Goal: Submit feedback/report problem: Submit feedback/report problem

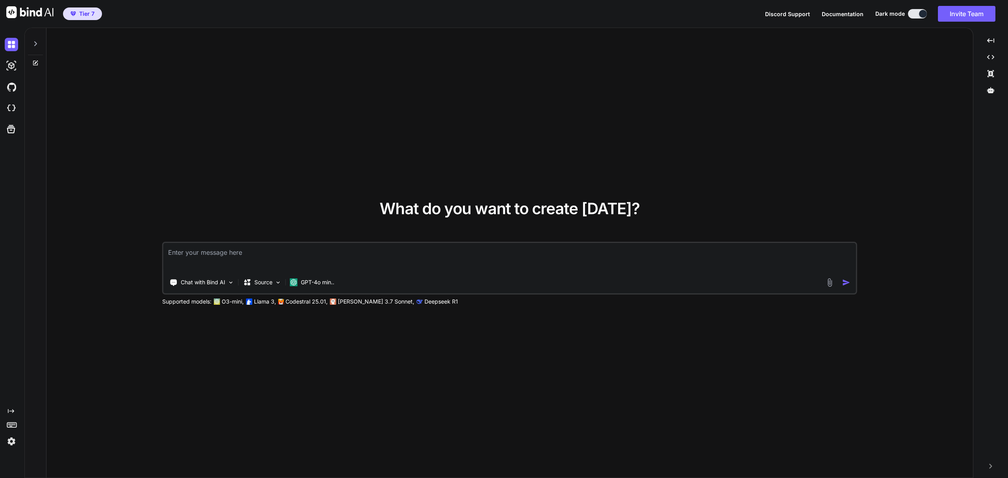
type textarea "x"
click at [13, 107] on img at bounding box center [11, 108] width 13 height 13
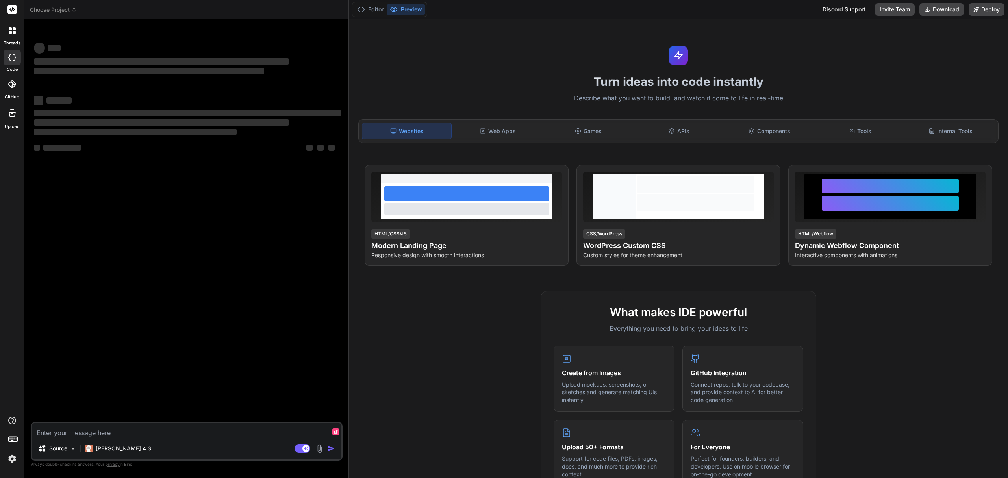
type textarea "x"
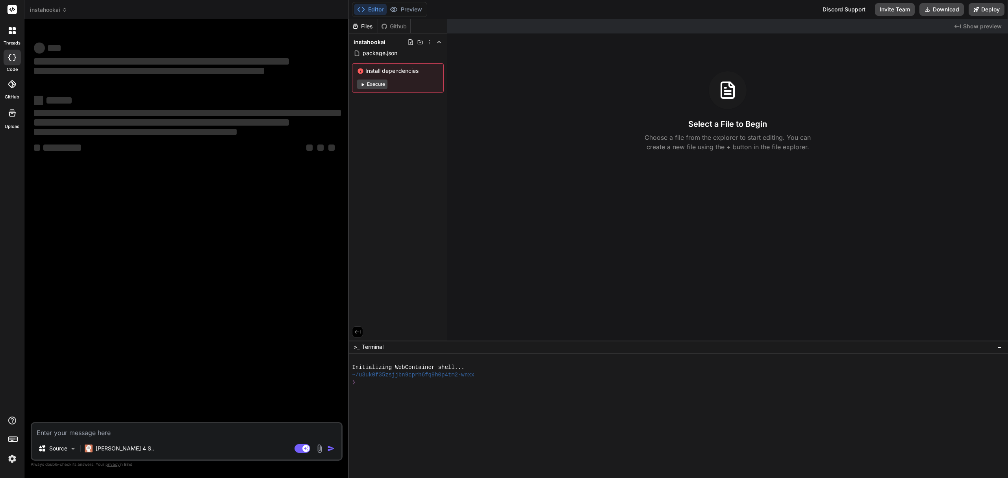
click at [62, 10] on icon at bounding box center [65, 10] width 6 height 6
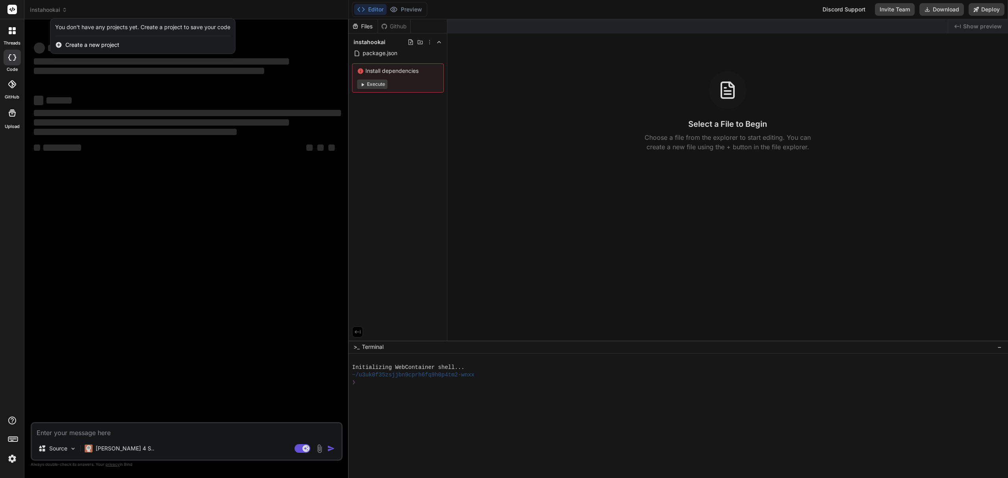
click at [128, 129] on div at bounding box center [504, 239] width 1008 height 478
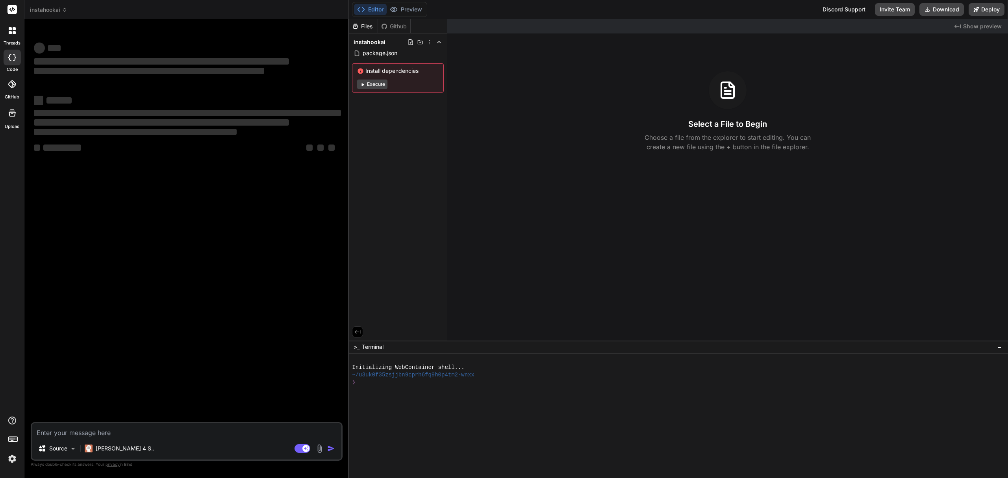
click at [160, 244] on div "‌ ‌ ‌ ‌ ‌ ‌ ‌ ‌ ‌ ‌ ‌ ‌ ‌ ‌" at bounding box center [187, 224] width 310 height 396
click at [41, 11] on span "instahookai" at bounding box center [48, 10] width 37 height 8
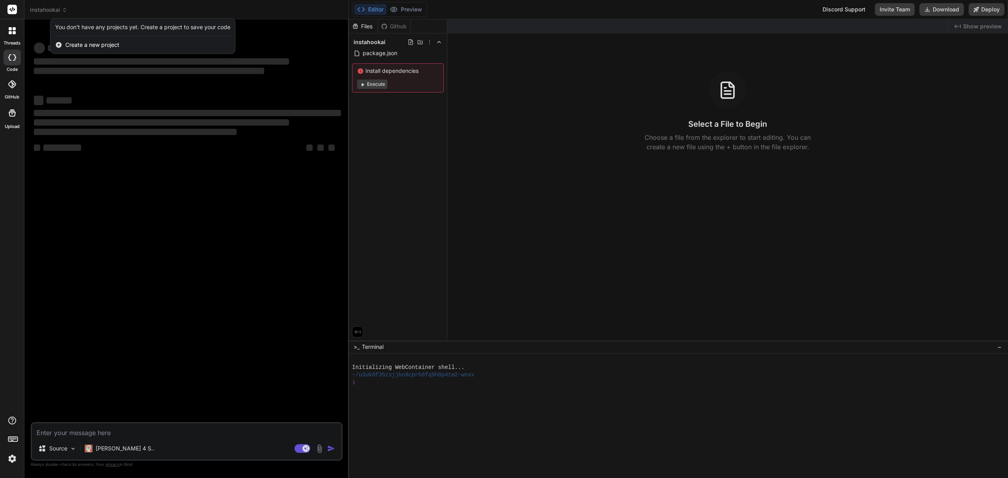
click at [83, 146] on div at bounding box center [504, 239] width 1008 height 478
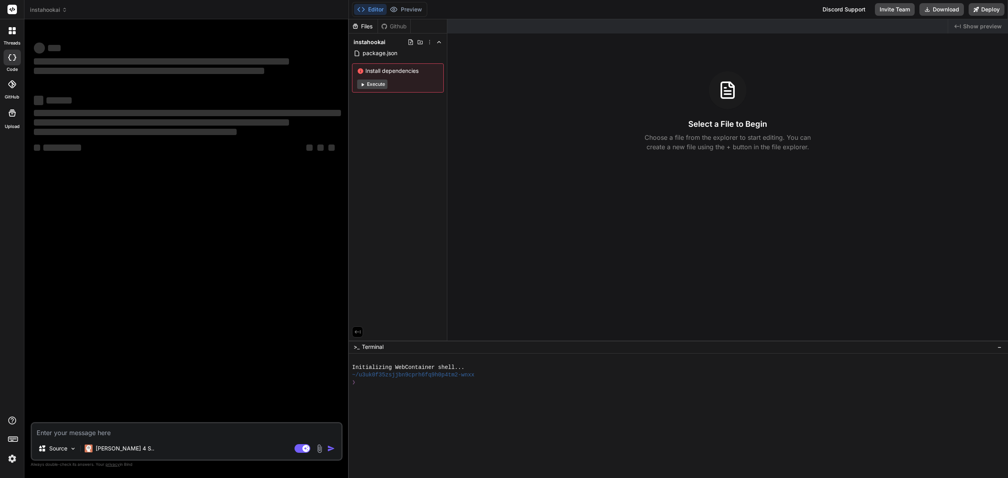
click at [60, 12] on span "instahookai" at bounding box center [48, 10] width 37 height 8
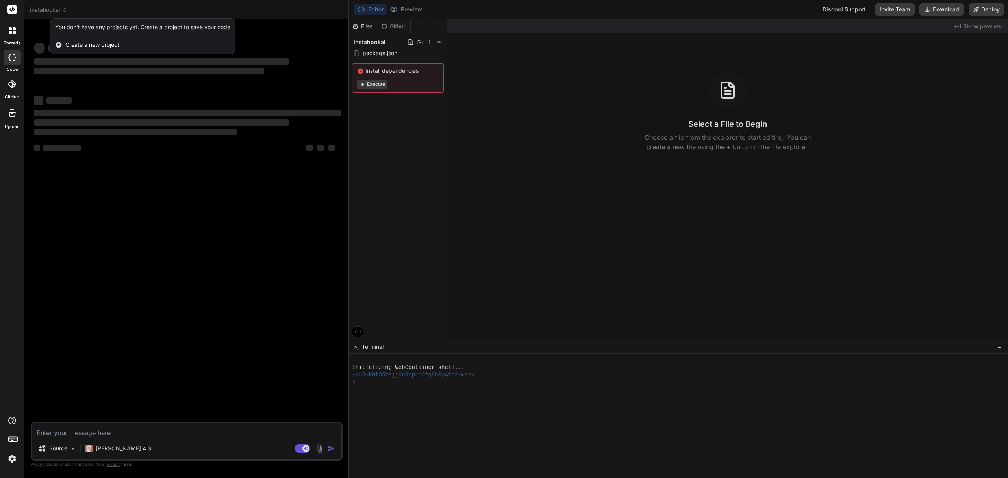
click at [90, 191] on div at bounding box center [504, 239] width 1008 height 478
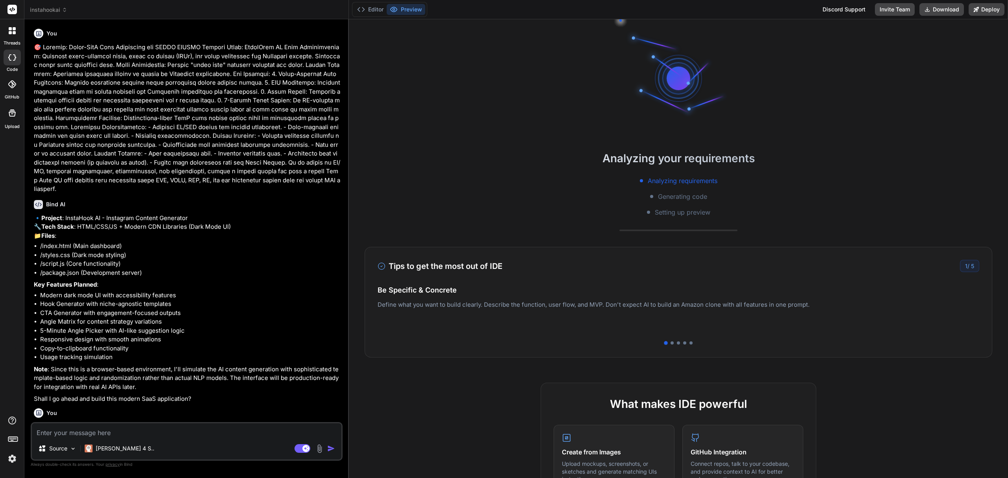
scroll to position [388, 0]
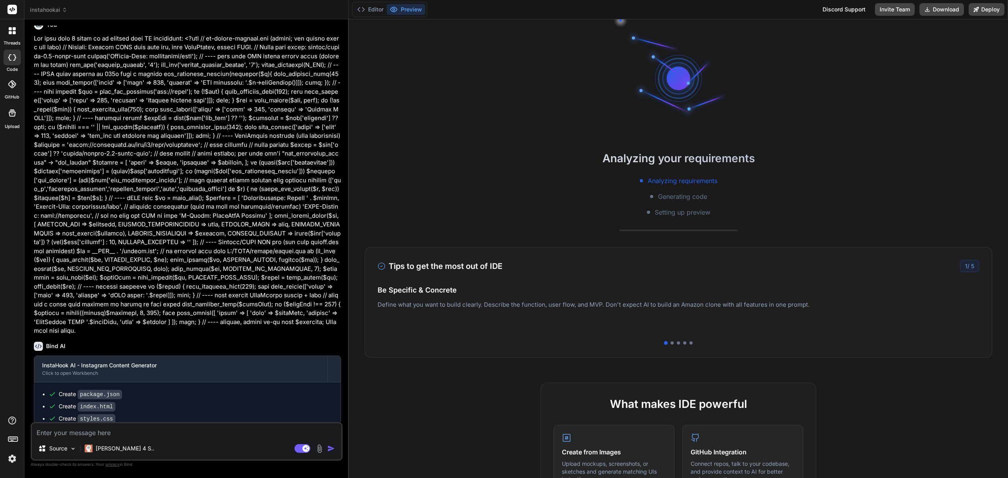
click at [52, 12] on span "instahookai" at bounding box center [48, 10] width 37 height 8
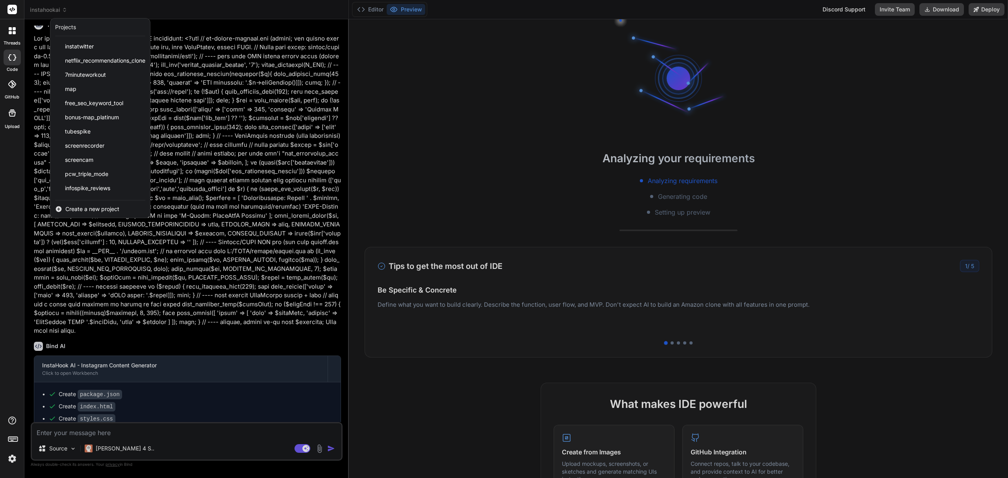
click at [73, 209] on span "Create a new project" at bounding box center [92, 209] width 54 height 8
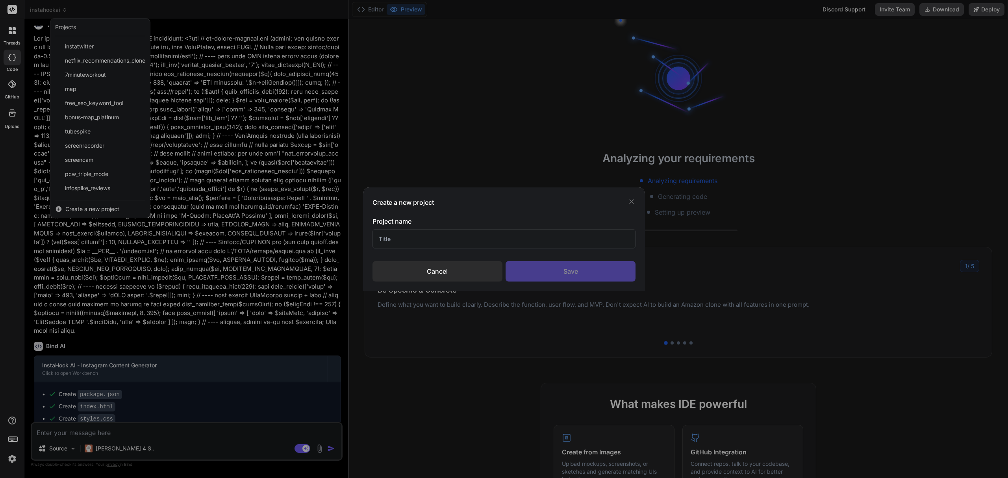
click at [417, 233] on input "text" at bounding box center [503, 238] width 263 height 19
type textarea "x"
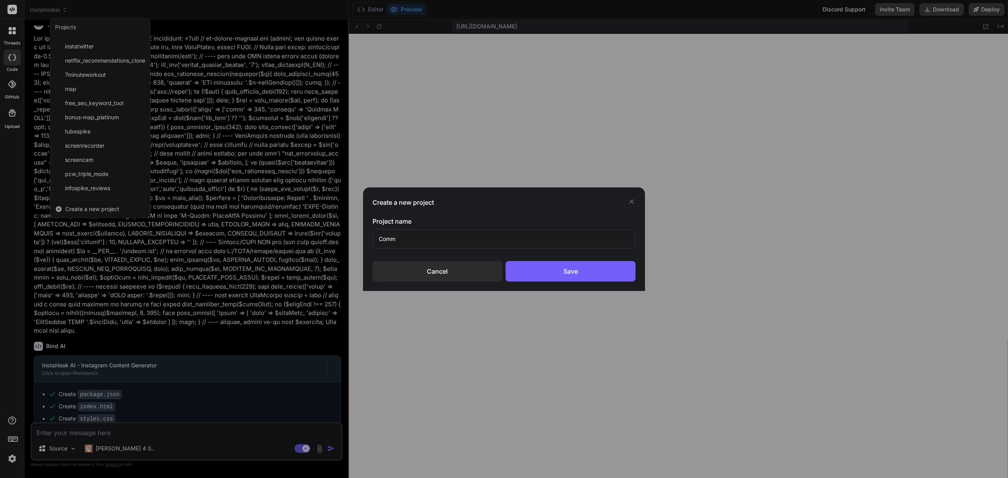
scroll to position [191, 0]
type input "Commen"
type textarea "x"
type input "CommentCraft"
click at [552, 274] on div "Save" at bounding box center [570, 271] width 130 height 20
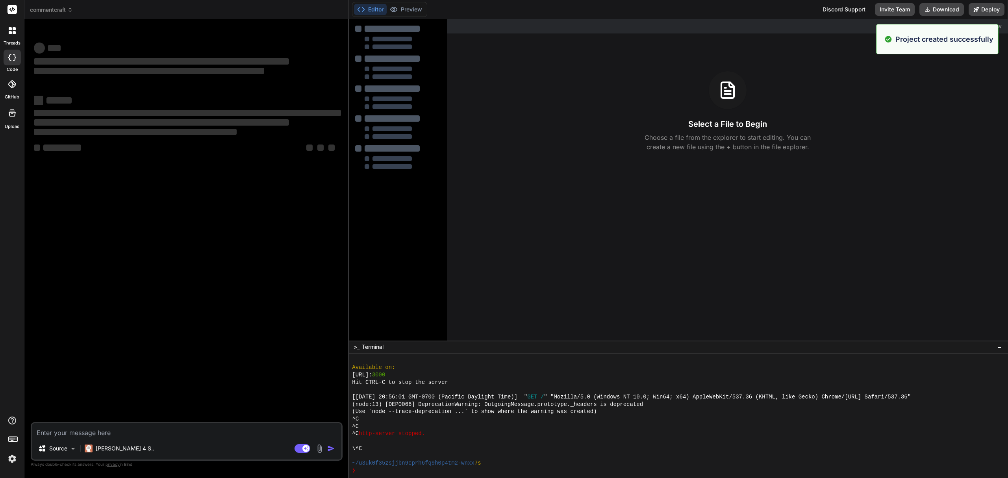
scroll to position [242, 0]
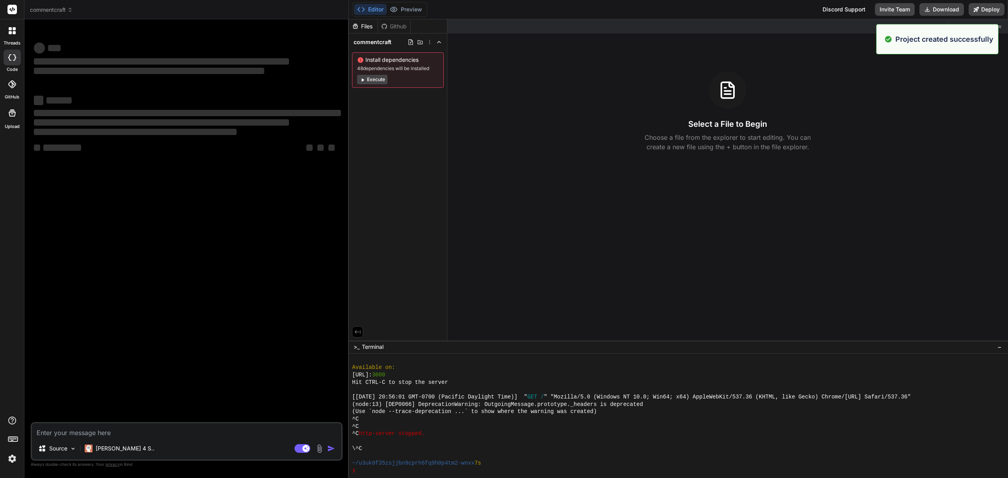
type textarea "x"
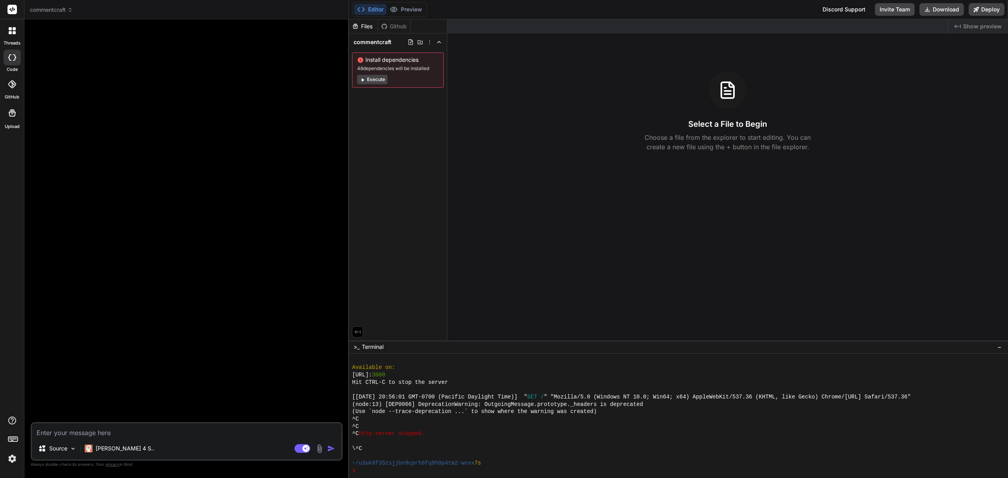
click at [122, 425] on textarea at bounding box center [186, 430] width 309 height 14
paste textarea "🎯 Purpose: To outline the development of a Disqus clone named CommentCraft with…"
type textarea "🎯 Purpose: To outline the development of a Disqus clone named CommentCraft with…"
type textarea "x"
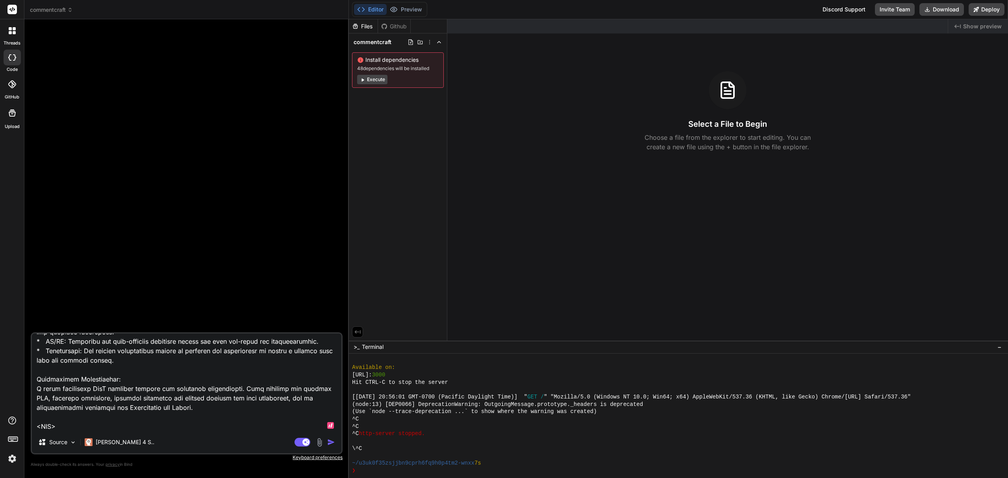
click at [39, 424] on textarea at bounding box center [186, 382] width 309 height 98
type textarea "🎯 Purpose: To outline the development of a Disqus clone named CommentCraft with…"
type textarea "x"
type textarea "🎯 Purpose: To outline the development of a Disqus clone named CommentCraft with…"
type textarea "x"
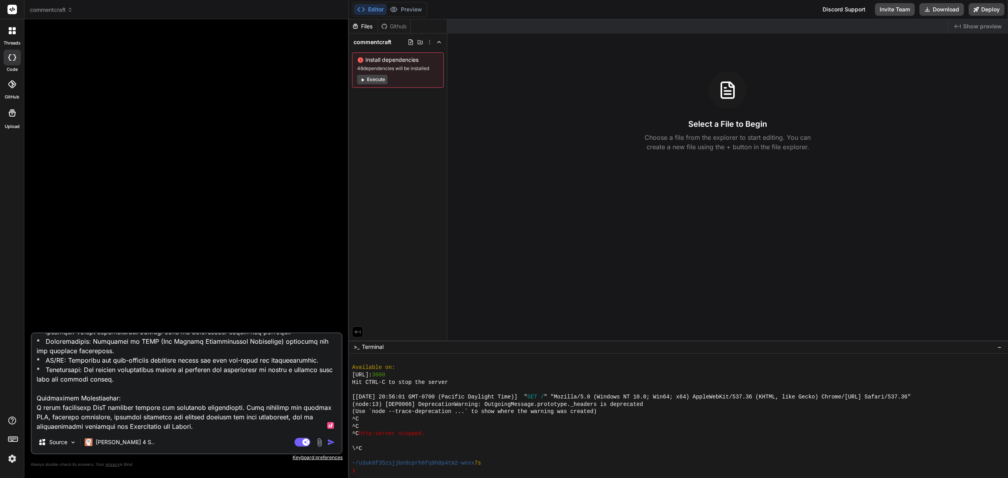
type textarea "🎯 Purpose: To outline the development of a Disqus clone named CommentCraft with…"
type textarea "x"
type textarea "🎯 Purpose: To outline the development of a Disqus clone named CommentCraft with…"
click at [331, 442] on img "button" at bounding box center [331, 442] width 8 height 8
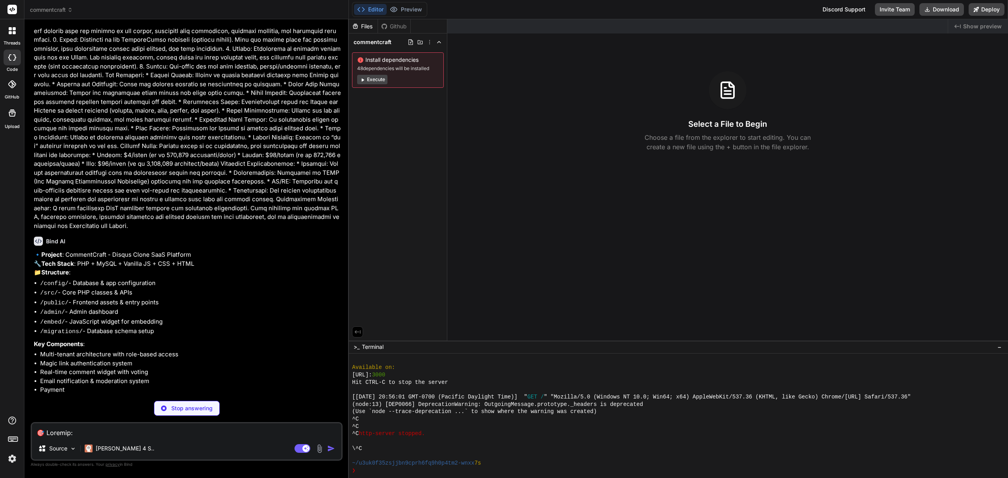
scroll to position [76, 0]
type textarea "x"
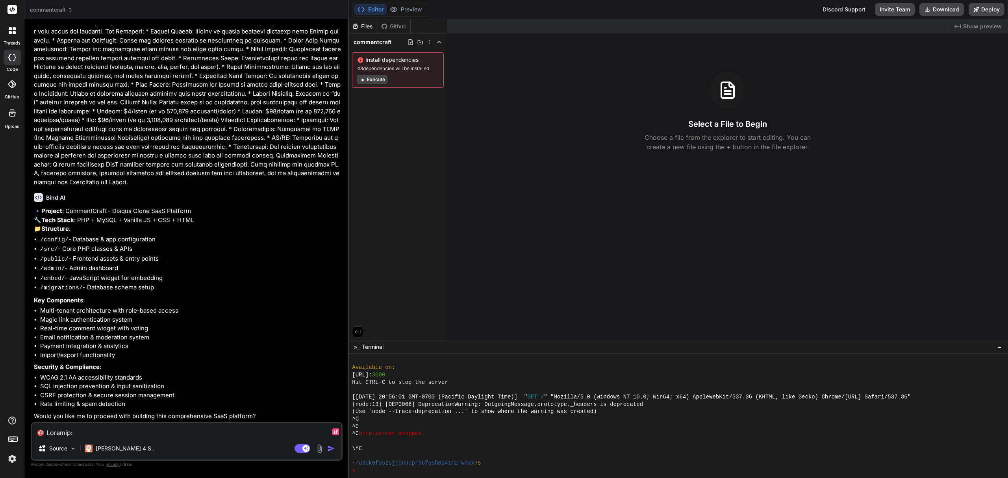
click at [131, 427] on textarea at bounding box center [186, 430] width 309 height 14
type textarea "U"
type textarea "x"
type textarea "UI"
type textarea "x"
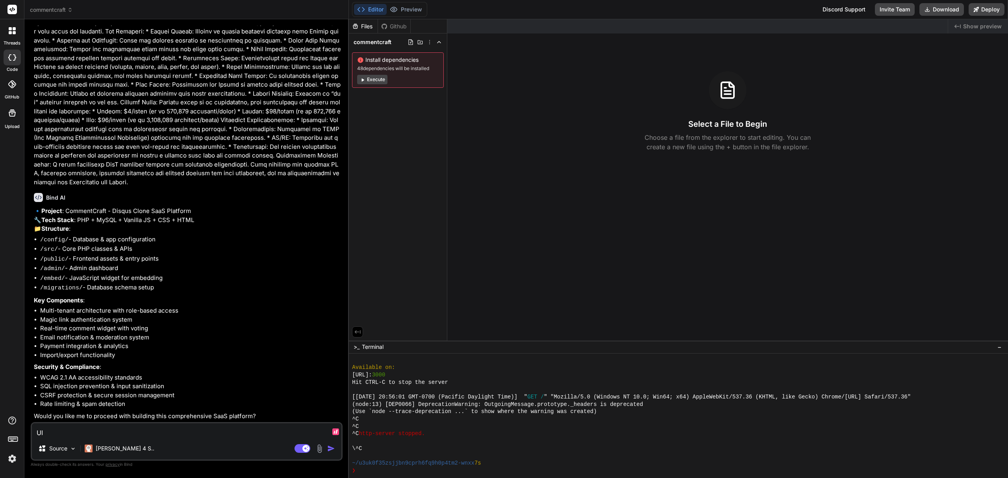
type textarea "UI"
type textarea "x"
type textarea "UI s"
type textarea "x"
type textarea "UI sh"
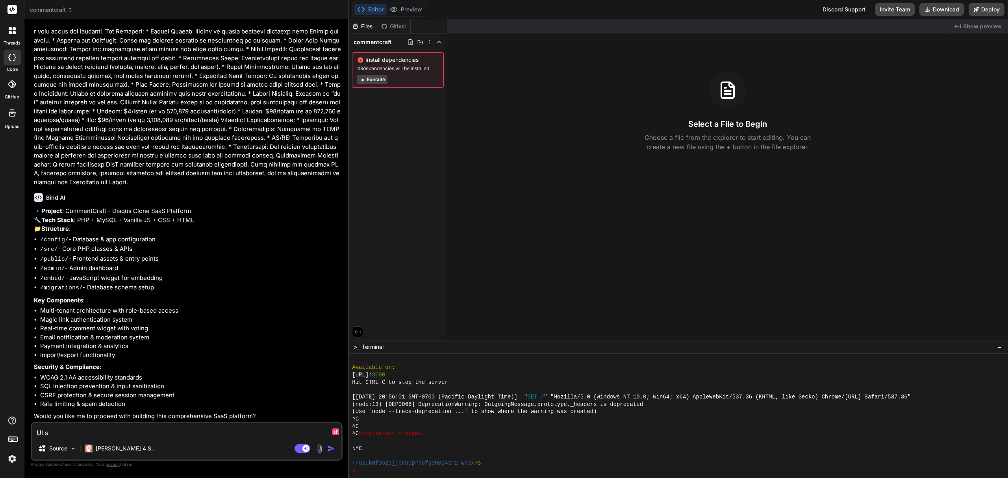
type textarea "x"
type textarea "UI sho"
type textarea "x"
type textarea "UI shou"
type textarea "x"
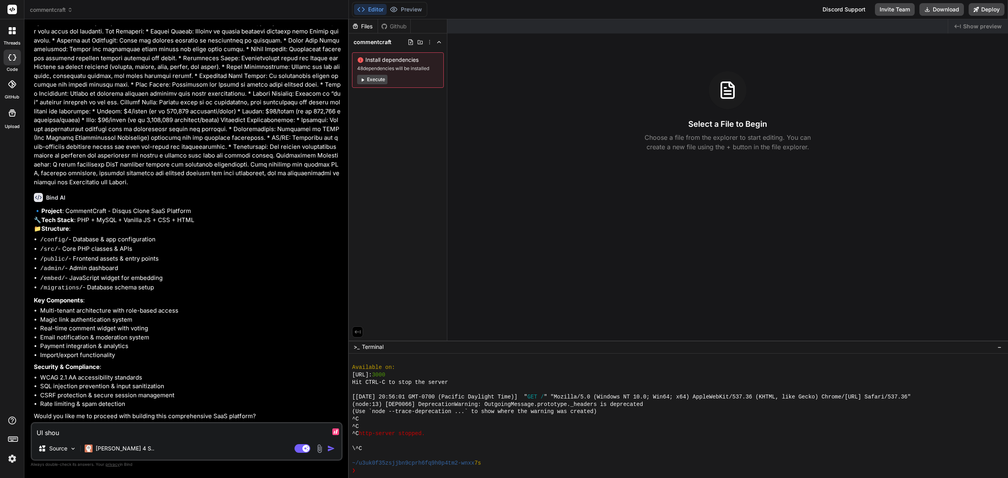
type textarea "UI shoul"
type textarea "x"
type textarea "UI should"
type textarea "x"
type textarea "UI should"
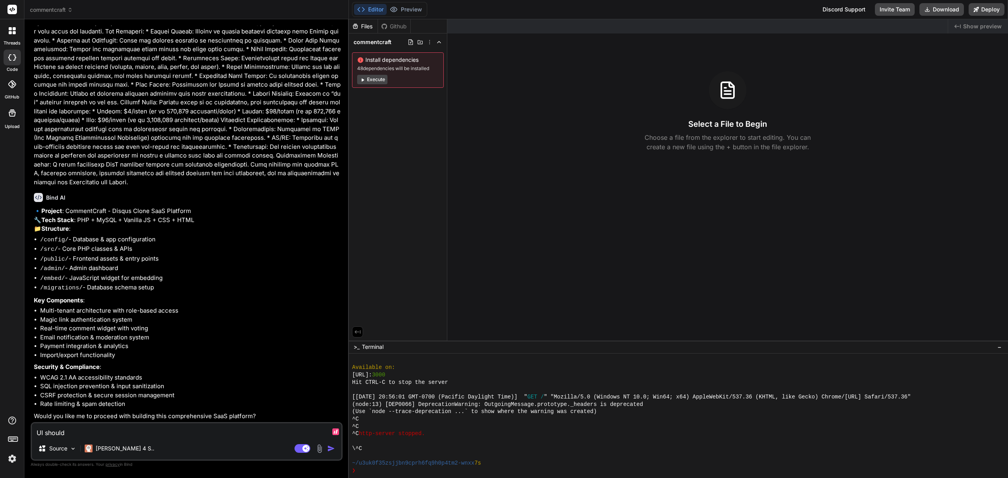
type textarea "x"
type textarea "UI should a"
type textarea "x"
type textarea "UI should al"
type textarea "x"
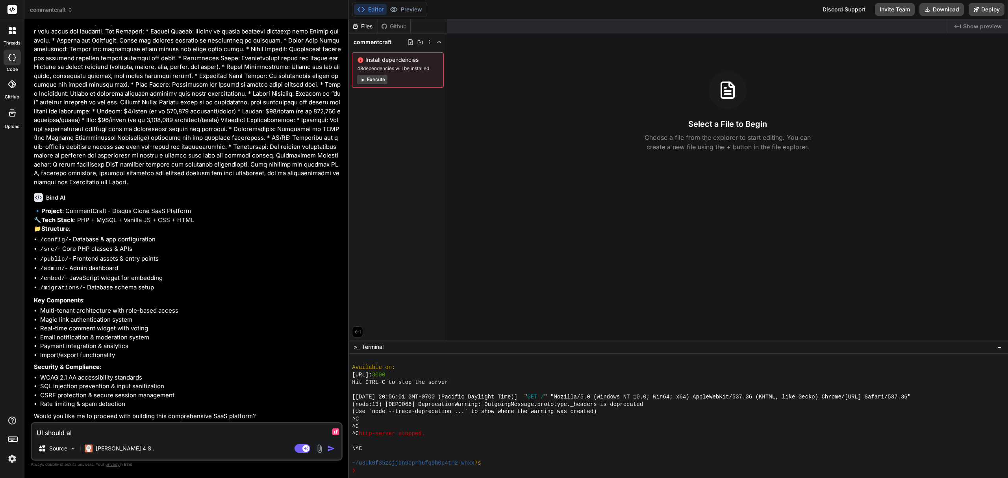
type textarea "UI should als"
type textarea "x"
type textarea "UI should also"
type textarea "x"
type textarea "UI should also"
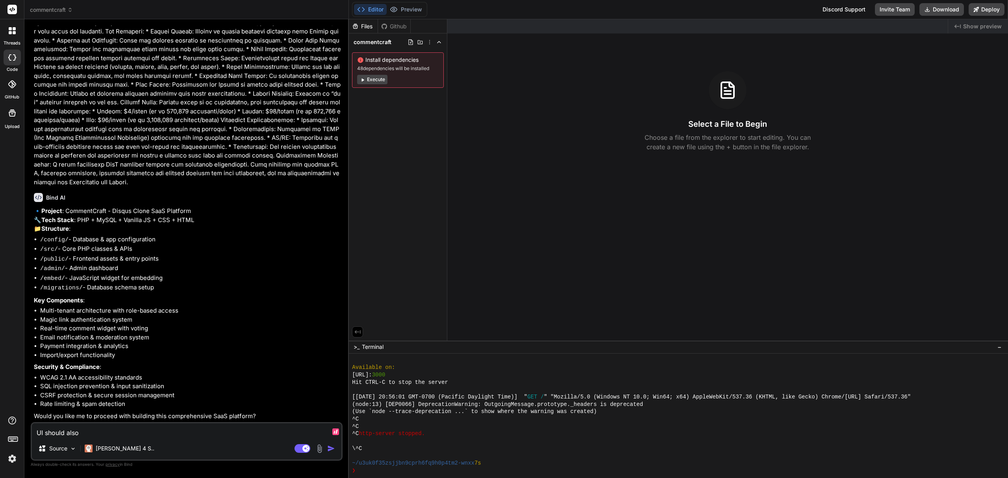
type textarea "x"
type textarea "UI should also i"
type textarea "x"
type textarea "UI should also in"
type textarea "x"
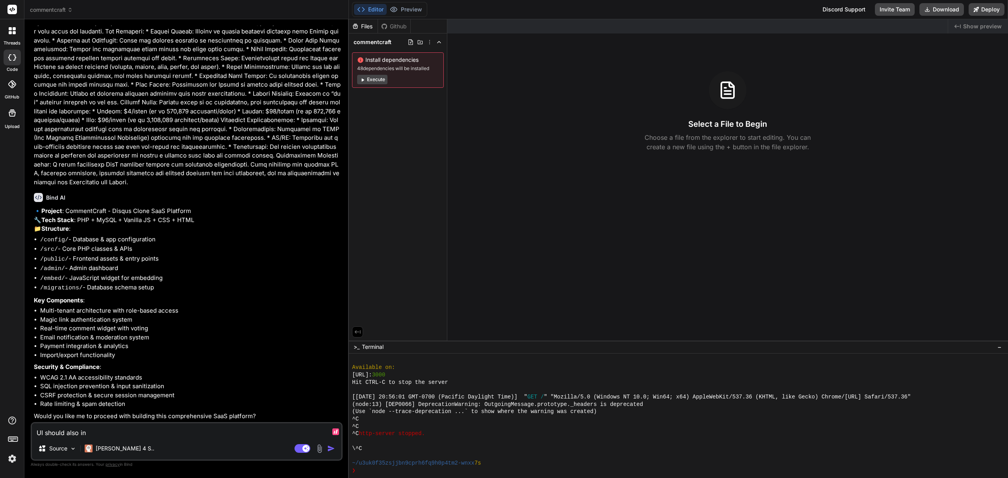
type textarea "UI should also inc"
type textarea "x"
type textarea "UI should also incl"
type textarea "x"
type textarea "UI should also inclu"
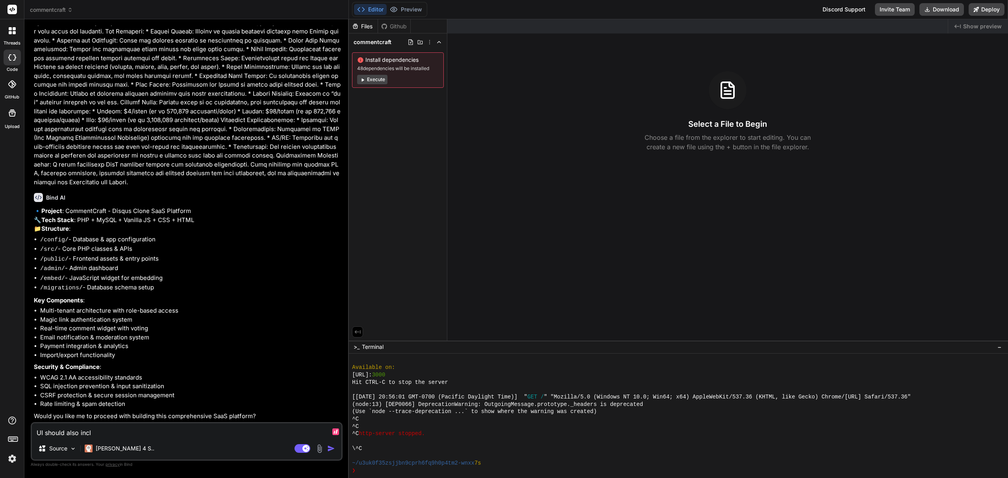
type textarea "x"
type textarea "UI should also includ"
type textarea "x"
type textarea "UI should also include"
type textarea "x"
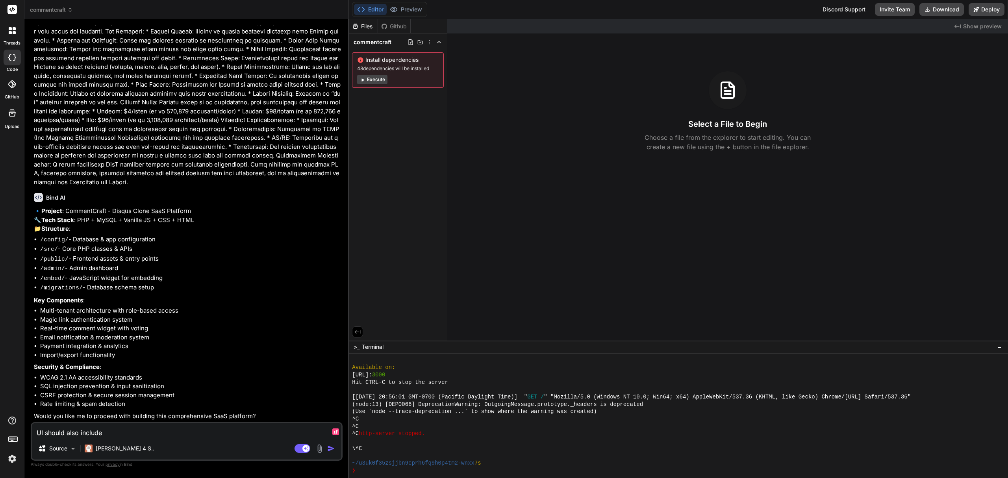
type textarea "UI should also include"
type textarea "x"
type textarea "UI should also include t"
type textarea "x"
type textarea "UI should also include"
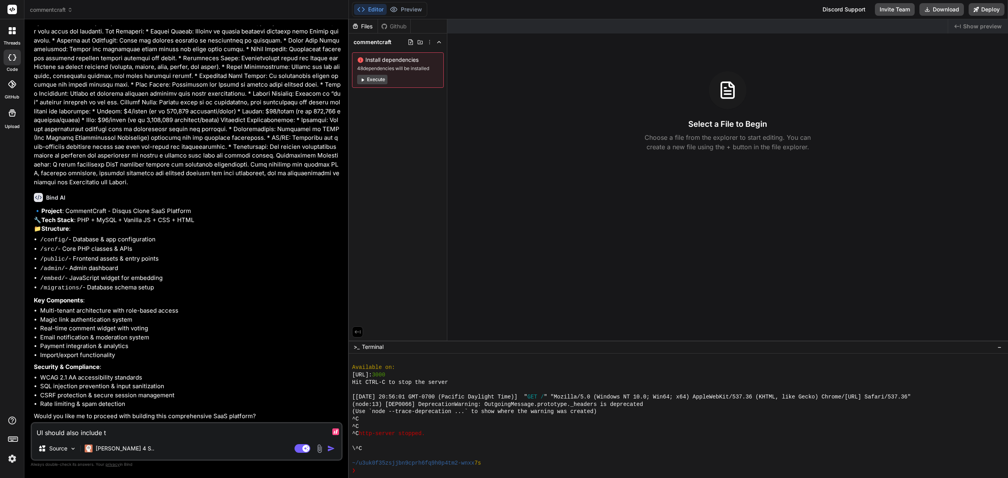
type textarea "x"
type textarea "UI should also include d"
type textarea "x"
type textarea "UI should also include da"
type textarea "x"
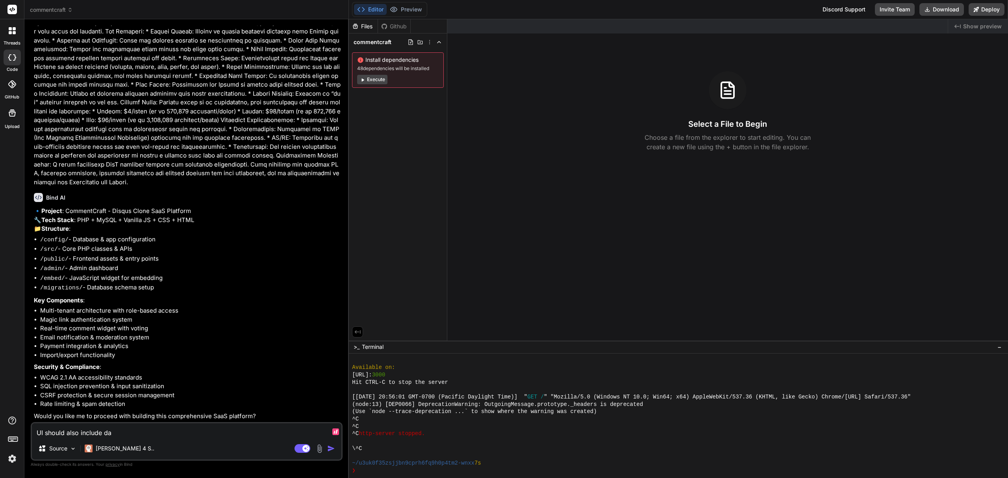
type textarea "UI should also include dar"
type textarea "x"
type textarea "UI should also include dark"
type textarea "x"
type textarea "UI should also include dark"
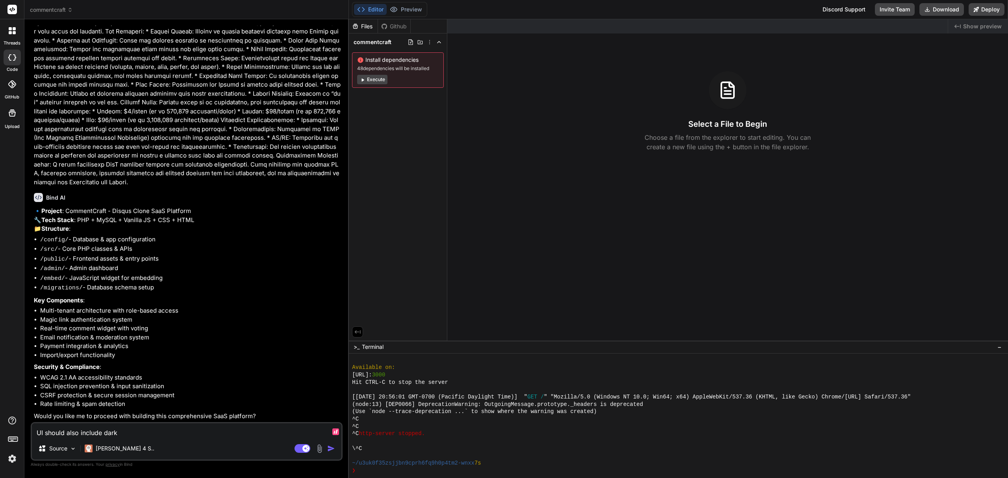
type textarea "x"
type textarea "UI should also include dark m"
type textarea "x"
type textarea "UI should also include dark mo"
type textarea "x"
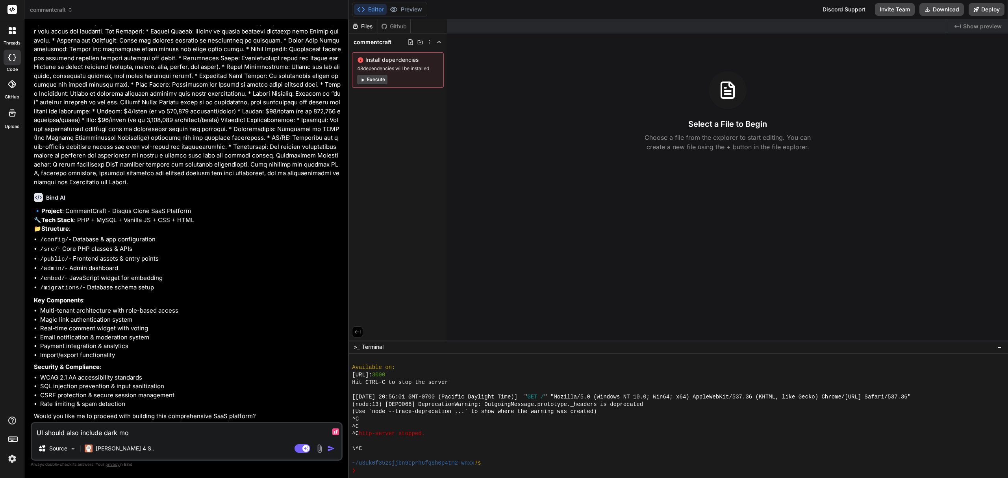
type textarea "UI should also include dark mod"
type textarea "x"
type textarea "UI should also include dark mode"
type textarea "x"
type textarea "UI should also include dark mode"
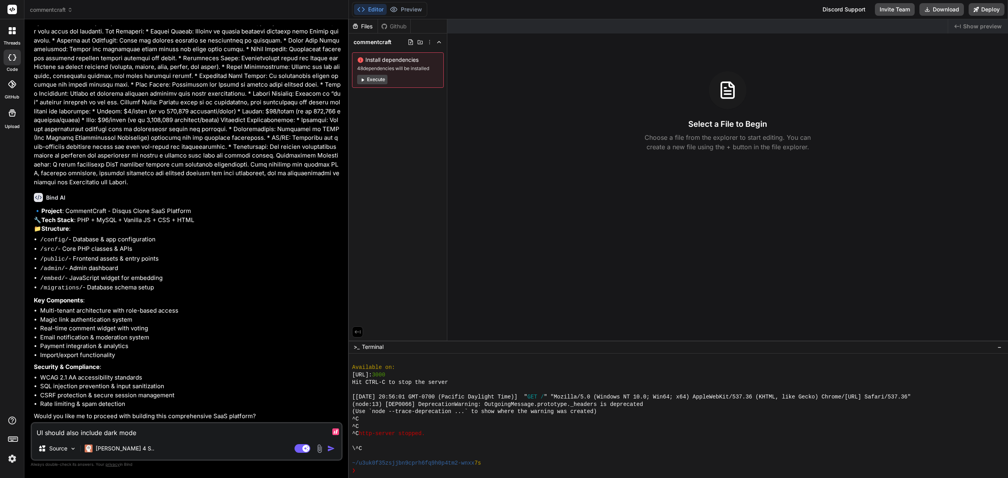
type textarea "x"
type textarea "UI should also include dark mode a"
type textarea "x"
type textarea "UI should also include dark mode an"
type textarea "x"
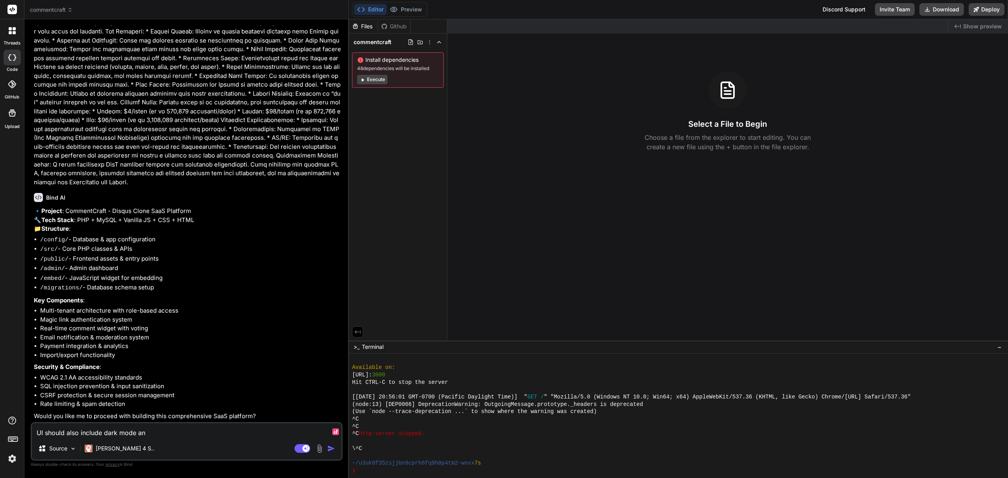
type textarea "UI should also include dark mode and"
type textarea "x"
type textarea "UI should also include dark mode and"
type textarea "x"
type textarea "UI should also include dark mode and l"
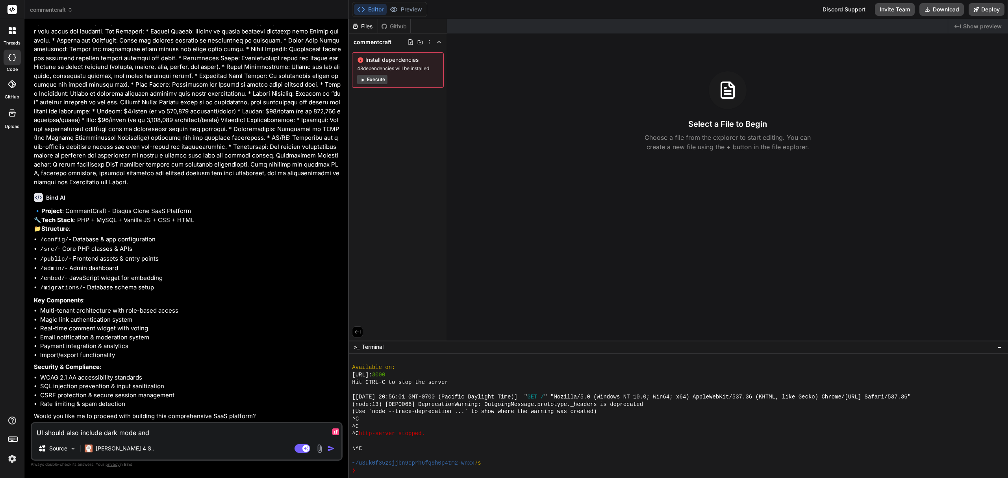
type textarea "x"
type textarea "UI should also include dark mode and li"
type textarea "x"
type textarea "UI should also include dark mode and lig"
type textarea "x"
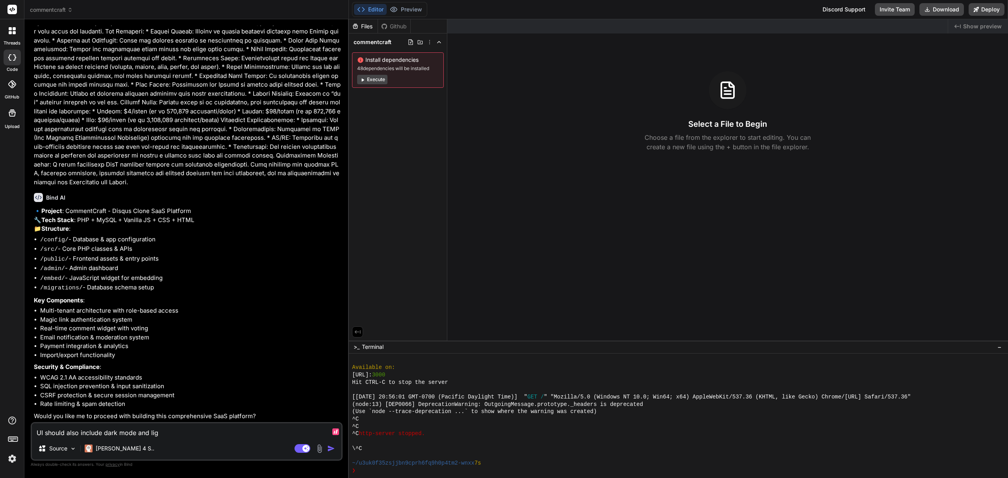
type textarea "UI should also include dark mode and ligh"
type textarea "x"
type textarea "UI should also include dark mode and light"
type textarea "x"
type textarea "UI should also include dark mode and light"
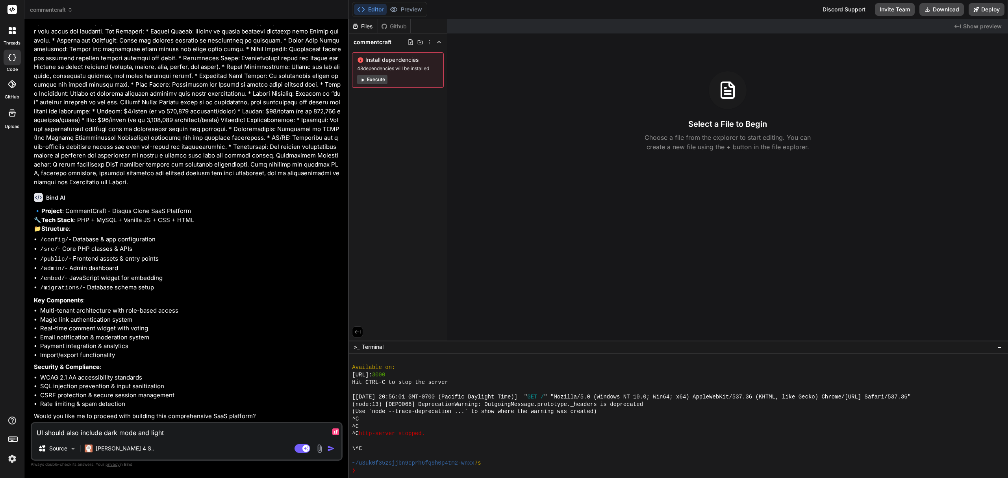
type textarea "x"
type textarea "UI should also include dark mode and light m"
type textarea "x"
type textarea "UI should also include dark mode and light mo"
type textarea "x"
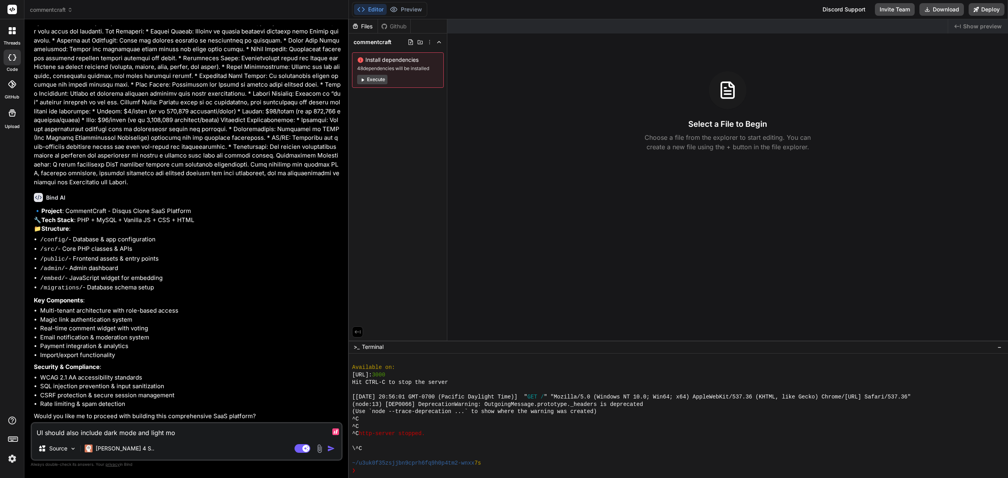
type textarea "UI should also include dark mode and light mod"
type textarea "x"
type textarea "UI should also include dark mode and light mode"
type textarea "x"
type textarea "UI should also include dark mode and light mode"
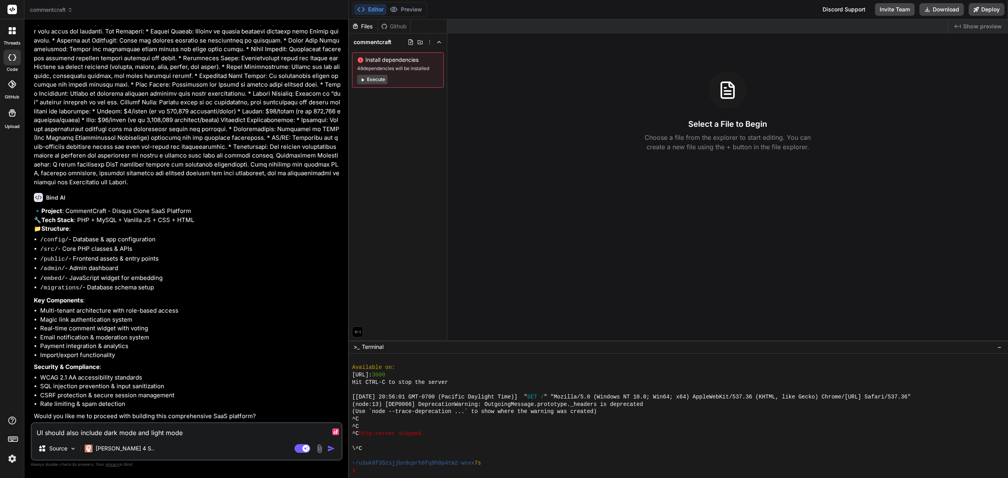
type textarea "x"
type textarea "UI should also include dark mode and light mode t"
type textarea "x"
type textarea "UI should also include dark mode and light mode to"
type textarea "x"
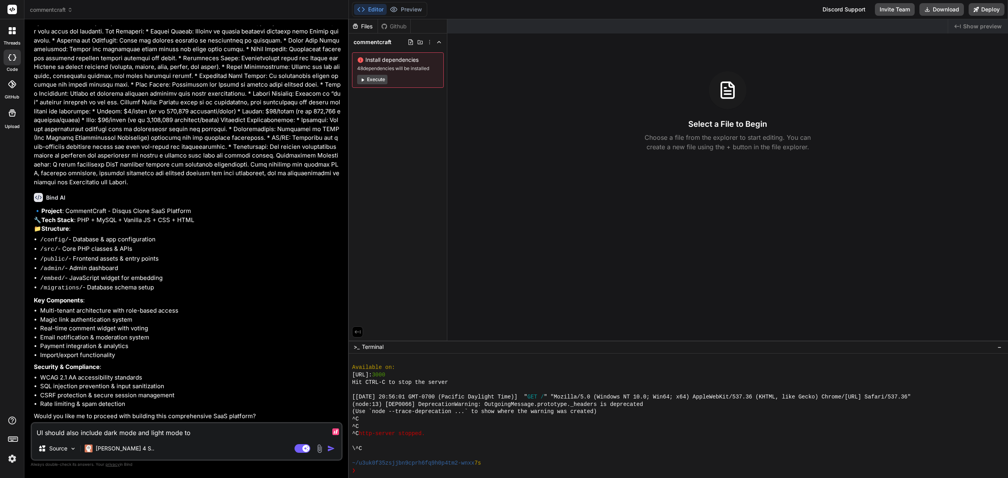
type textarea "UI should also include dark mode and light mode tog"
type textarea "x"
type textarea "UI should also include dark mode and light mode togg"
type textarea "x"
type textarea "UI should also include dark mode and light mode toggl"
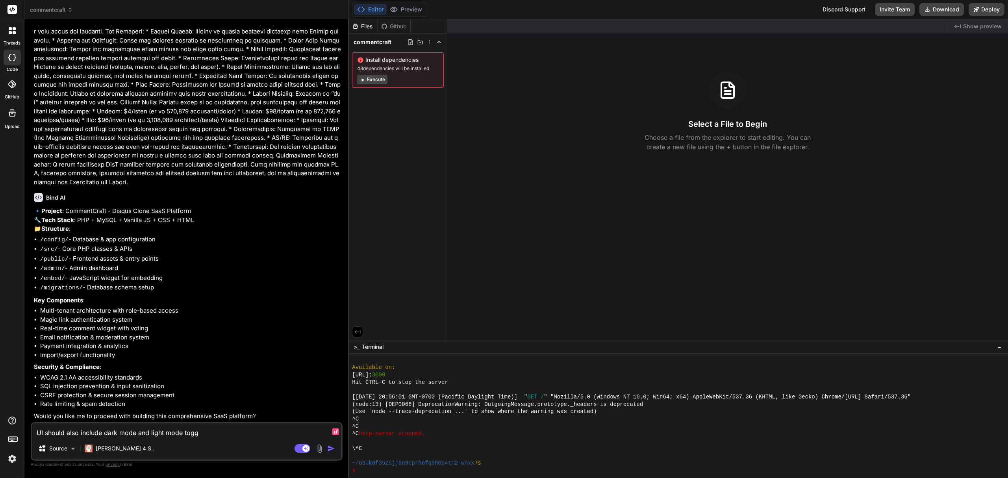
type textarea "x"
type textarea "UI should also include dark mode and light mode toggle"
type textarea "x"
type textarea "UI should also include dark mode and light mode toggle."
type textarea "x"
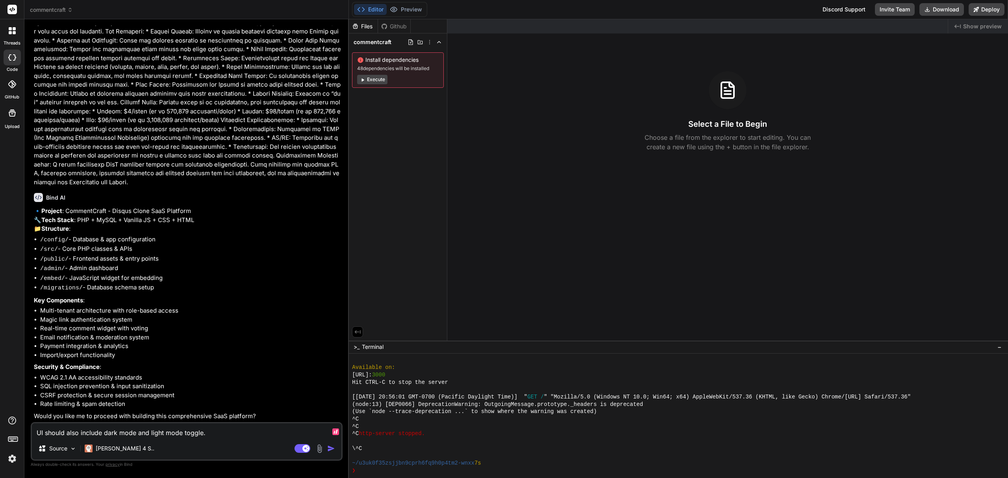
type textarea "UI should also include dark mode and light mode toggle."
type textarea "x"
type textarea "UI should also include dark mode and light mode toggle. D"
type textarea "x"
type textarea "UI should also include dark mode and light mode toggle. De"
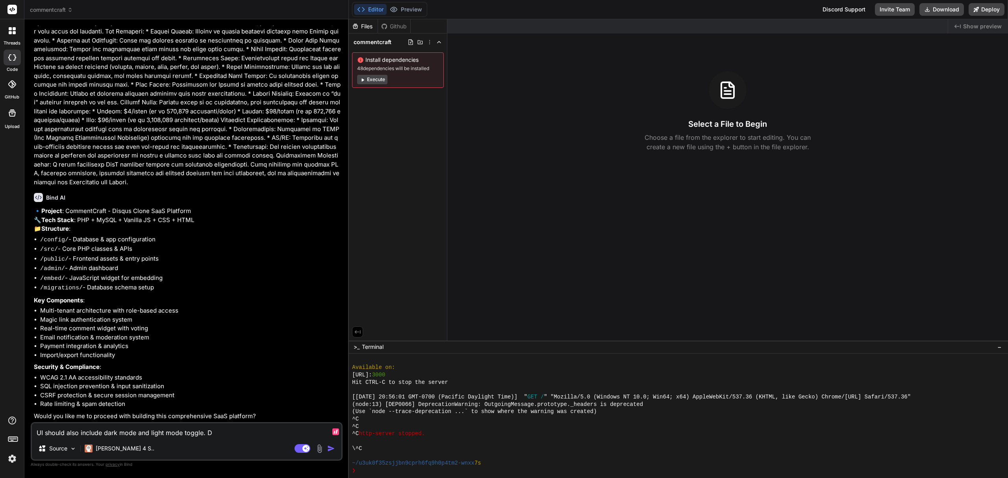
type textarea "x"
type textarea "UI should also include dark mode and light mode toggle. Def"
type textarea "x"
type textarea "UI should also include dark mode and light mode toggle. Defa"
type textarea "x"
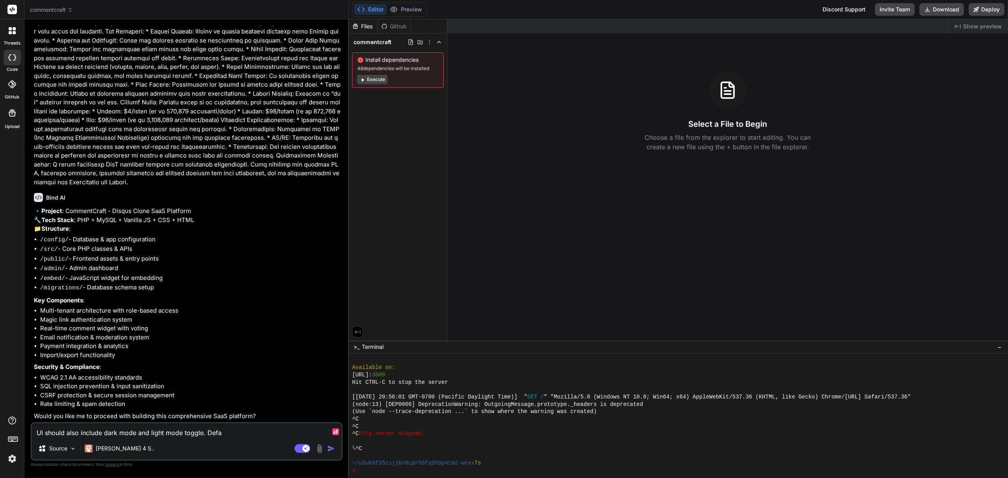
type textarea "UI should also include dark mode and light mode toggle. Defau"
type textarea "x"
type textarea "UI should also include dark mode and light mode toggle. Defa"
type textarea "x"
type textarea "UI should also include dark mode and light mode toggle. Def"
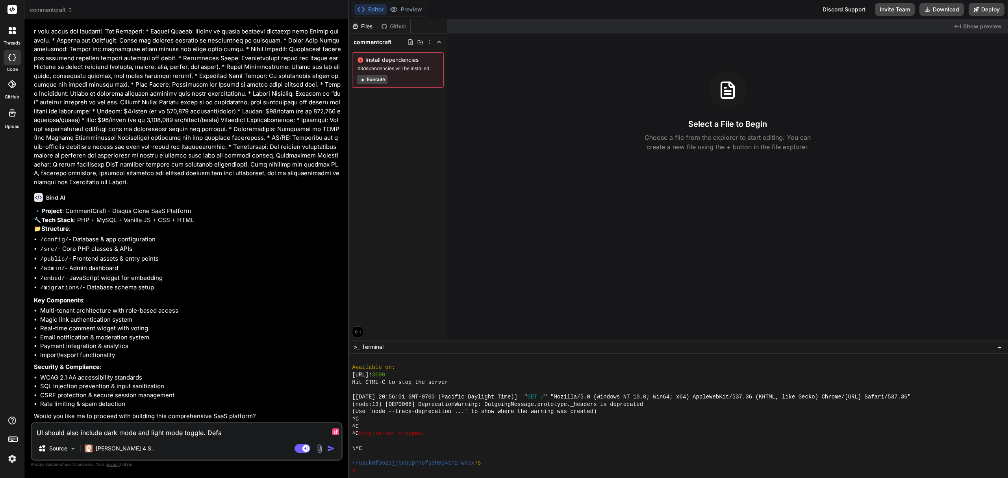
type textarea "x"
type textarea "UI should also include dark mode and light mode toggle. De"
type textarea "x"
type textarea "UI should also include dark mode and light mode toggle. D"
type textarea "x"
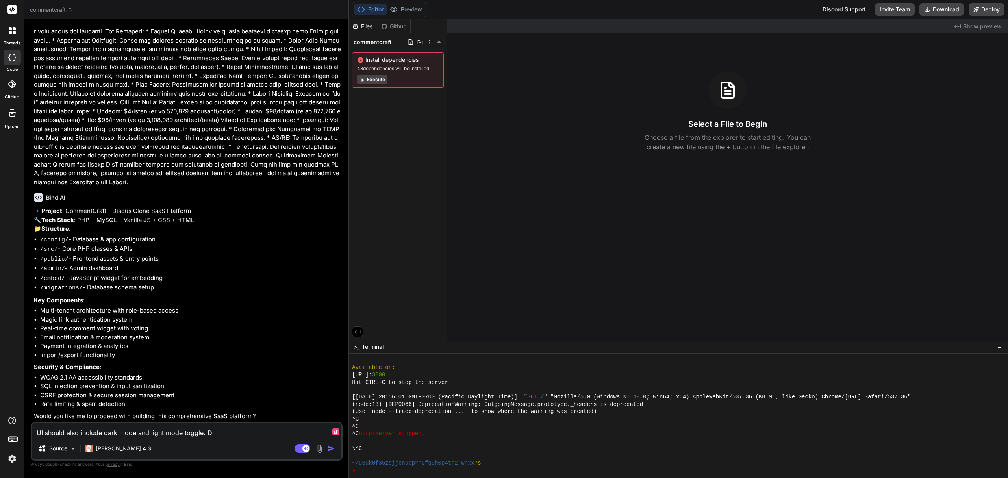
type textarea "UI should also include dark mode and light mode toggle."
type textarea "x"
type textarea "UI should also include dark mode and light mode toggle."
type textarea "x"
type textarea "UI should also include dark mode and light mode toggle"
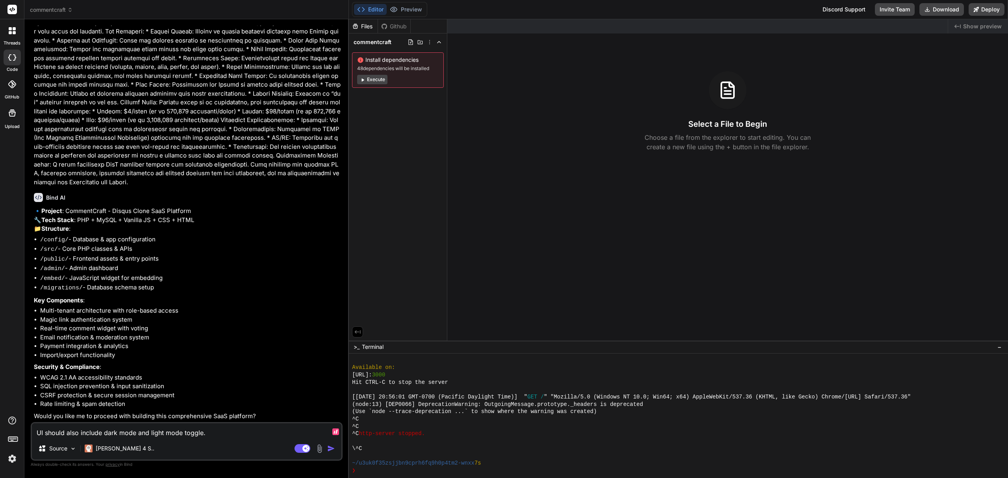
type textarea "x"
type textarea "UI should also include dark mode and light mode toggle"
type textarea "x"
type textarea "UI should also include dark mode and light mode toggle a"
type textarea "x"
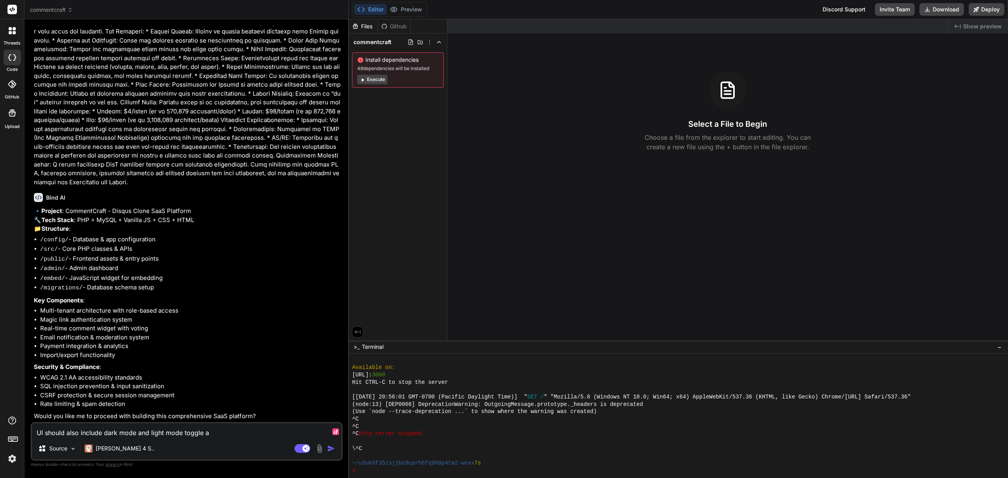
type textarea "UI should also include dark mode and light mode toggle an"
type textarea "x"
type textarea "UI should also include dark mode and light mode toggle and"
type textarea "x"
type textarea "UI should also include dark mode and light mode toggle and"
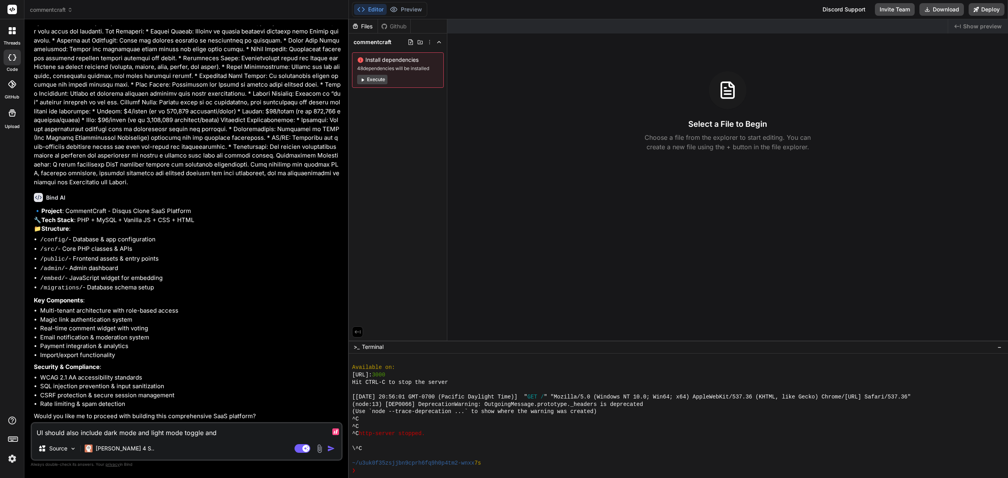
type textarea "x"
type textarea "UI should also include dark mode and light mode toggle and d"
type textarea "x"
type textarea "UI should also include dark mode and light mode toggle and"
type textarea "x"
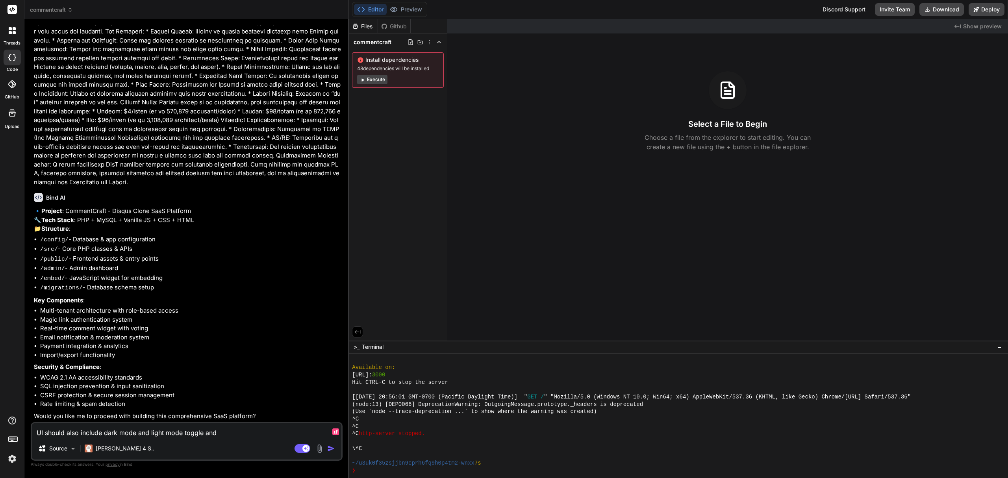
type textarea "UI should also include dark mode and light mode toggle and t"
type textarea "x"
type textarea "UI should also include dark mode and light mode toggle and th"
type textarea "x"
type textarea "UI should also include dark mode and light mode toggle and the"
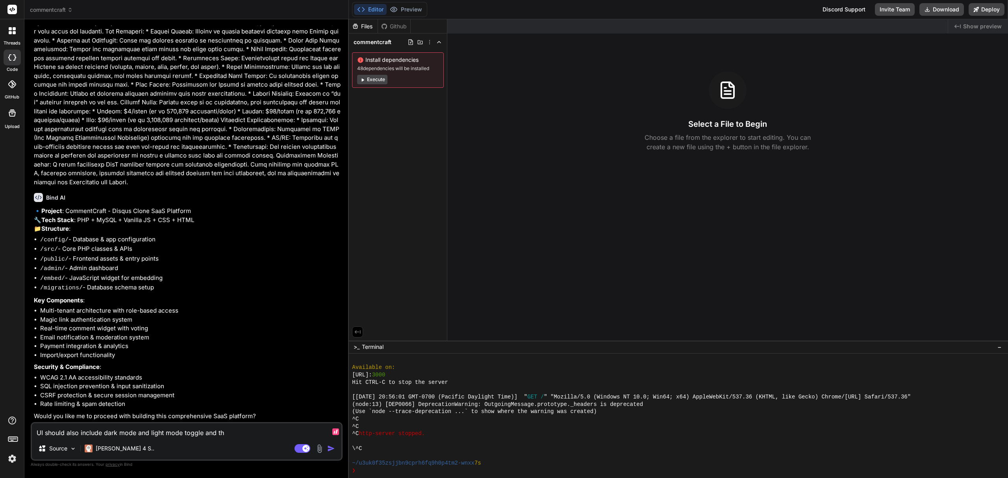
type textarea "x"
type textarea "UI should also include dark mode and light mode toggle and the"
type textarea "x"
type textarea "UI should also include dark mode and light mode toggle and the d"
type textarea "x"
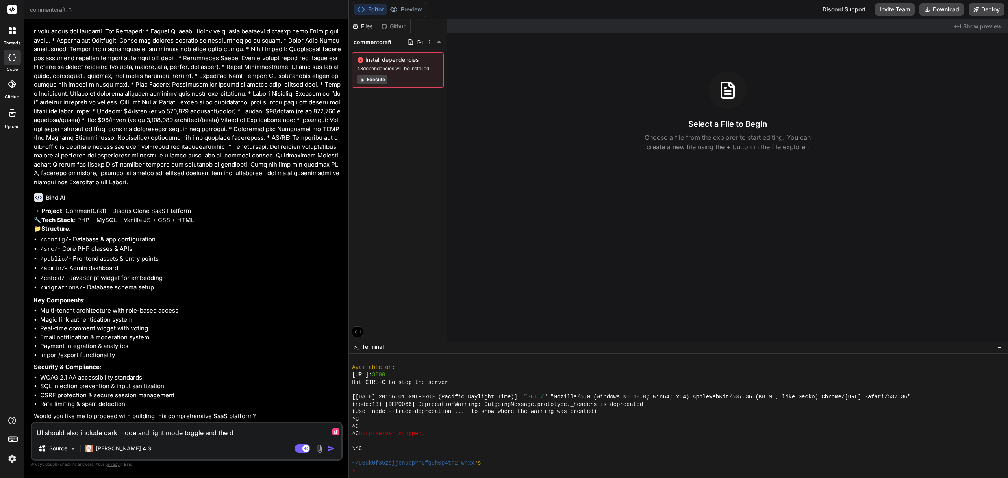
type textarea "UI should also include dark mode and light mode toggle and the de"
type textarea "x"
type textarea "UI should also include dark mode and light mode toggle and the def"
type textarea "x"
type textarea "UI should also include dark mode and light mode toggle and the defa"
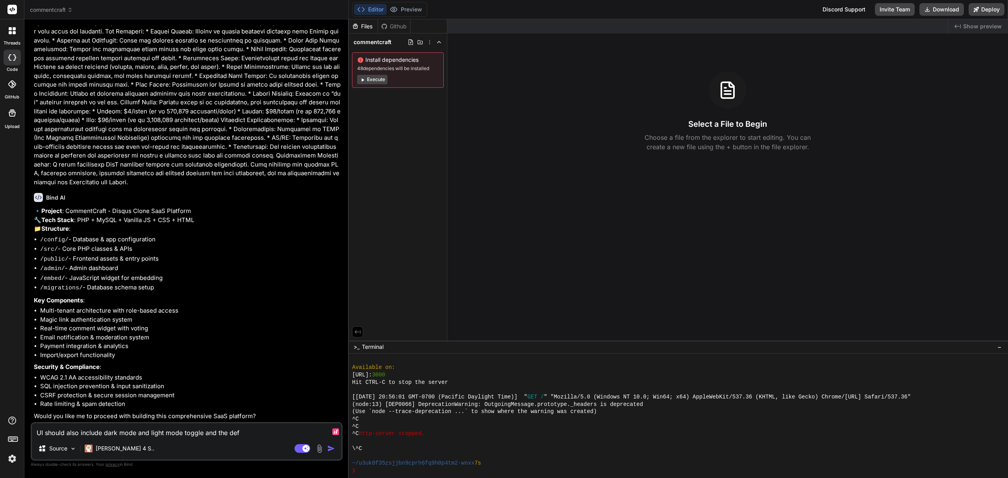
type textarea "x"
type textarea "UI should also include dark mode and light mode toggle and the defau"
type textarea "x"
type textarea "UI should also include dark mode and light mode toggle and the defaul"
type textarea "x"
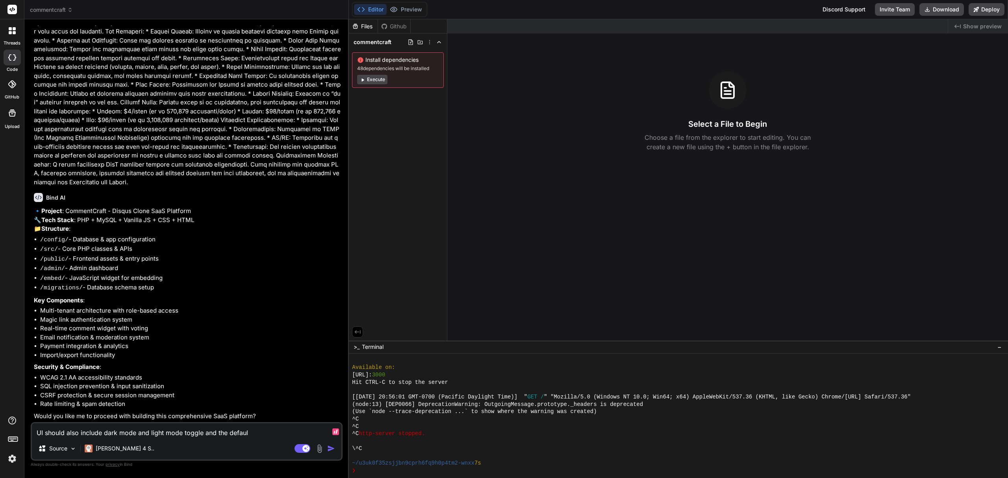
type textarea "UI should also include dark mode and light mode toggle and the default"
type textarea "x"
type textarea "UI should also include dark mode and light mode toggle and the default"
type textarea "x"
type textarea "UI should also include dark mode and light mode toggle and the default i"
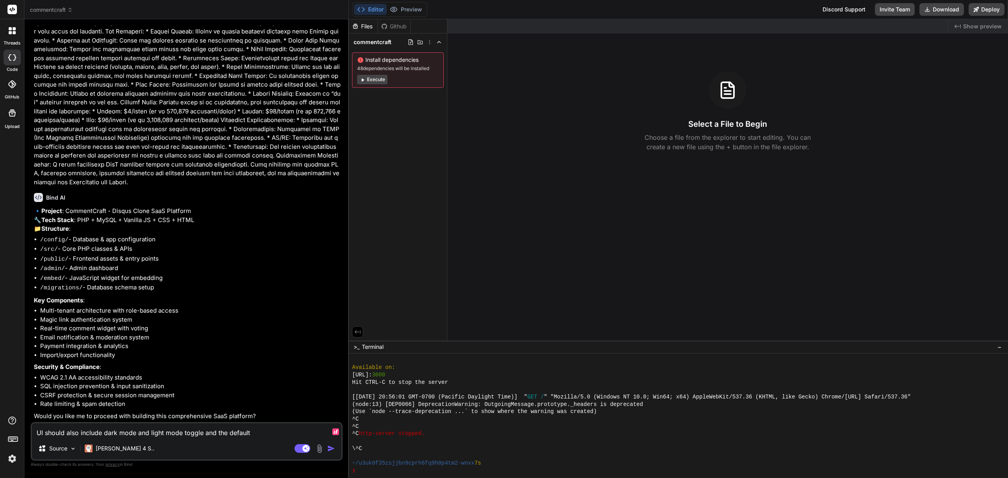
type textarea "x"
type textarea "UI should also include dark mode and light mode toggle and the default is"
type textarea "x"
type textarea "UI should also include dark mode and light mode toggle and the default is"
type textarea "x"
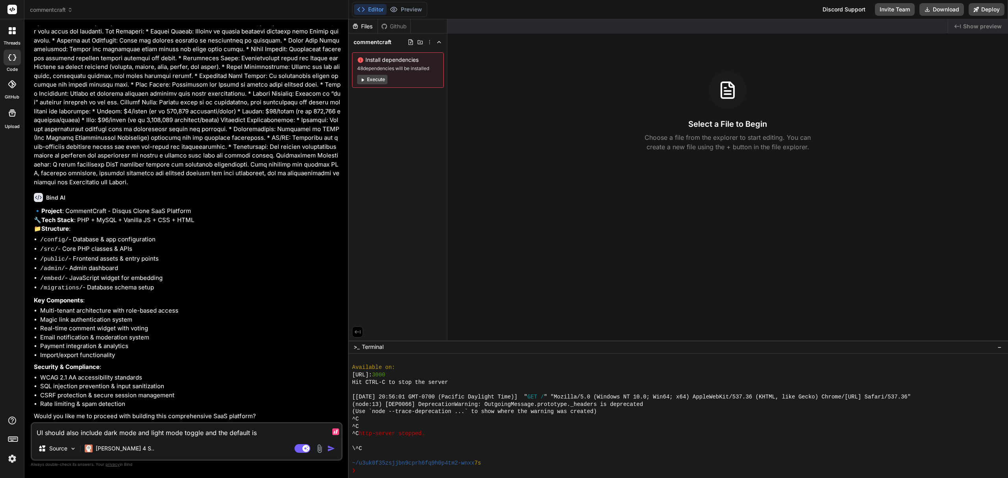
type textarea "UI should also include dark mode and light mode toggle and the default is d"
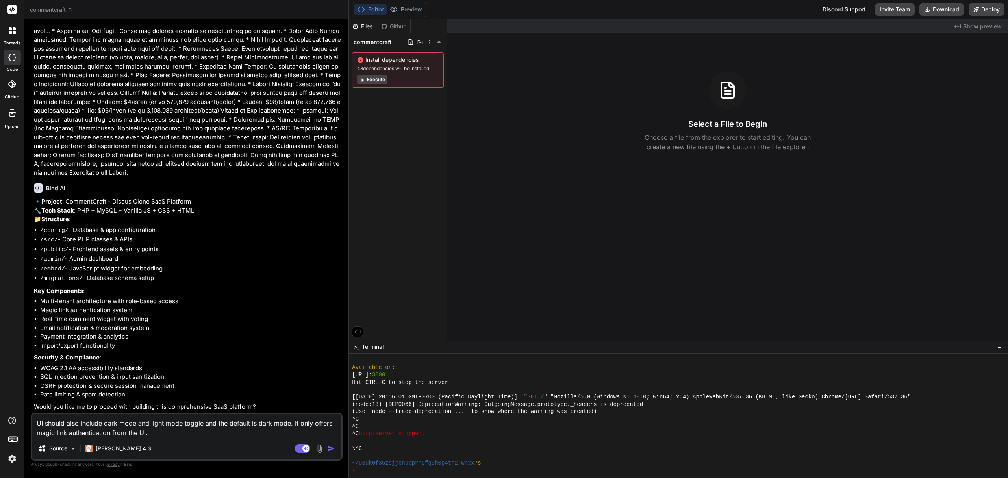
click at [331, 446] on img "button" at bounding box center [331, 448] width 8 height 8
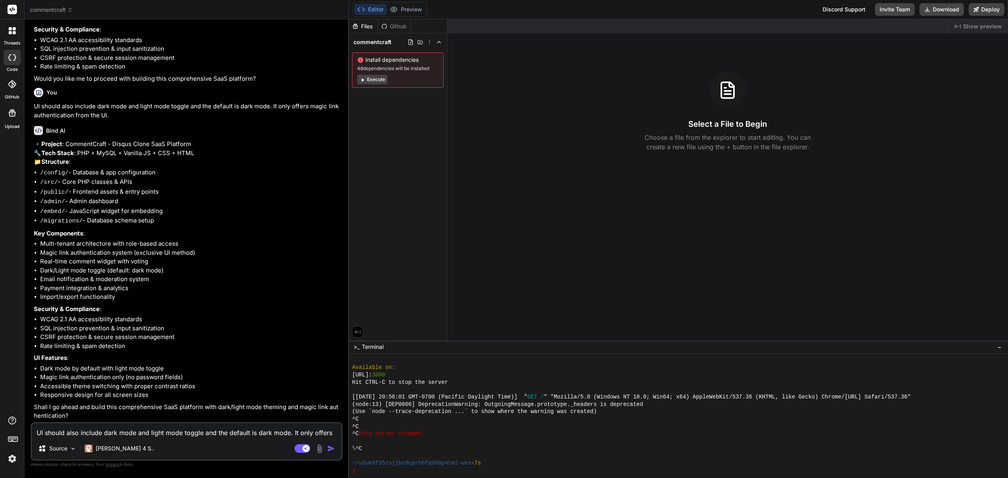
scroll to position [490, 0]
click at [224, 433] on textarea "UI should also include dark mode and light mode toggle and the default is dark …" at bounding box center [186, 430] width 309 height 14
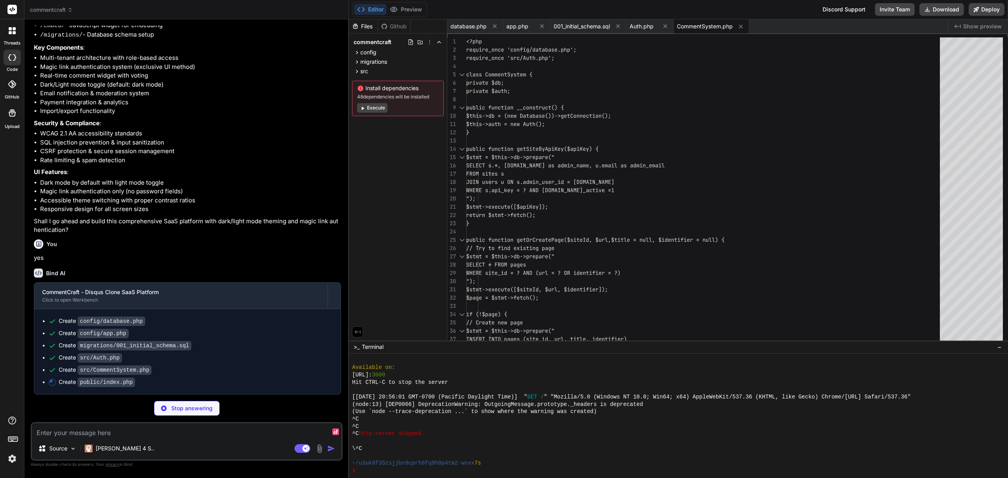
scroll to position [675, 0]
click at [357, 71] on icon at bounding box center [356, 71] width 7 height 7
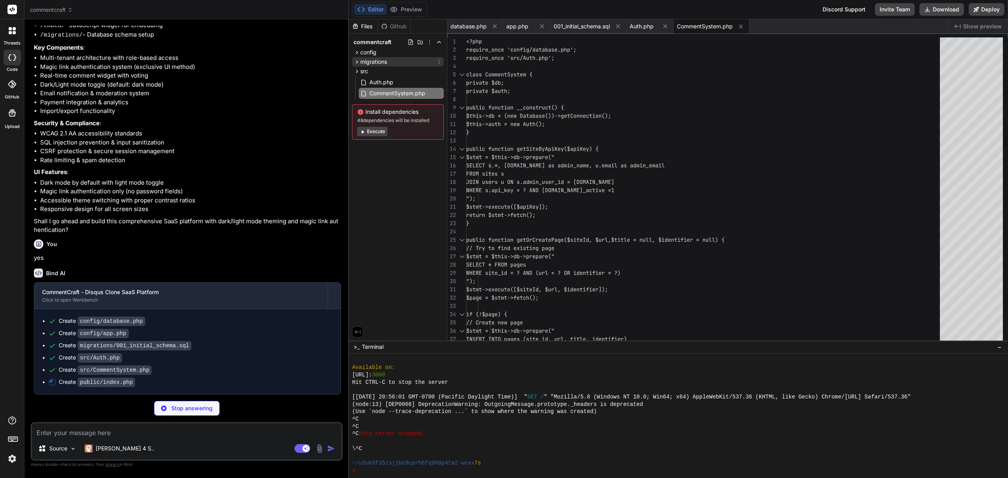
click at [357, 60] on icon at bounding box center [356, 62] width 7 height 7
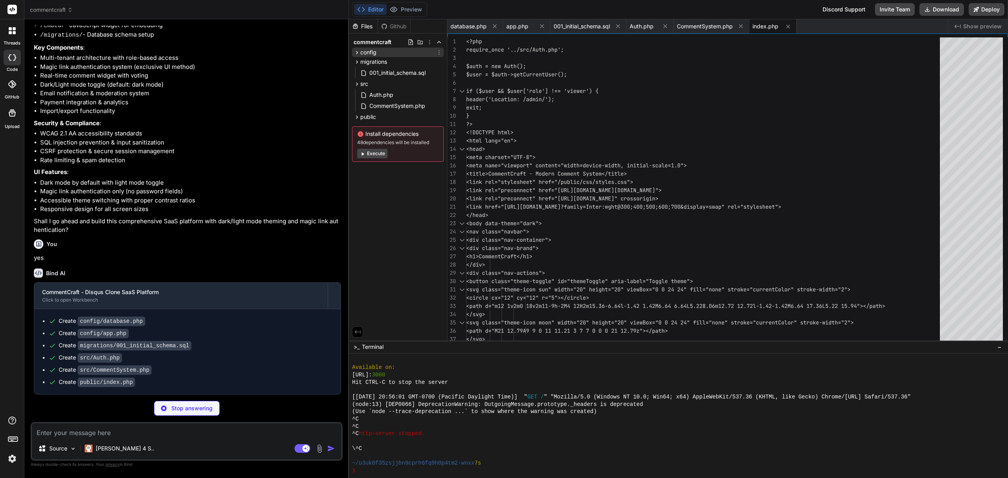
click at [357, 48] on div "config" at bounding box center [364, 52] width 23 height 8
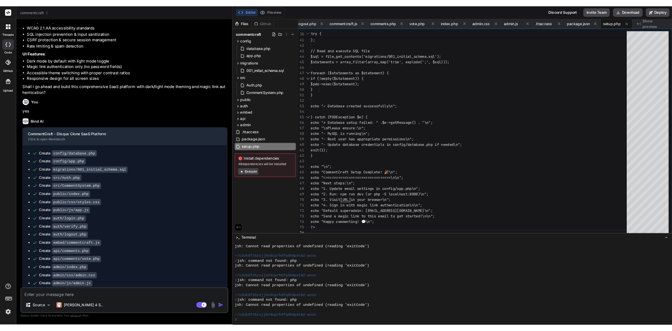
scroll to position [900, 0]
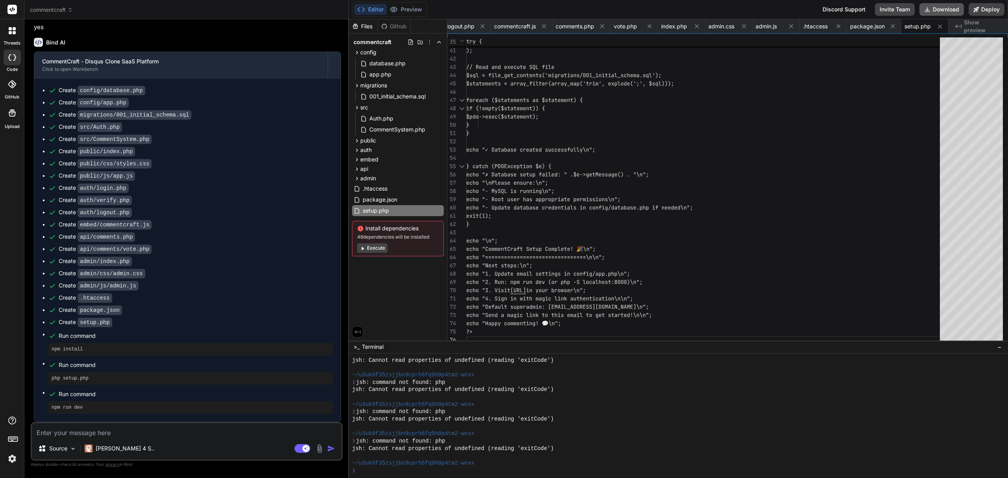
click at [935, 5] on button "Download" at bounding box center [941, 9] width 44 height 13
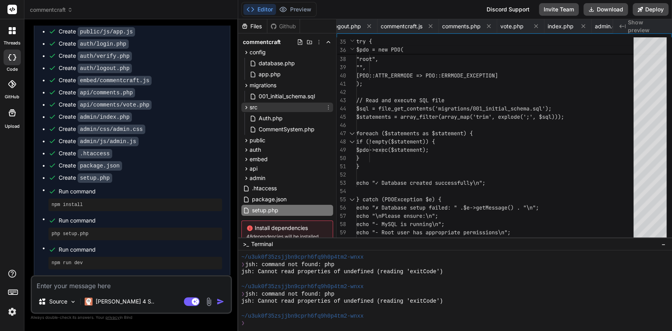
scroll to position [1190, 0]
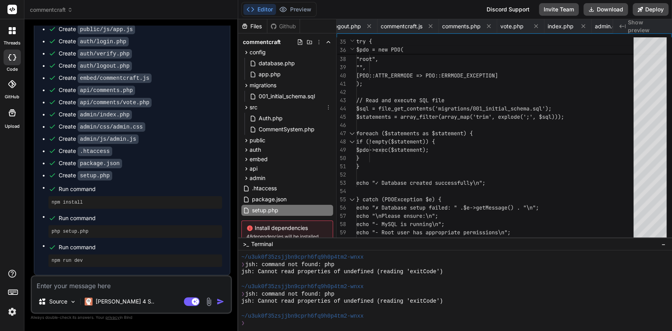
click at [156, 288] on textarea at bounding box center [131, 284] width 199 height 14
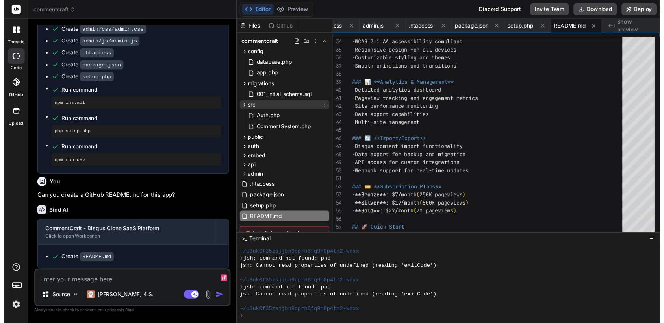
scroll to position [1288, 0]
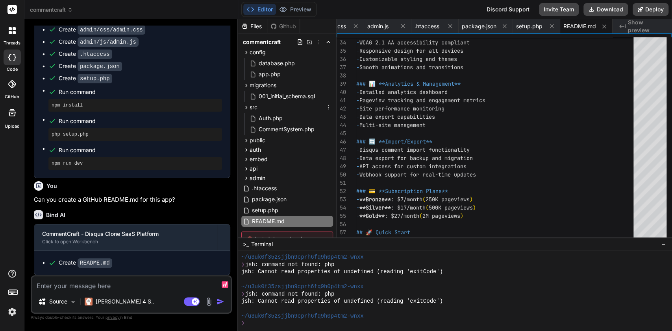
click at [491, 115] on div "- Data export capabilities" at bounding box center [497, 117] width 282 height 8
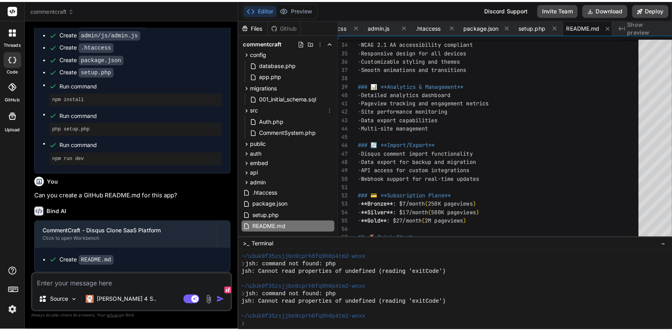
scroll to position [1296, 0]
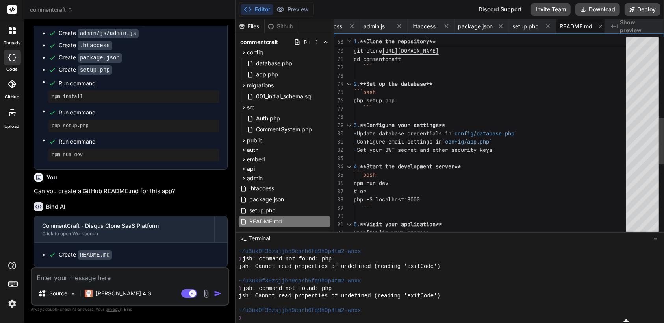
click at [80, 283] on textarea at bounding box center [130, 275] width 196 height 14
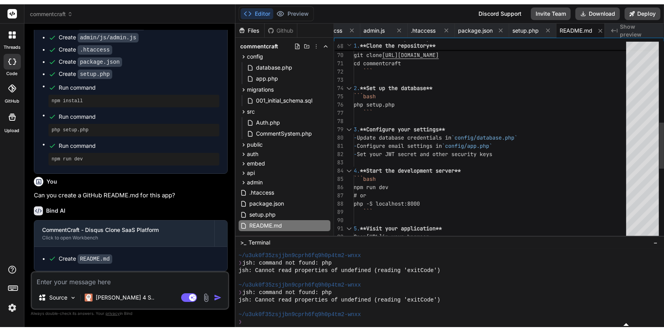
scroll to position [1288, 0]
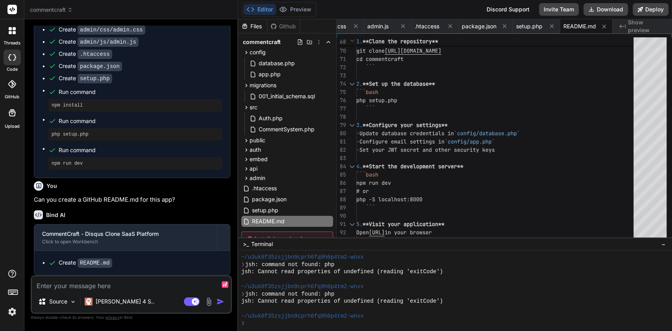
click at [542, 282] on div at bounding box center [451, 279] width 420 height 7
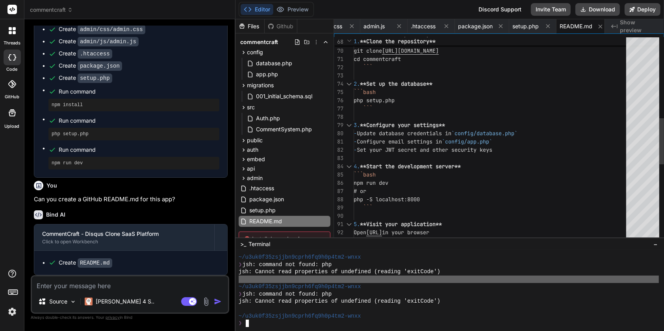
scroll to position [1296, 0]
click at [148, 286] on textarea at bounding box center [130, 284] width 196 height 14
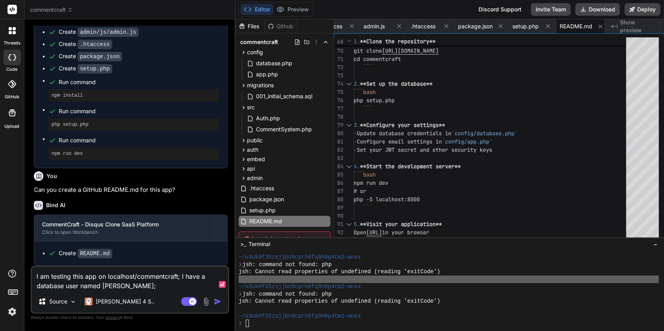
click at [189, 283] on div at bounding box center [207, 284] width 39 height 11
click at [136, 289] on textarea "I am testing this app on localhost/commentcraft; I have a database user named c…" at bounding box center [130, 279] width 196 height 24
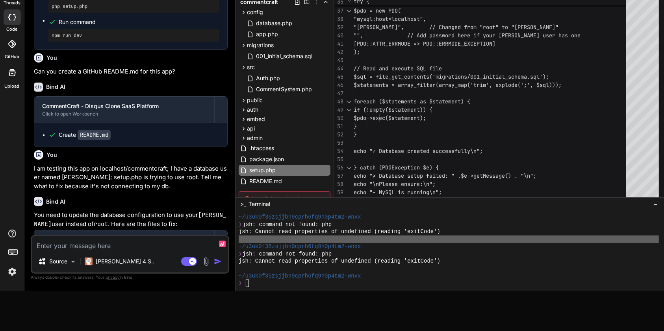
scroll to position [1621, 0]
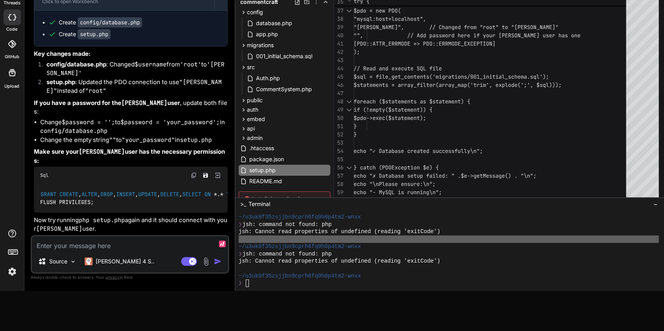
click at [145, 244] on textarea at bounding box center [130, 244] width 196 height 14
paste textarea "[URL]"
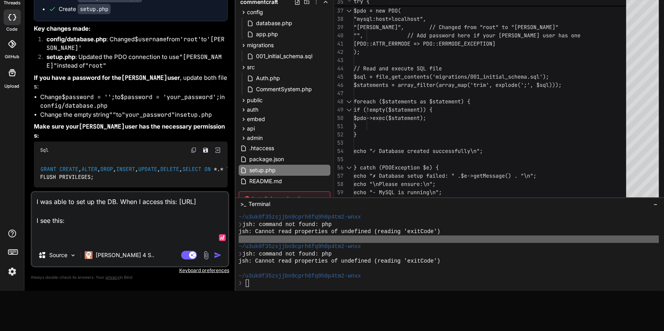
click at [88, 234] on textarea "I was able to set up the DB. When I access this: http://localhost/commentcraft/…" at bounding box center [130, 218] width 196 height 52
paste textarea "Not Found The requested URL /public/public/ was not found on this server."
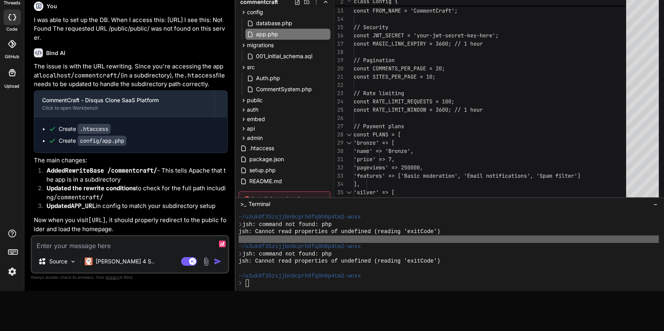
scroll to position [1858, 0]
click at [269, 149] on span ".htaccess" at bounding box center [261, 148] width 26 height 9
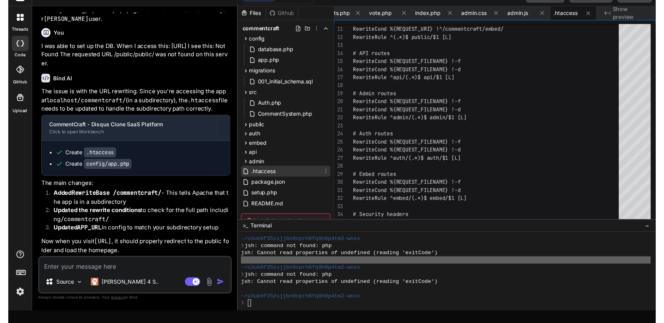
scroll to position [16, 0]
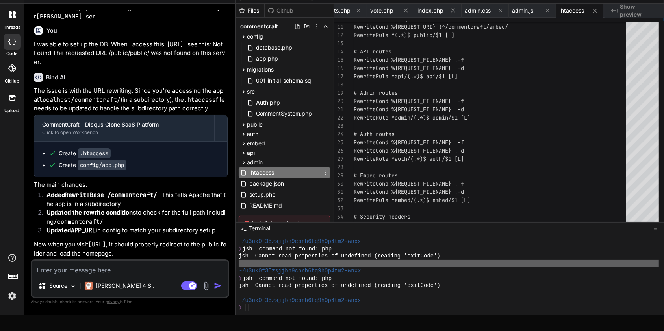
click at [524, 117] on div "RewriteRule ^admin/(.*)$ admin/$1 [L]" at bounding box center [491, 118] width 277 height 8
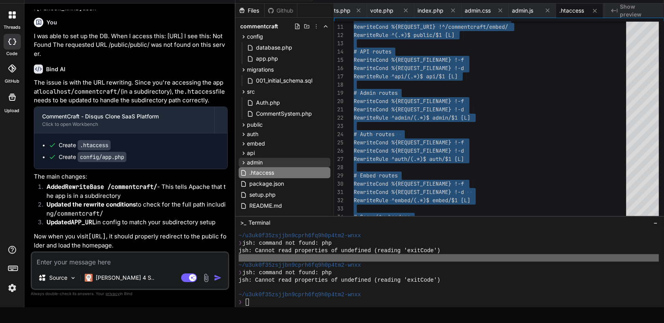
scroll to position [1858, 0]
click at [270, 57] on span "app.php" at bounding box center [267, 58] width 24 height 9
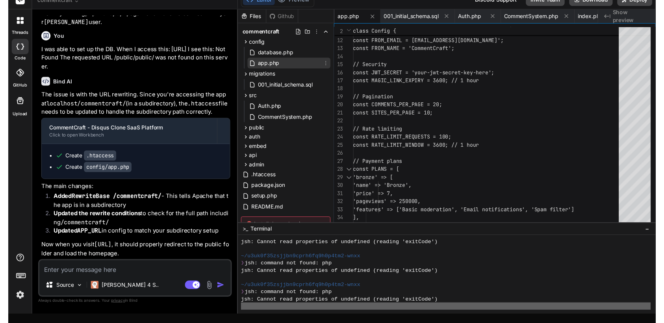
scroll to position [0, 0]
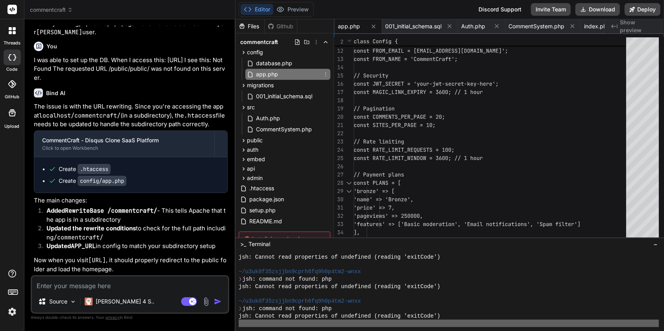
click at [549, 147] on div "const RATE_LIMIT_REQUESTS = 100;" at bounding box center [491, 150] width 277 height 8
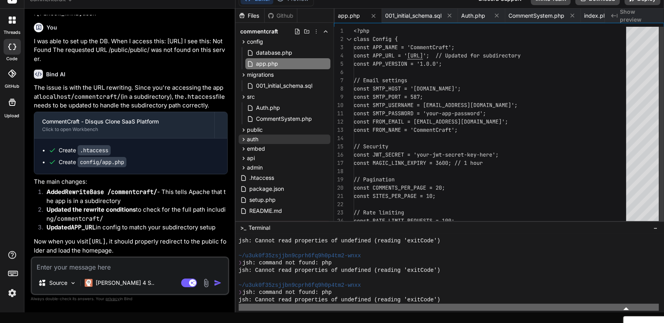
click at [250, 137] on span "auth" at bounding box center [252, 139] width 11 height 8
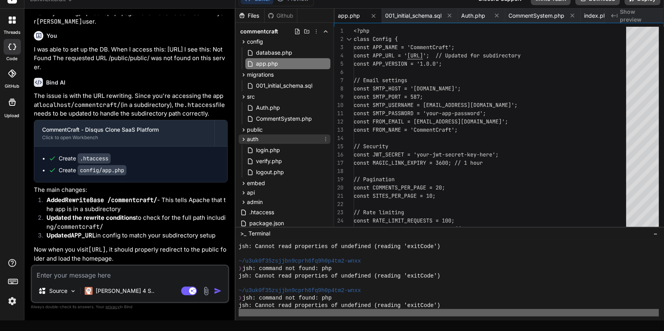
click at [258, 135] on div "auth" at bounding box center [285, 139] width 92 height 9
click at [260, 127] on span "public" at bounding box center [255, 130] width 16 height 8
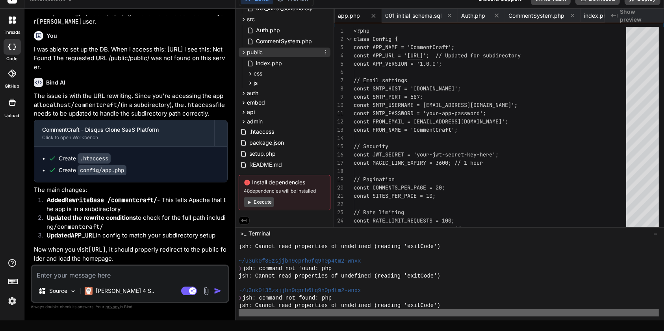
scroll to position [77, 0]
click at [276, 136] on div ".htaccess" at bounding box center [285, 132] width 92 height 11
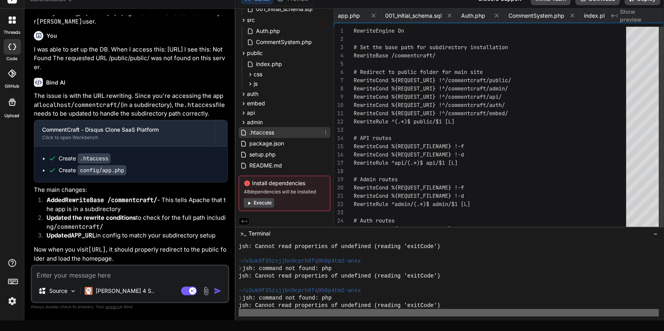
scroll to position [0, 672]
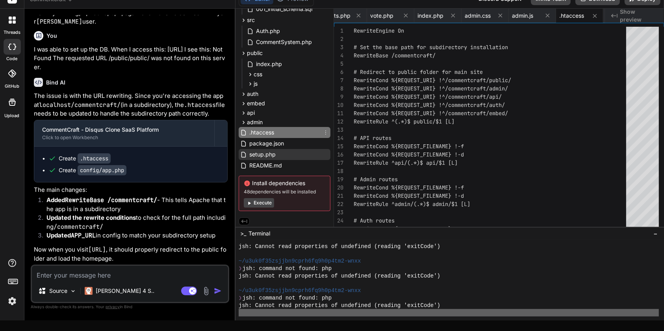
click at [283, 159] on div "setup.php" at bounding box center [285, 154] width 92 height 11
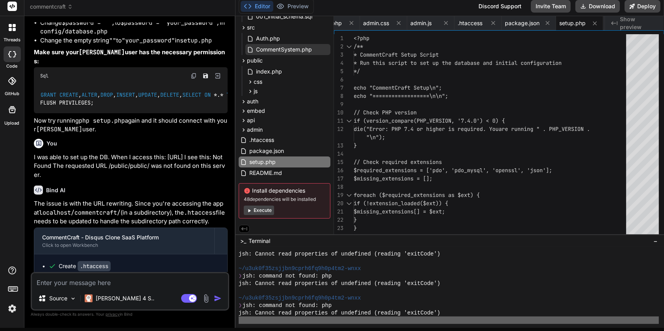
scroll to position [0, 0]
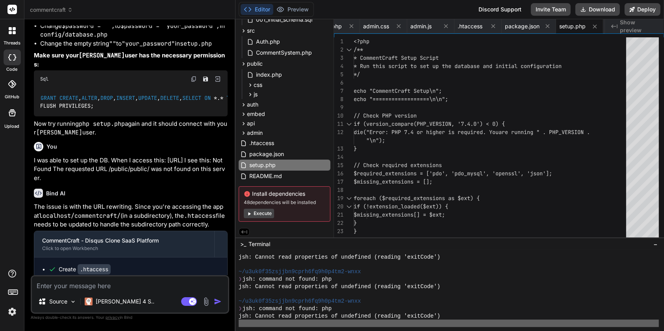
click at [158, 285] on textarea at bounding box center [130, 284] width 196 height 14
paste textarea "This page isn’t working localhost is currently unable to handle this request. H…"
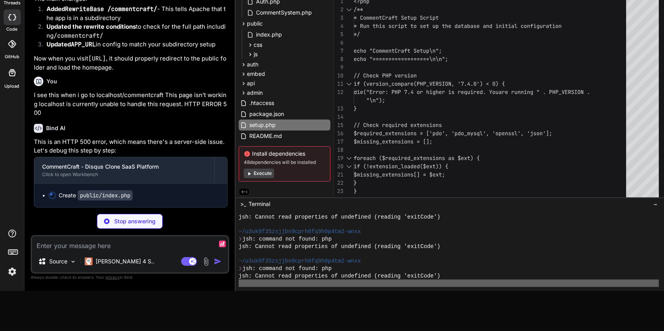
scroll to position [2019, 0]
click at [283, 38] on div "index.php" at bounding box center [287, 34] width 85 height 11
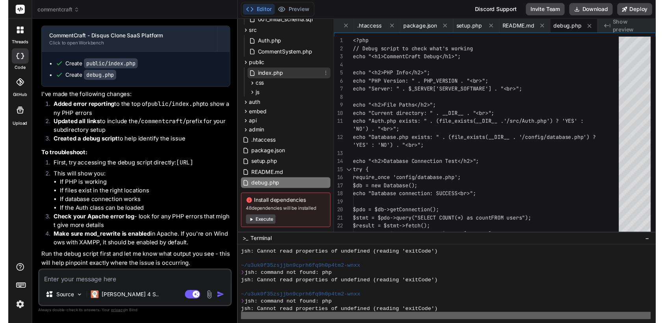
scroll to position [40, 0]
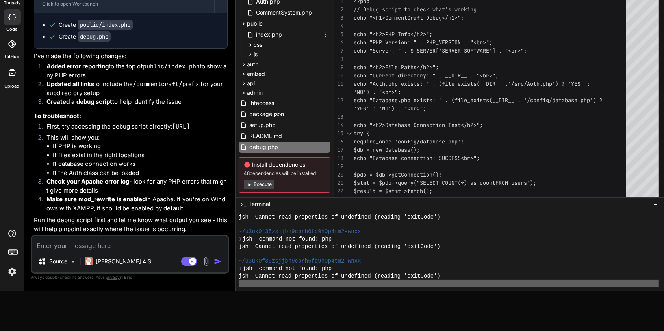
click at [526, 148] on div "$db = new Database();" at bounding box center [491, 150] width 277 height 8
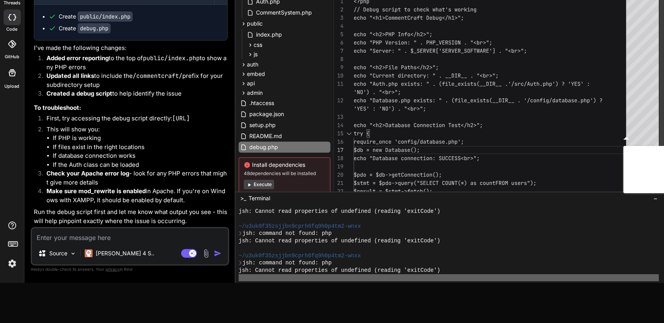
click at [533, 97] on span "_ . '/config/database.php') ?" at bounding box center [556, 100] width 91 height 7
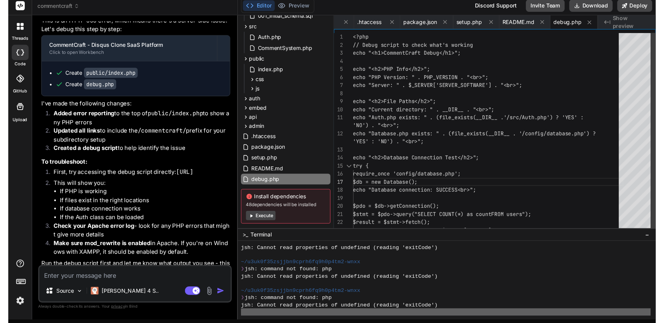
scroll to position [1, 0]
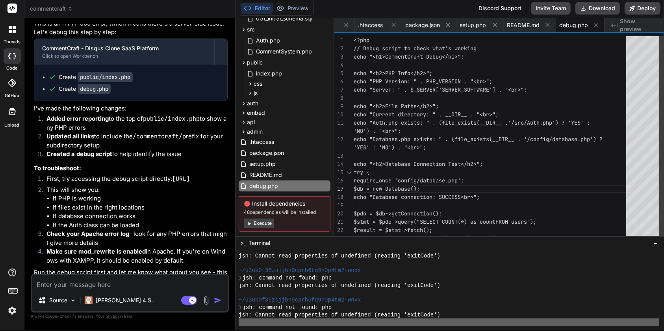
click at [522, 119] on span "'/src/Auth.php') ? 'YES' :" at bounding box center [549, 122] width 82 height 7
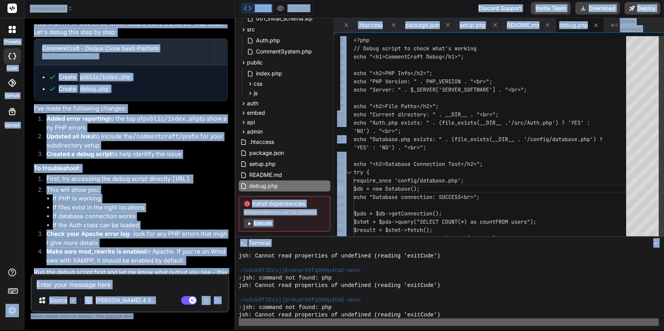
click at [509, 162] on div "echo "<h2>Database Connection Test</h2>";" at bounding box center [491, 164] width 277 height 8
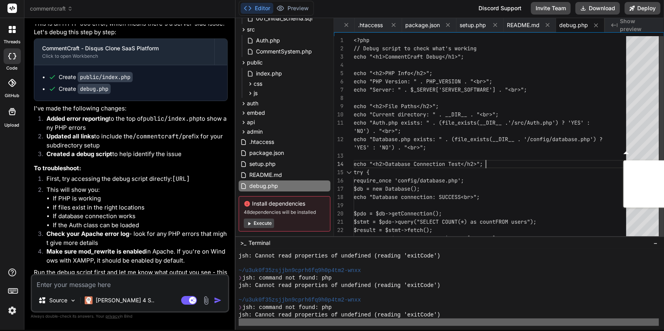
scroll to position [0, 0]
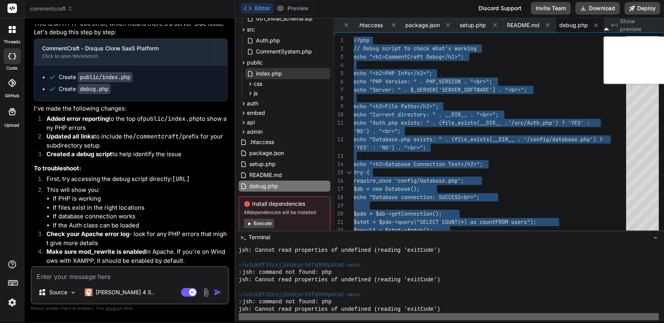
click at [285, 77] on div "index.php" at bounding box center [287, 73] width 85 height 11
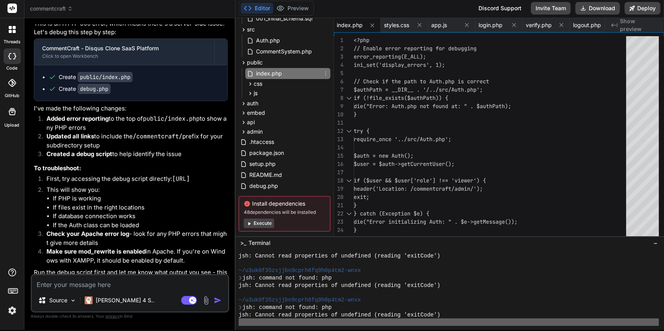
click at [520, 130] on div "try {" at bounding box center [491, 131] width 277 height 8
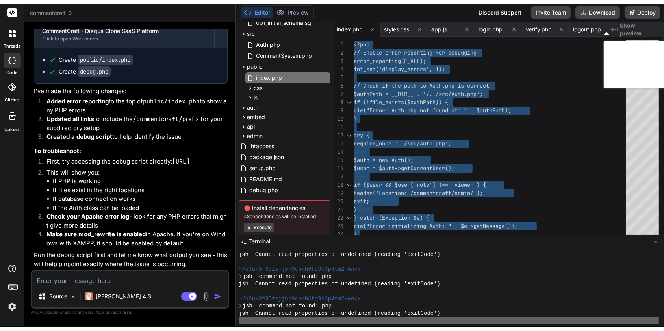
scroll to position [2197, 0]
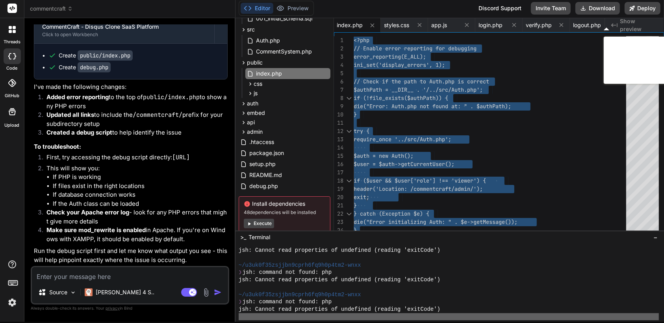
click at [161, 281] on textarea at bounding box center [130, 274] width 196 height 14
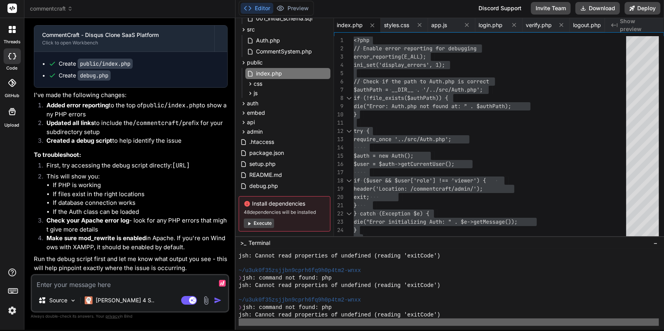
click at [88, 234] on p "Make sure mod_rewrite is enabled in Apache. If you're on Windows with XAMPP, it…" at bounding box center [136, 243] width 181 height 18
click at [151, 285] on textarea at bounding box center [130, 283] width 196 height 14
paste textarea "Warning: require_once(config/database.php): Failed to open stream: No such file…"
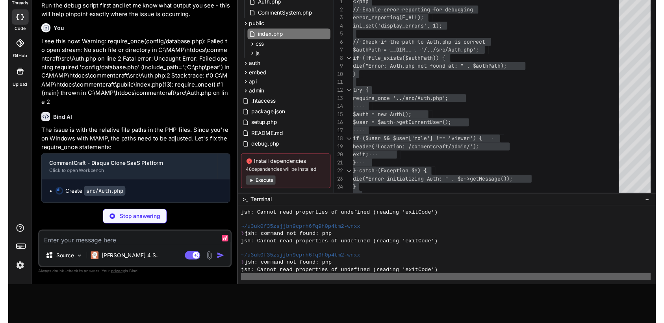
scroll to position [0, 179]
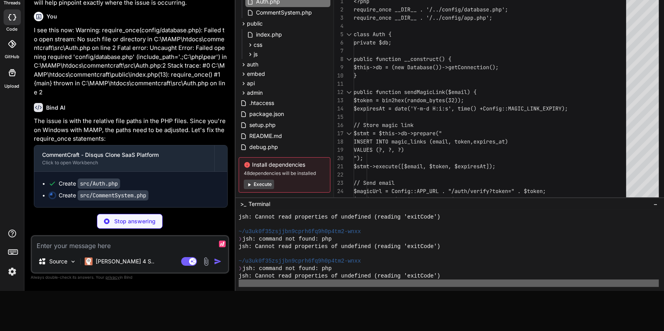
click at [451, 82] on div at bounding box center [491, 84] width 277 height 8
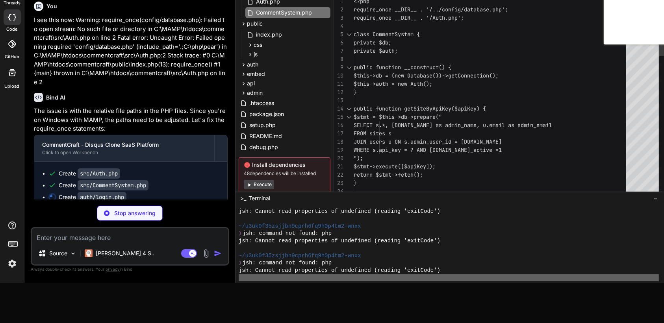
click at [163, 241] on textarea at bounding box center [130, 235] width 196 height 14
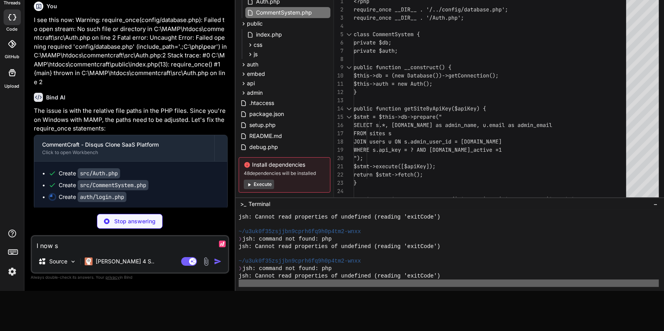
scroll to position [0, 221]
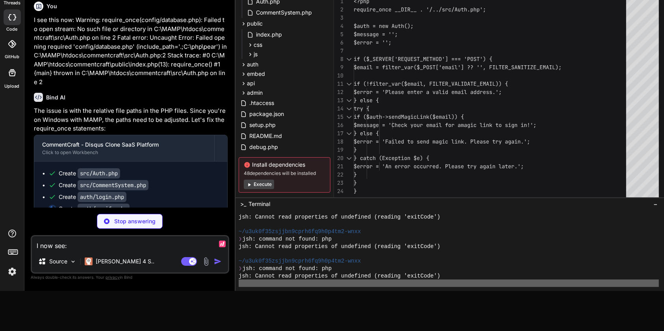
paste textarea "Parse error: syntax error, unexpected floating-point number "1.0", expecting ",…"
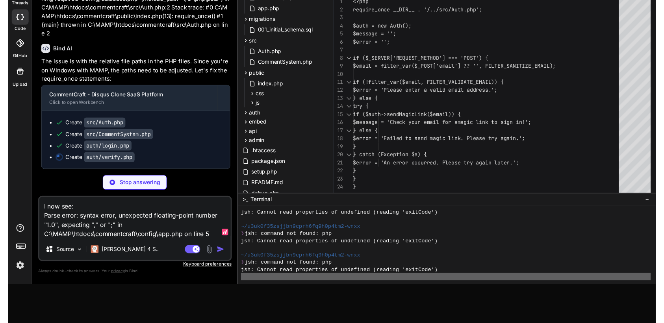
scroll to position [25, 0]
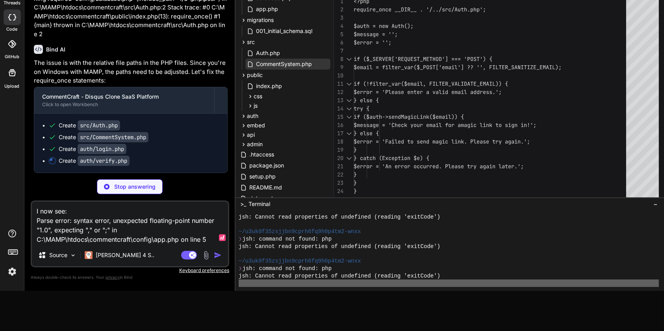
click at [313, 69] on div "CommentSystem.php" at bounding box center [287, 64] width 85 height 11
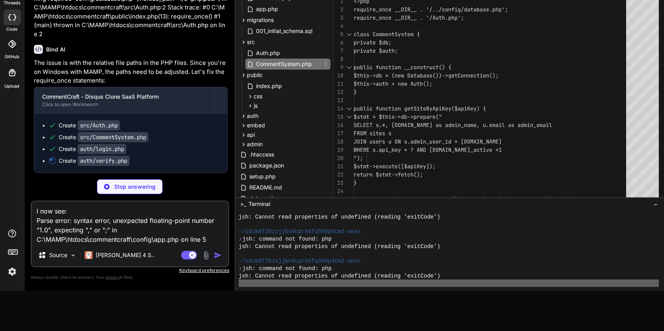
click at [485, 92] on div "}" at bounding box center [491, 92] width 277 height 8
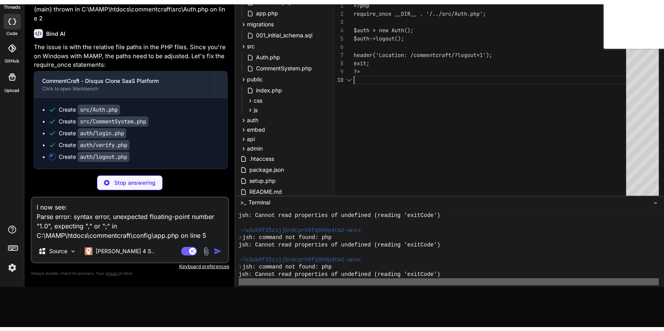
scroll to position [0, 316]
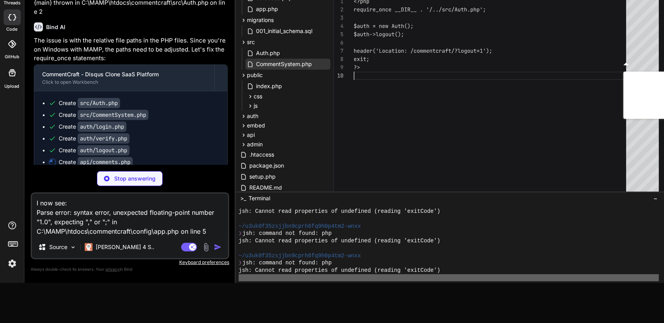
click at [296, 61] on span "CommentSystem.php" at bounding box center [283, 63] width 57 height 9
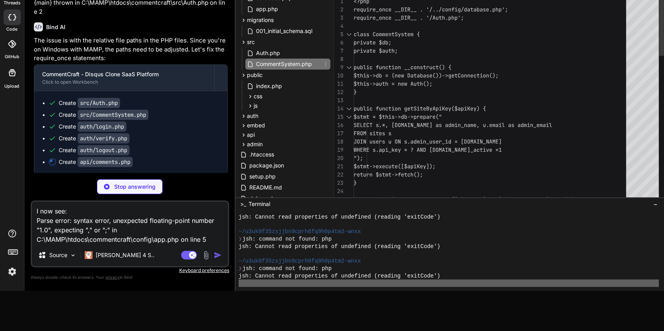
click at [515, 61] on div at bounding box center [491, 59] width 277 height 8
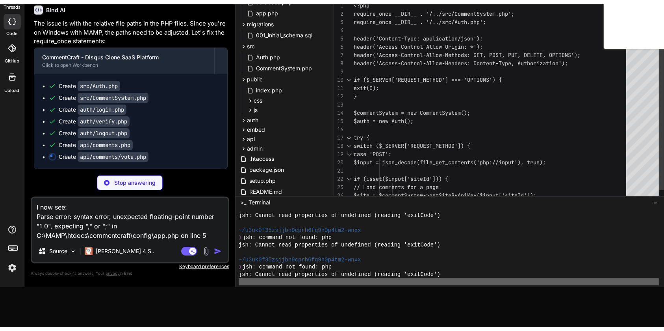
scroll to position [2509, 0]
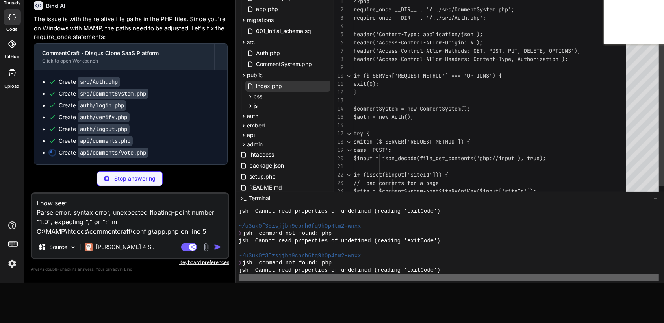
click at [313, 84] on div "index.php" at bounding box center [287, 86] width 85 height 11
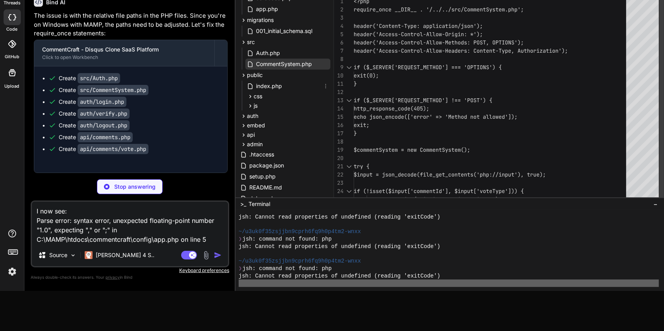
click at [299, 64] on span "CommentSystem.php" at bounding box center [283, 63] width 57 height 9
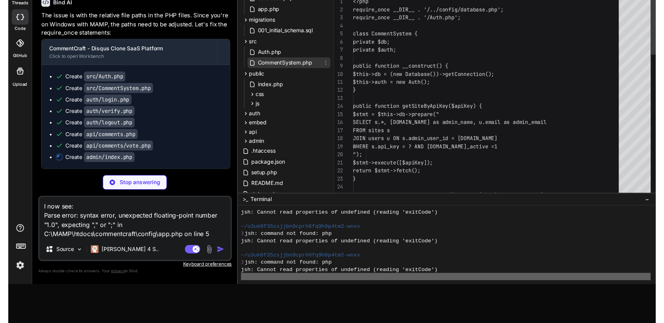
scroll to position [0, 227]
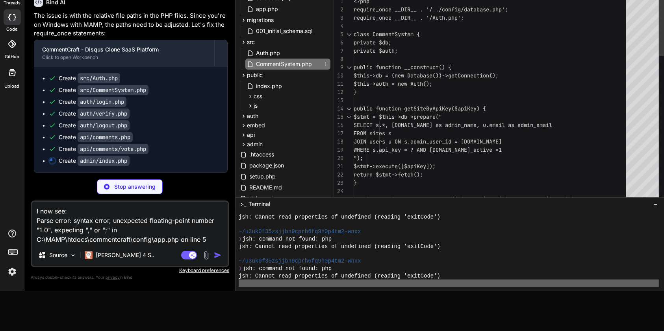
click at [487, 87] on div "$this->auth = new Auth();" at bounding box center [491, 84] width 277 height 8
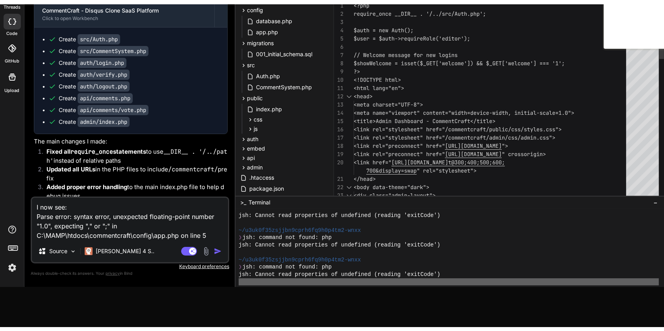
scroll to position [0, 0]
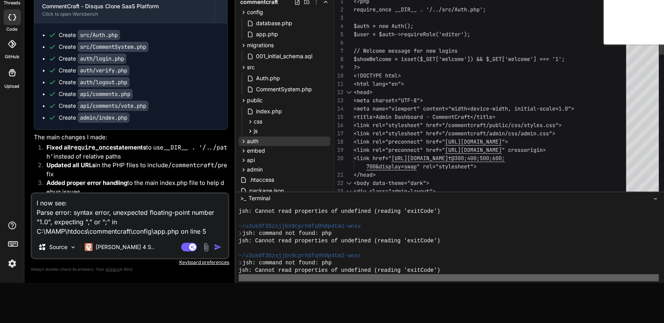
click at [267, 145] on div "auth" at bounding box center [285, 141] width 92 height 9
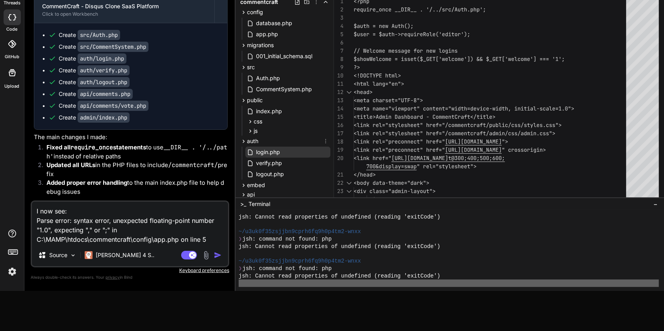
click at [293, 155] on div "login.php" at bounding box center [287, 152] width 85 height 11
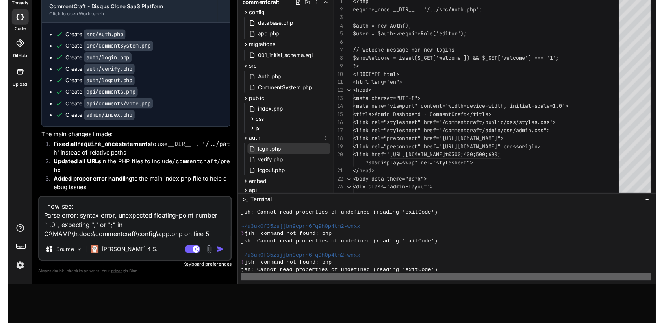
scroll to position [0, 444]
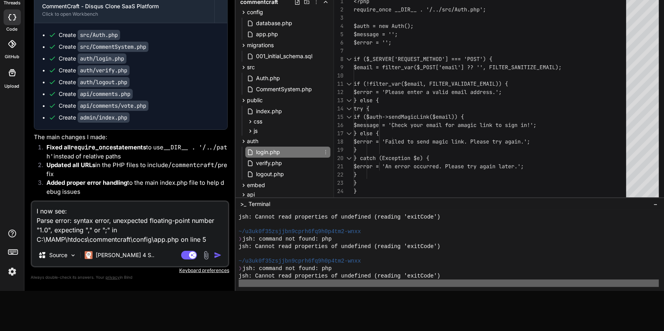
click at [475, 93] on span "$error = 'Please enter a valid email addre" at bounding box center [419, 92] width 132 height 7
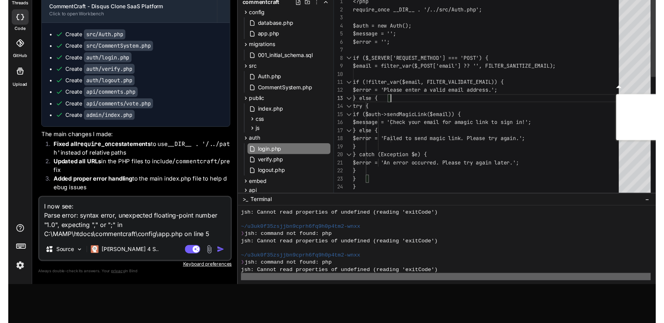
scroll to position [0, 0]
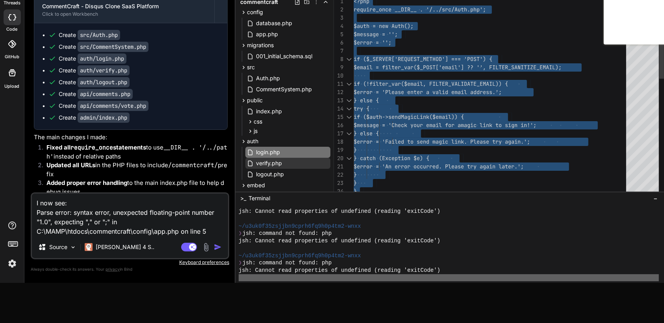
click at [285, 166] on div "verify.php" at bounding box center [287, 163] width 85 height 11
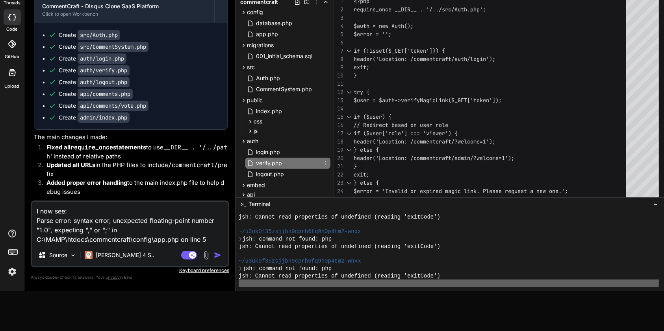
click at [462, 82] on div at bounding box center [491, 84] width 277 height 8
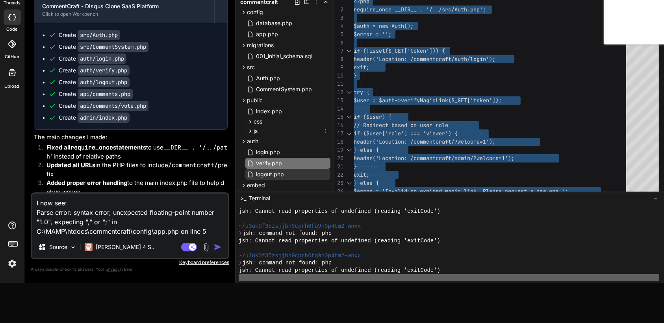
click at [284, 176] on span "logout.php" at bounding box center [270, 174] width 30 height 9
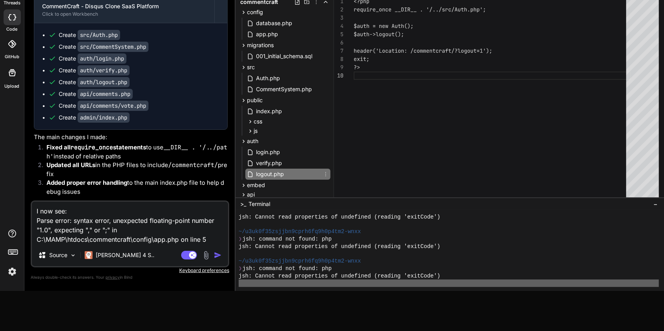
click at [450, 106] on div "?> exit; header('Location: /commentcraft/?logout=1'); $auth->logout(); $auth = …" at bounding box center [491, 167] width 277 height 340
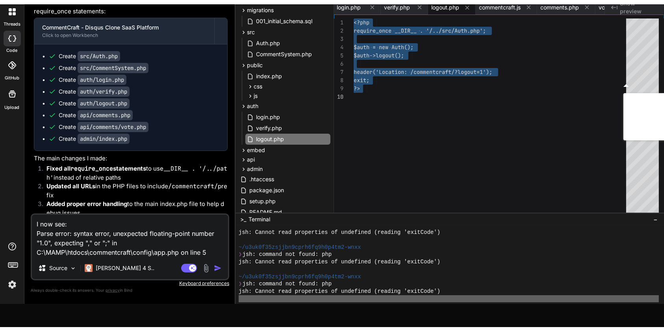
scroll to position [62, 0]
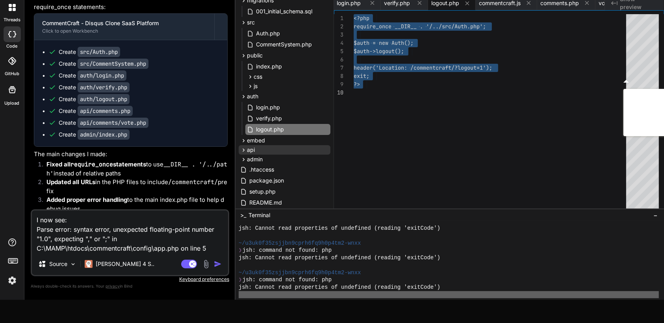
click at [255, 154] on div "api" at bounding box center [285, 149] width 92 height 9
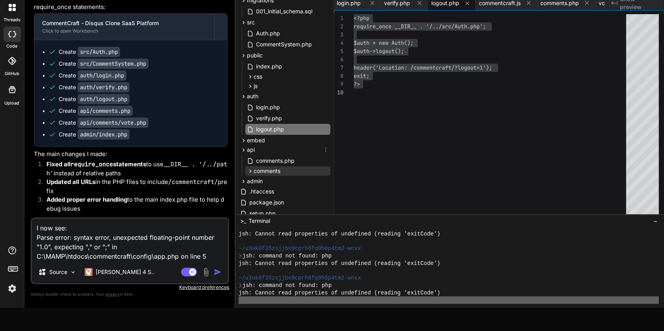
click at [300, 167] on div "comments" at bounding box center [287, 170] width 85 height 9
click at [298, 164] on div "comments.php" at bounding box center [287, 160] width 85 height 11
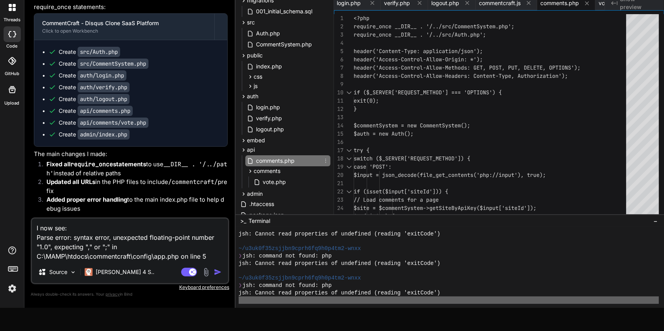
click at [444, 117] on div at bounding box center [491, 117] width 277 height 8
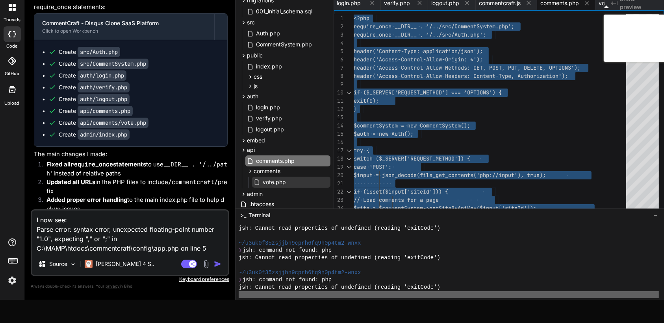
click at [293, 183] on div "vote.php" at bounding box center [291, 182] width 78 height 11
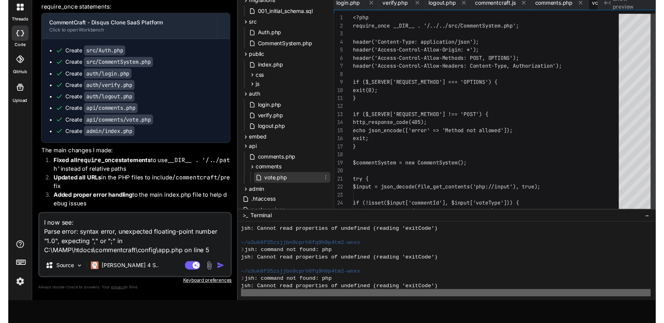
scroll to position [0, 483]
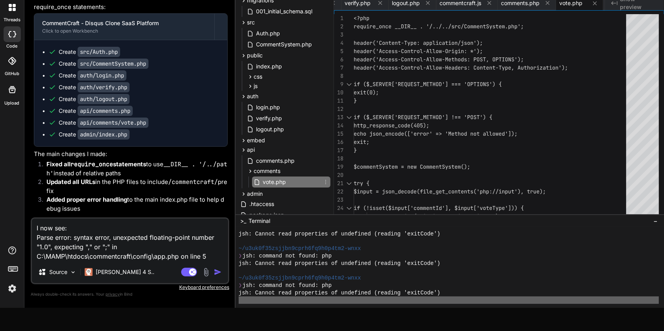
click at [470, 117] on span "if ($_SERVER['REQUEST_METHOD'] !== 'POST') {" at bounding box center [422, 117] width 139 height 7
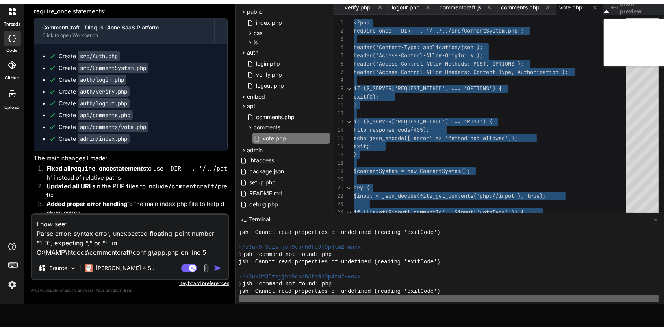
scroll to position [120, 0]
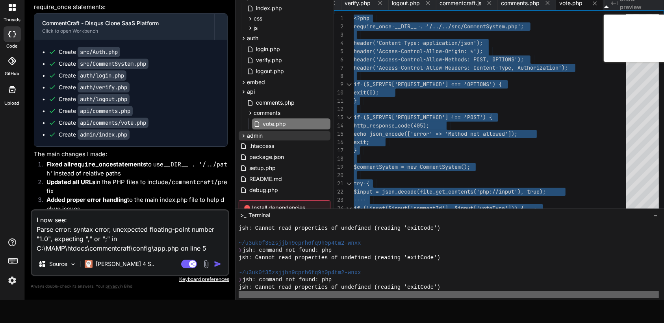
click at [262, 138] on span "admin" at bounding box center [255, 136] width 16 height 8
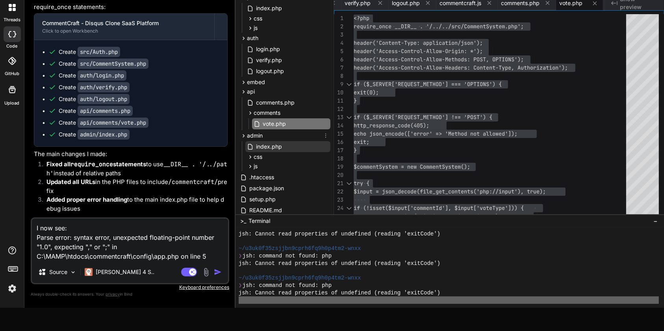
click at [289, 151] on div "index.php" at bounding box center [287, 146] width 85 height 11
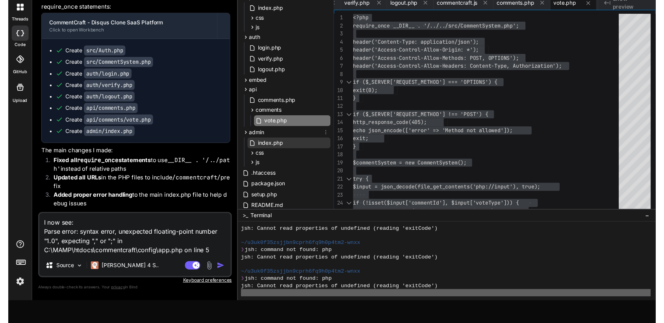
scroll to position [0, 531]
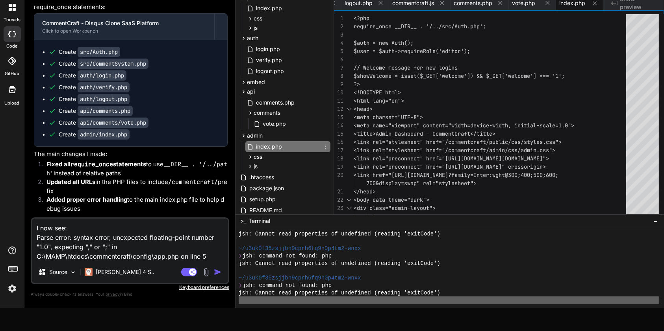
click at [439, 105] on div "<head>" at bounding box center [491, 109] width 277 height 8
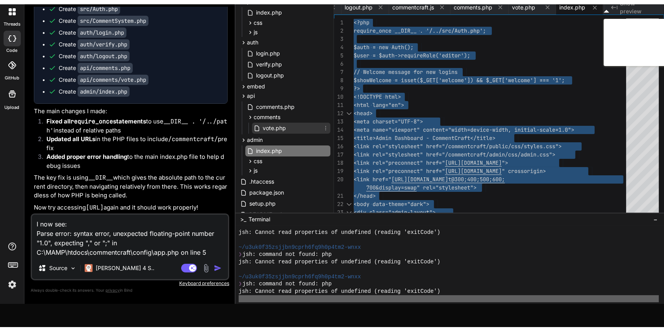
scroll to position [2612, 0]
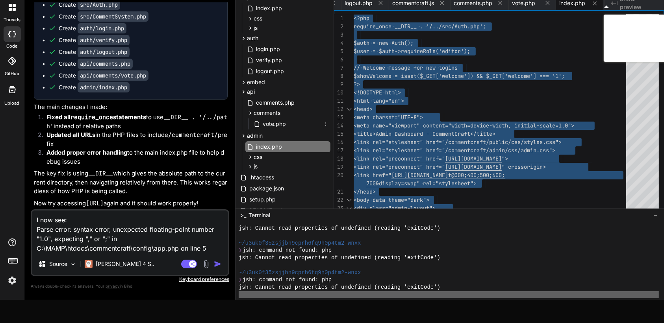
click at [163, 249] on textarea "I now see: Parse error: syntax error, unexpected floating-point number "1.0", e…" at bounding box center [130, 232] width 196 height 43
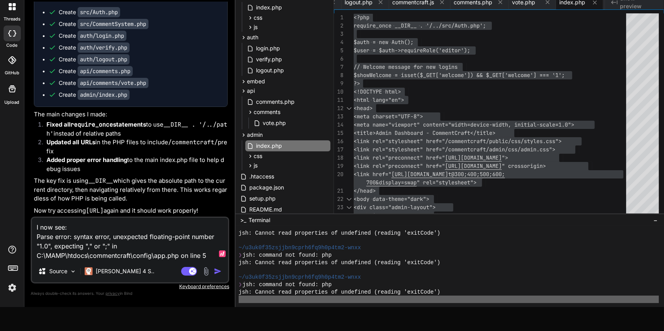
click at [222, 275] on button "button" at bounding box center [219, 272] width 11 height 8
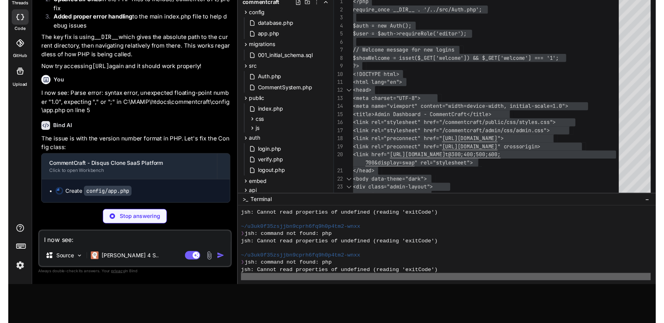
scroll to position [0, 55]
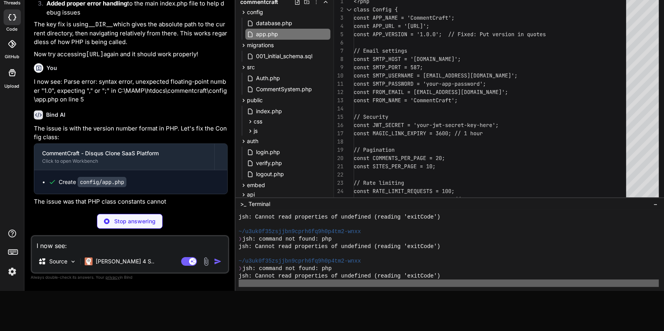
click at [519, 107] on div at bounding box center [491, 109] width 277 height 8
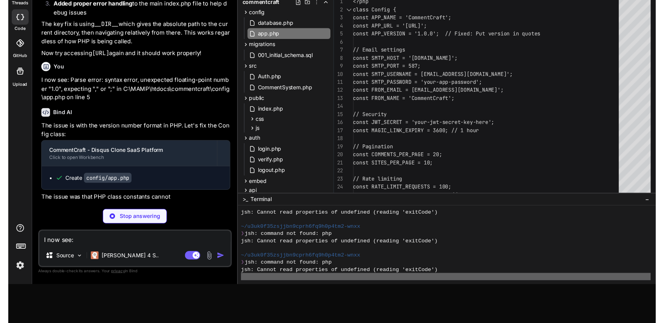
scroll to position [0, 0]
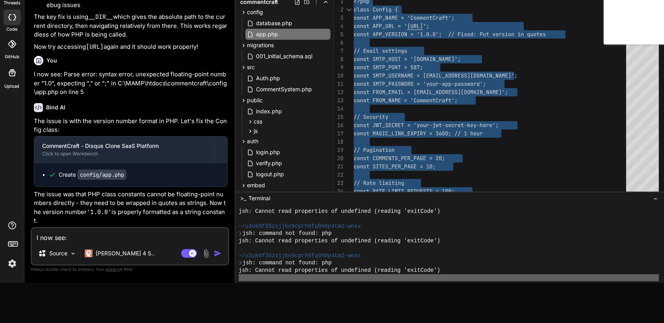
click at [538, 76] on div "const SMTP_USERNAME = 'your-email@gmail.com';" at bounding box center [491, 76] width 277 height 8
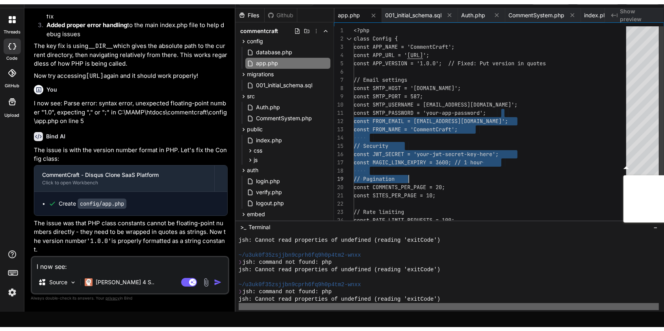
scroll to position [16, 0]
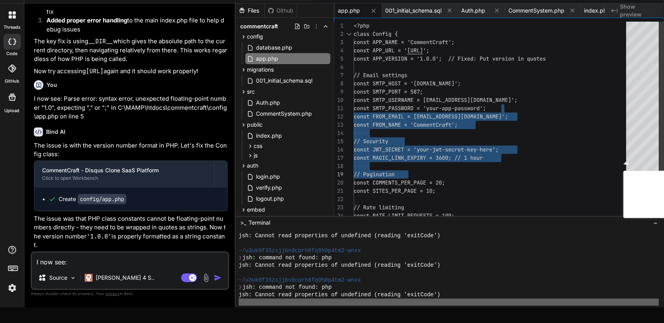
click at [526, 163] on div at bounding box center [491, 166] width 277 height 8
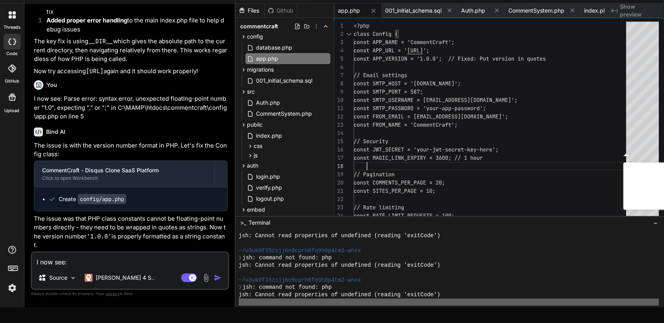
click at [446, 110] on span "const SMTP_PASSWORD = 'your-app-password';" at bounding box center [419, 108] width 132 height 7
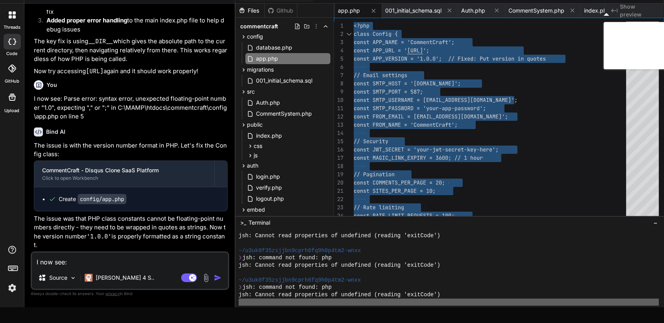
click at [140, 267] on textarea "I now see: Parse error: syntax error, unexpected floating-point number "1.0", e…" at bounding box center [130, 260] width 196 height 14
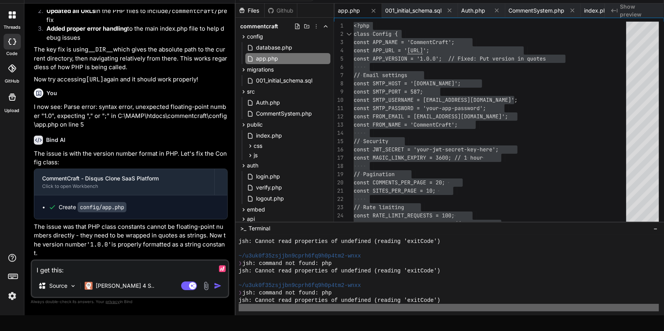
paste textarea "Not Found The requested URL /commentcraft/auth/login was not found on this serv…"
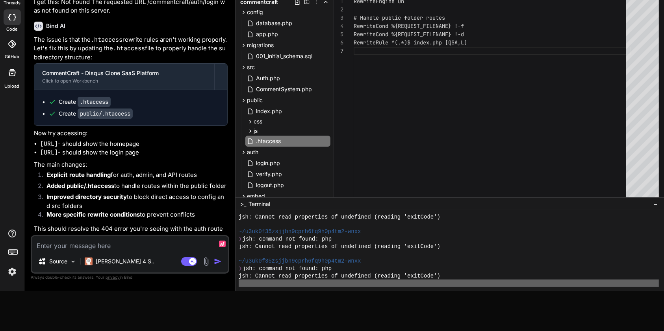
scroll to position [3015, 0]
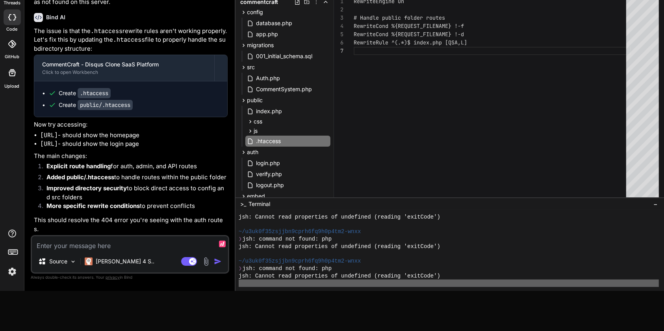
click at [471, 94] on div "RewriteRule ^(.*)$ index.php [QSA,L] RewriteCond %{REQUEST_FILENAME} !-d Rewrit…" at bounding box center [491, 167] width 277 height 340
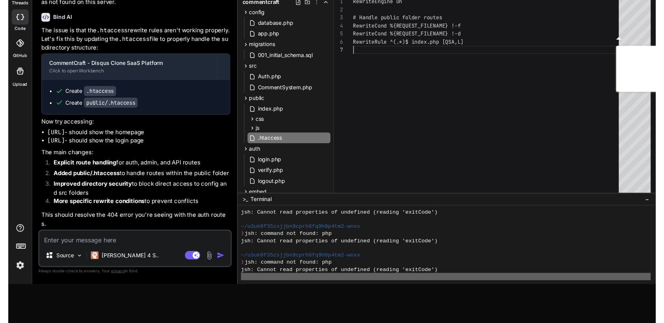
scroll to position [0, 0]
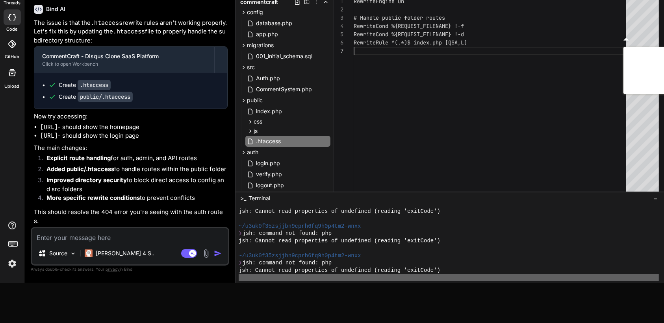
click at [390, 111] on div "RewriteRule ^(.*)$ index.php [QSA,L] RewriteCond %{REQUEST_FILENAME} !-d Rewrit…" at bounding box center [491, 167] width 277 height 340
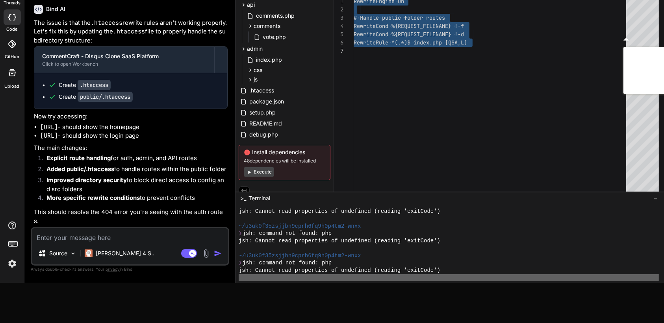
scroll to position [201, 0]
click at [293, 94] on div ".htaccess" at bounding box center [285, 90] width 92 height 11
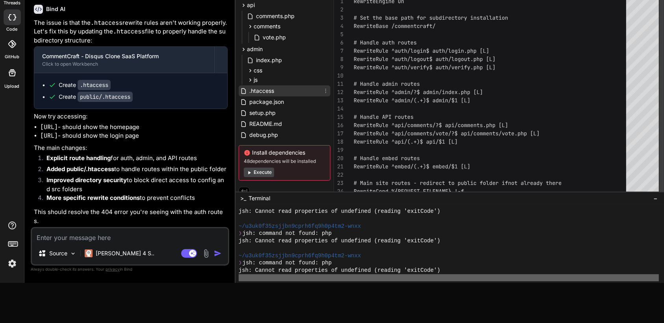
scroll to position [0, 895]
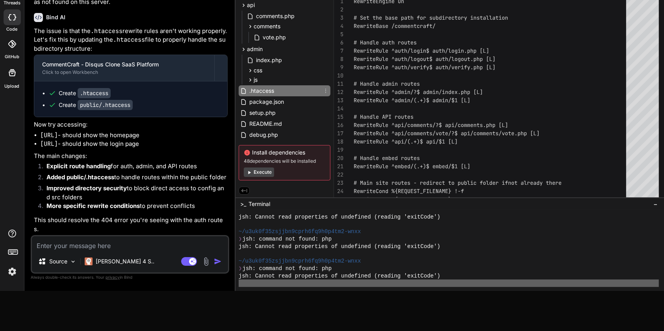
click at [466, 123] on span "RewriteRule ^api/comments/?$ api/comments.php [L]" at bounding box center [430, 125] width 154 height 7
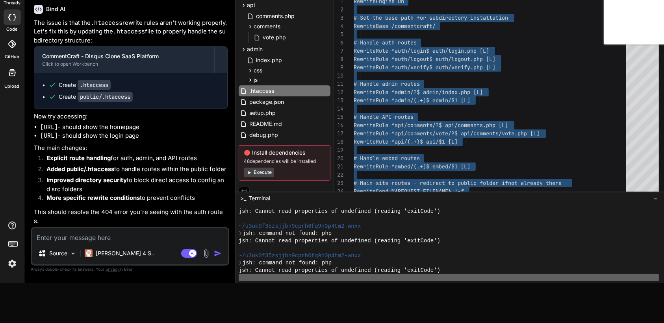
scroll to position [40, 3]
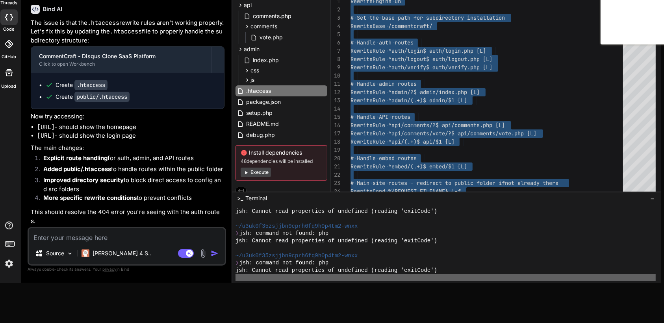
click at [139, 242] on textarea at bounding box center [127, 235] width 196 height 14
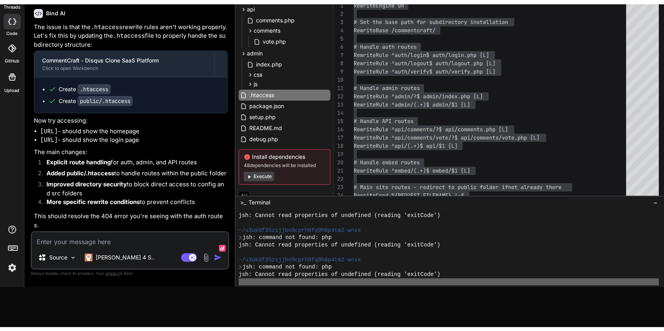
scroll to position [40, 0]
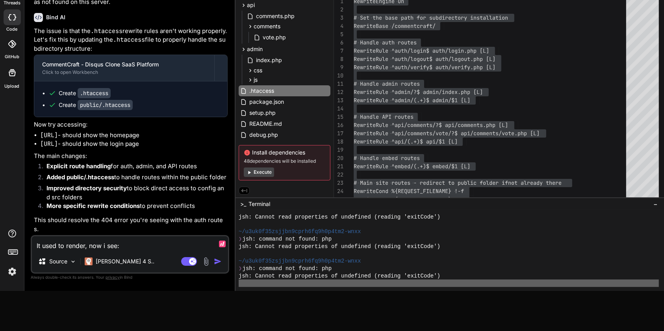
paste textarea "Internal Server Error The server encountered an internal error or misconfigurat…"
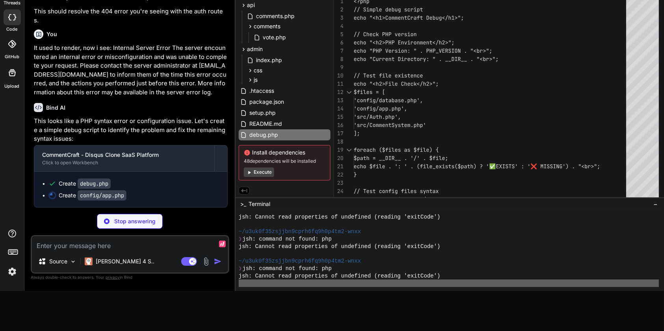
scroll to position [0, 55]
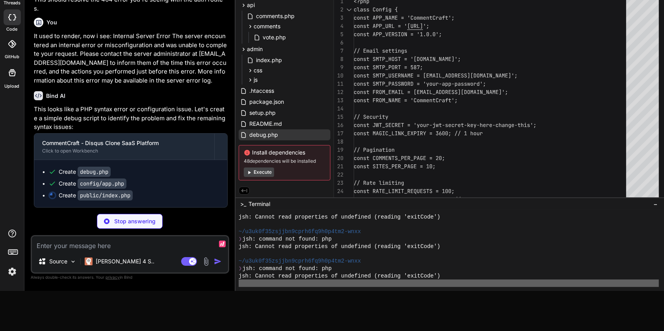
click at [264, 135] on span "debug.php" at bounding box center [263, 134] width 30 height 9
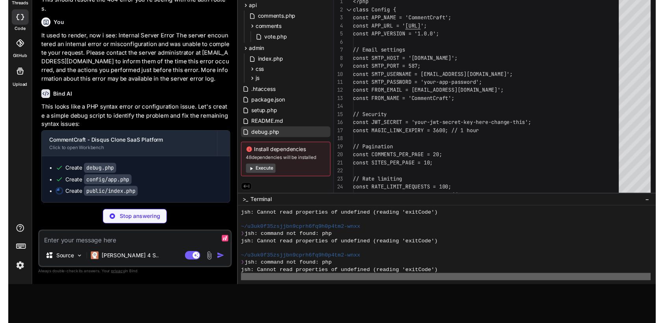
scroll to position [0, 874]
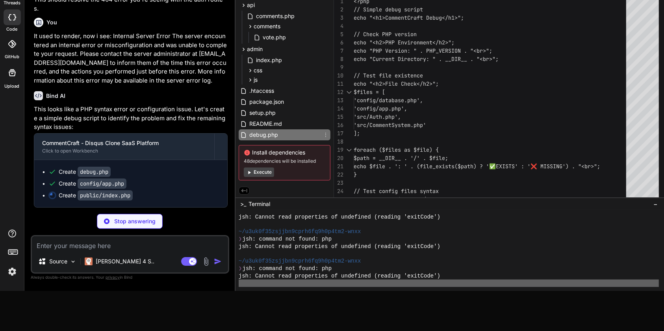
click at [490, 132] on div "];" at bounding box center [491, 133] width 277 height 8
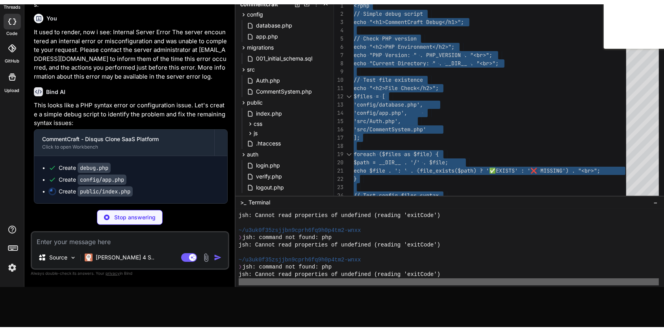
scroll to position [0, 0]
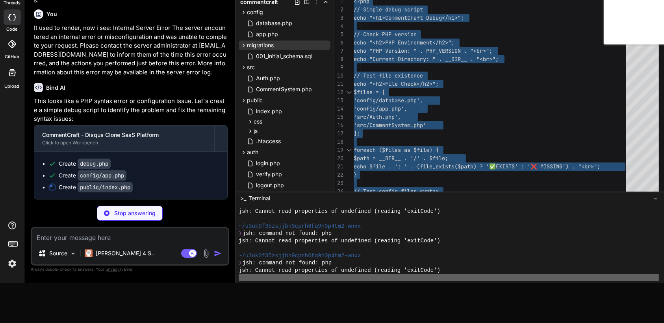
click at [268, 46] on span "migrations" at bounding box center [260, 45] width 27 height 8
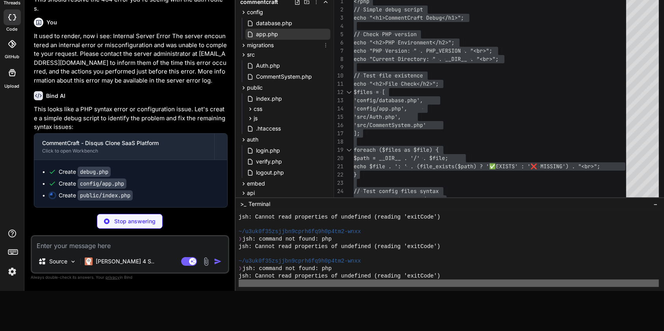
click at [272, 39] on span "app.php" at bounding box center [267, 34] width 24 height 9
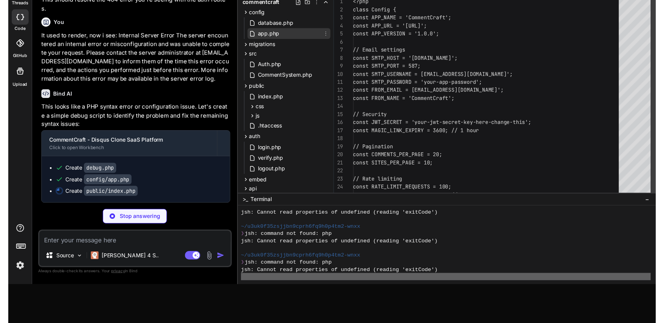
scroll to position [0, 55]
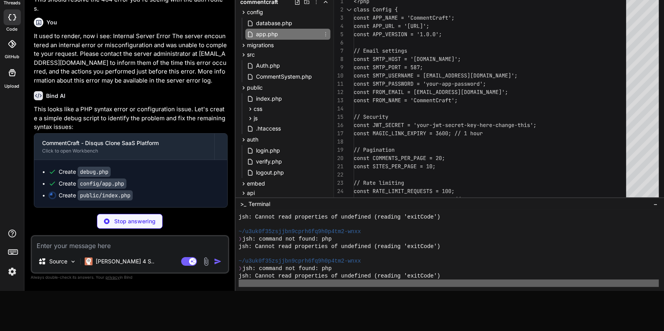
click at [538, 143] on div at bounding box center [491, 142] width 277 height 8
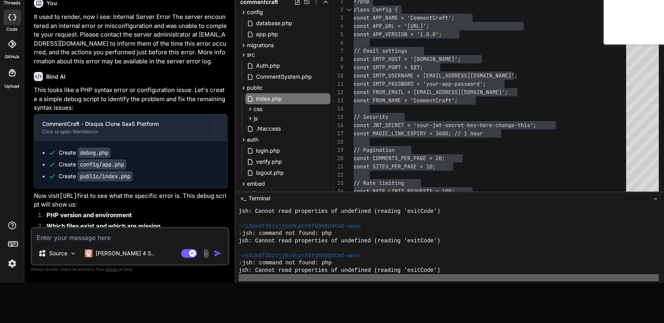
scroll to position [0, 79]
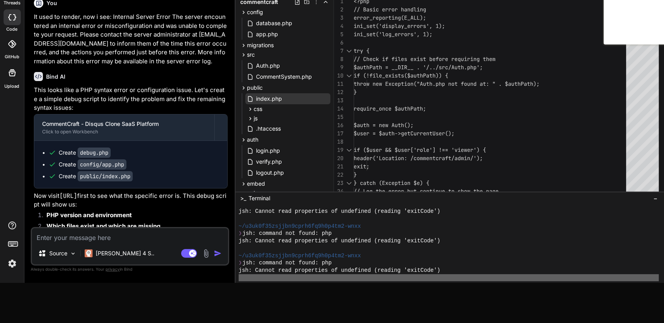
click at [289, 102] on div "index.php" at bounding box center [287, 98] width 85 height 11
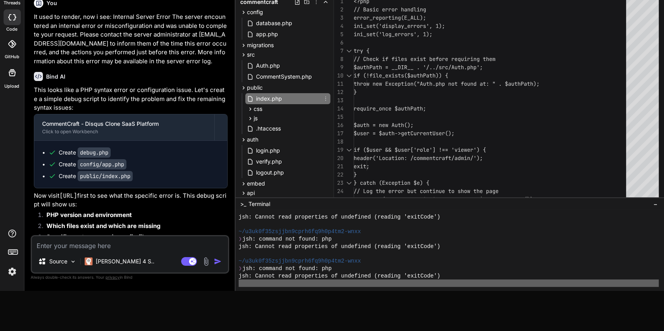
click at [466, 101] on div at bounding box center [491, 100] width 277 height 8
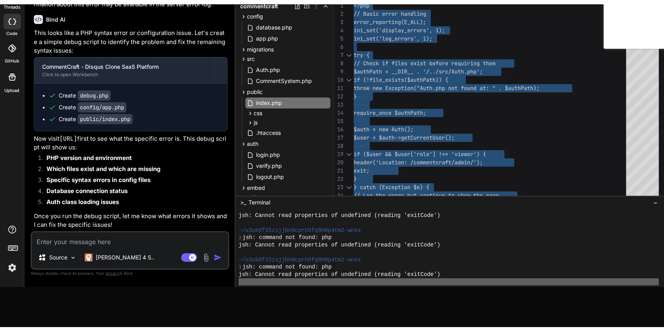
scroll to position [3308, 0]
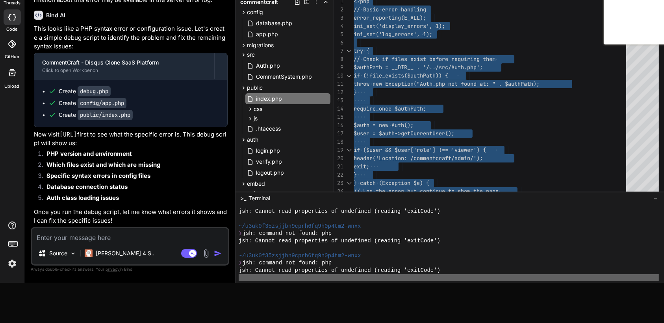
click at [166, 242] on textarea at bounding box center [130, 235] width 196 height 14
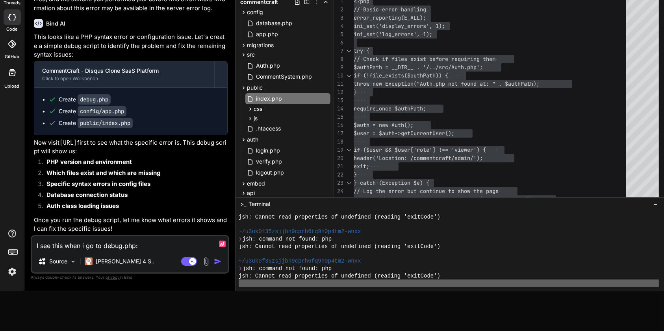
paste textarea "Internal Server Error The server encountered an internal error or misconfigurat…"
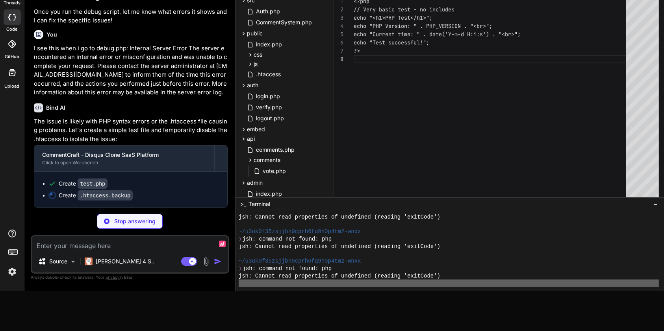
scroll to position [141, 0]
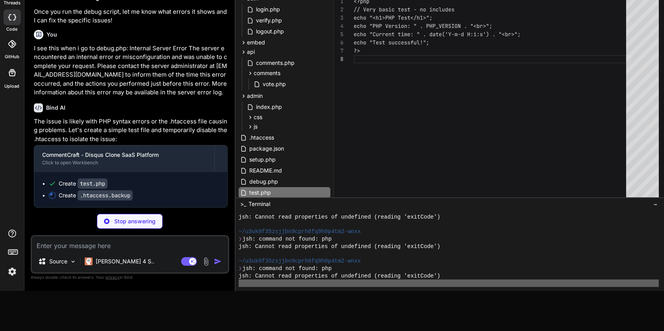
click at [439, 130] on div "?> echo "Test successful!"; echo "Current time: " . date('Y-m-d H:i:s') . "<br …" at bounding box center [491, 167] width 277 height 340
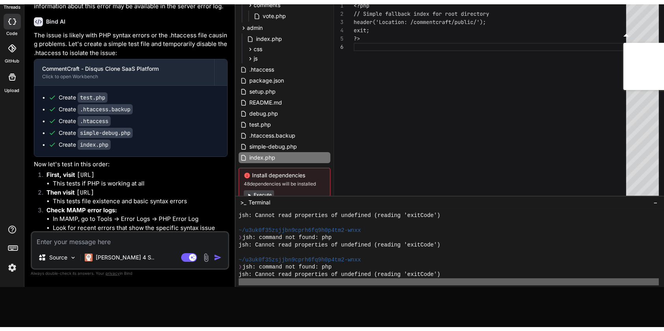
scroll to position [233, 0]
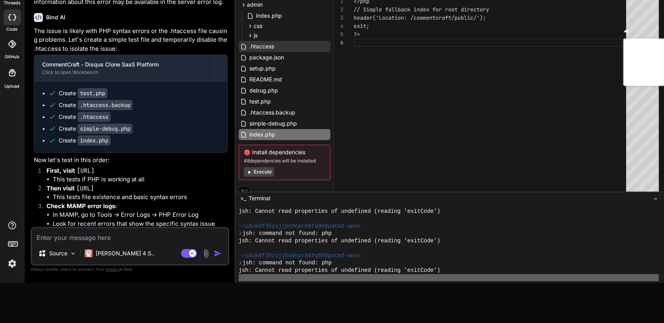
click at [286, 50] on div ".htaccess" at bounding box center [285, 46] width 92 height 11
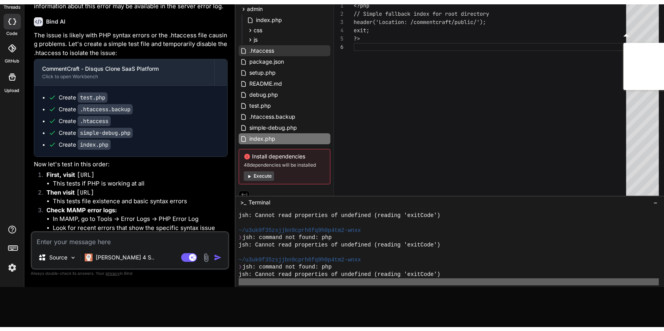
scroll to position [0, 895]
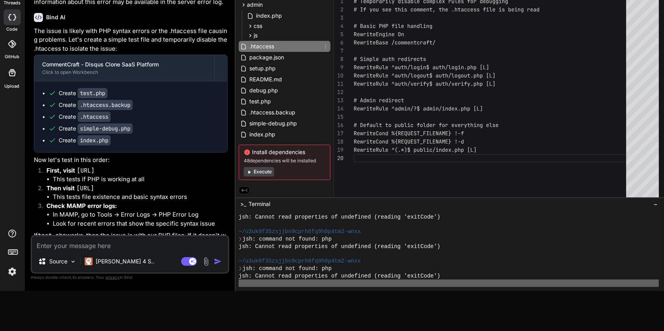
click at [507, 92] on div at bounding box center [491, 92] width 277 height 8
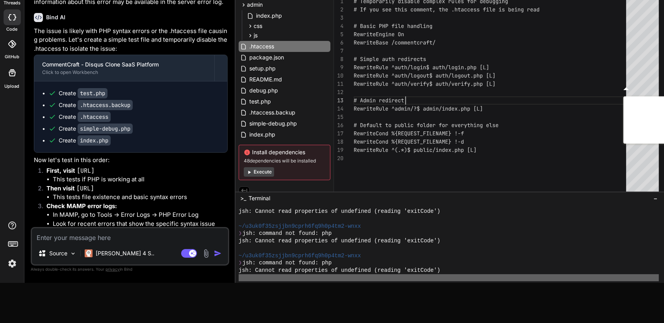
click at [514, 93] on div at bounding box center [491, 92] width 277 height 8
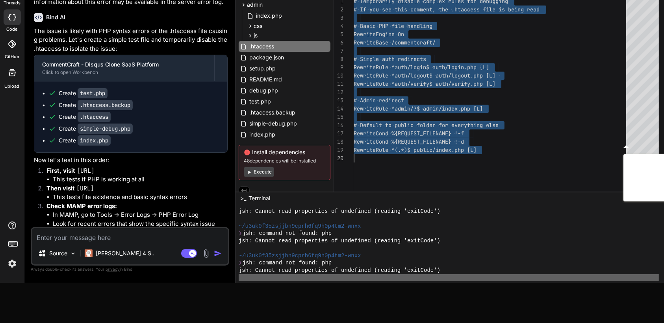
click at [155, 242] on textarea at bounding box center [130, 235] width 196 height 14
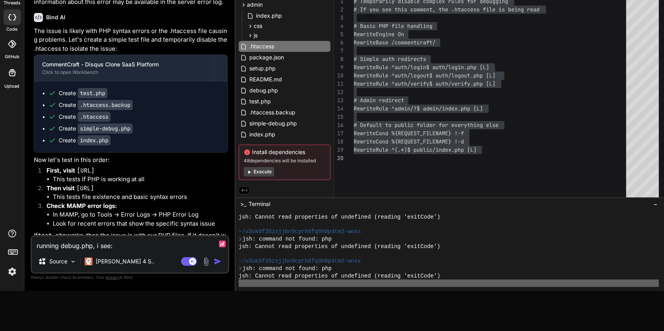
paste textarea "CommentCraft Debug PHP Environment PHP Version: 8.3.1 Current Directory: C:\MAM…"
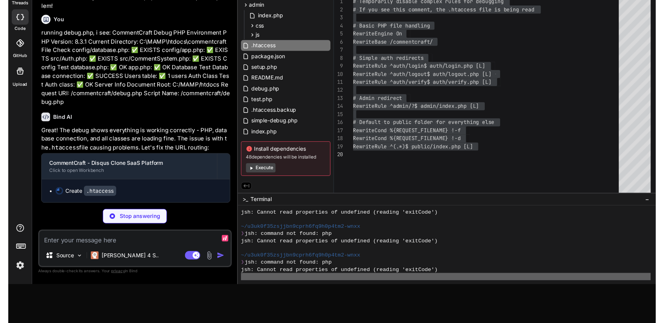
scroll to position [3876, 0]
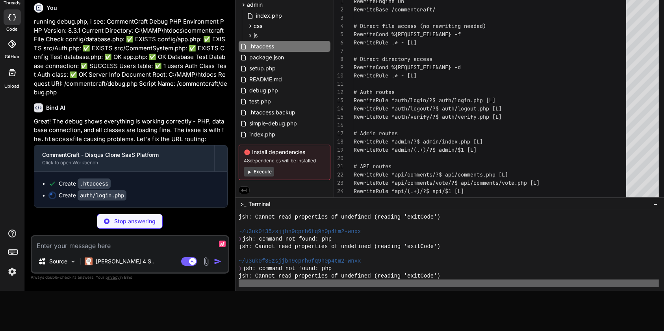
click at [533, 155] on div at bounding box center [491, 158] width 277 height 8
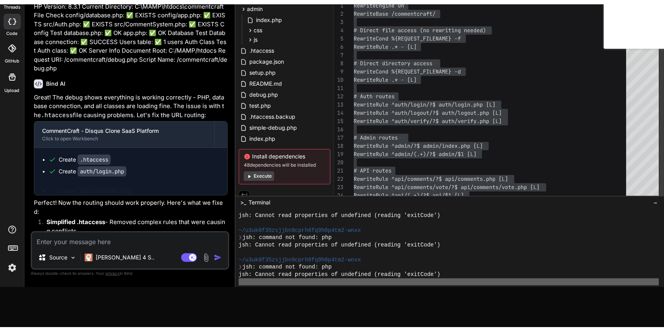
scroll to position [0, 302]
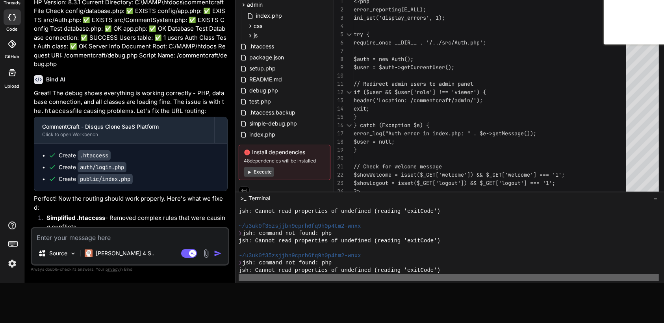
click at [166, 242] on textarea at bounding box center [130, 235] width 196 height 14
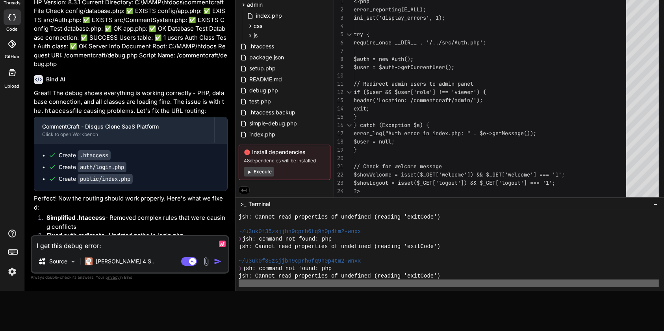
paste textarea "[15-Sep-2025 05:50:24 UTC] PHP Warning: mail(): Failed to connect to mailserver…"
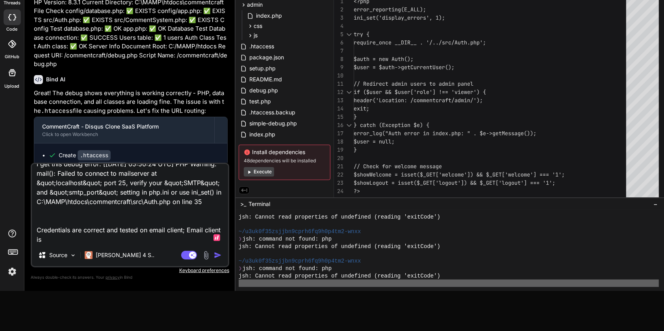
scroll to position [9, 0]
click at [559, 234] on div "~/u3uk0f35zsjjbn9cprh6fq9h0p4tm2-wnxx" at bounding box center [449, 231] width 420 height 7
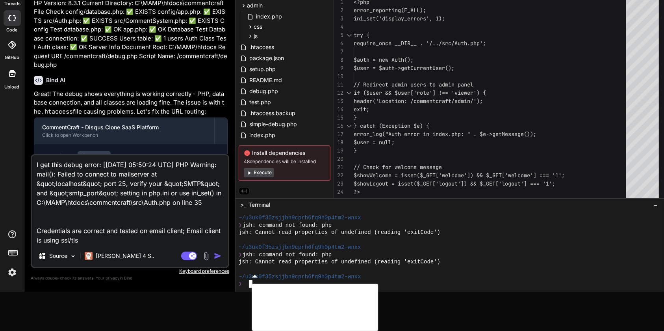
scroll to position [39, 0]
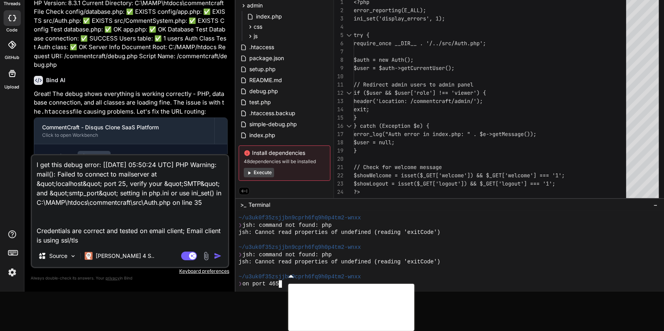
click at [145, 239] on textarea "I get this debug error: [15-Sep-2025 05:50:24 UTC] PHP Warning: mail(): Failed …" at bounding box center [130, 200] width 196 height 90
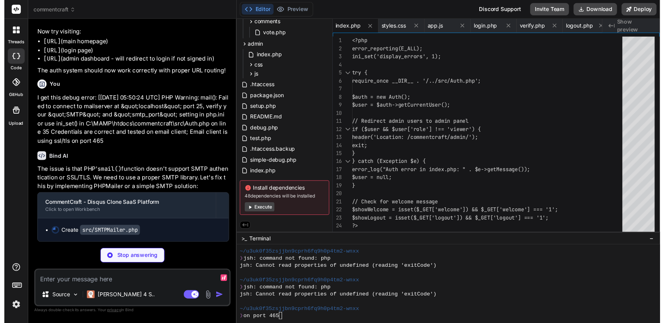
scroll to position [243, 0]
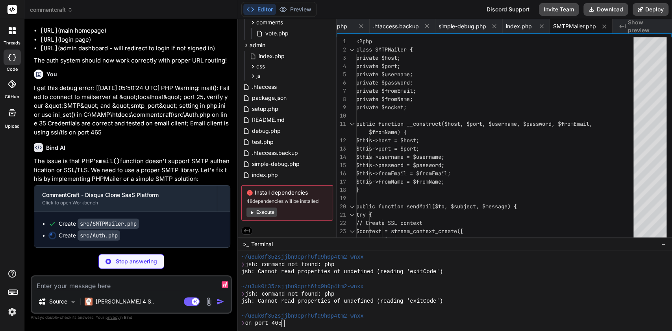
click at [494, 110] on div "private $socket;" at bounding box center [497, 108] width 282 height 8
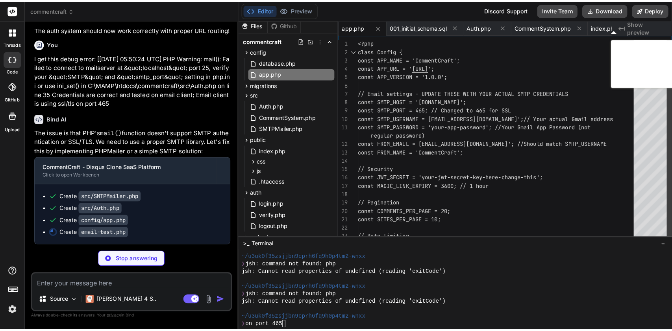
scroll to position [0, 0]
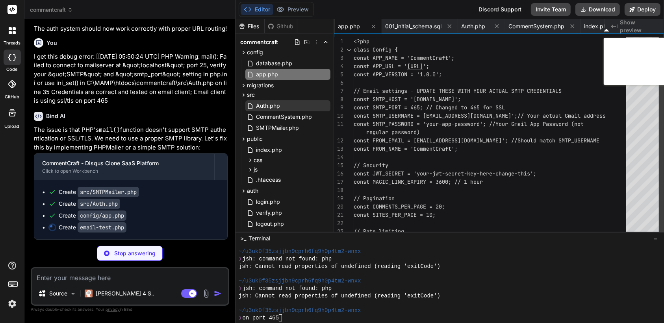
click at [272, 107] on span "Auth.php" at bounding box center [268, 105] width 26 height 9
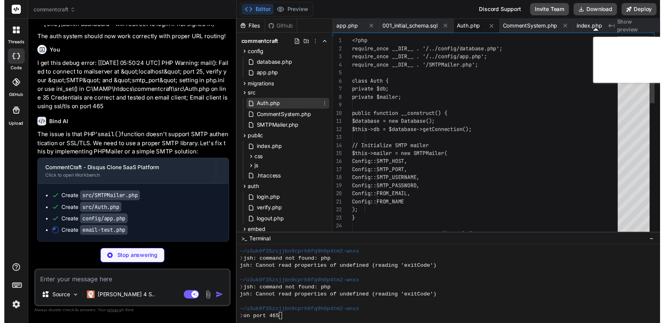
scroll to position [4179, 0]
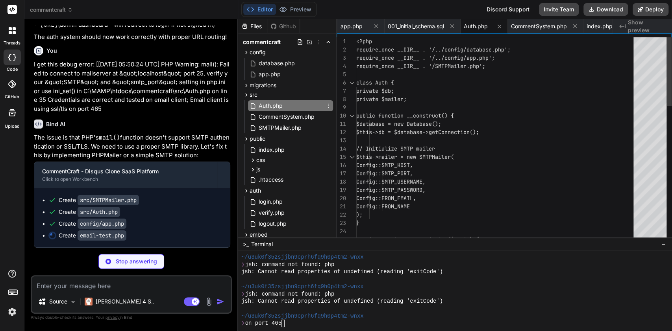
click at [533, 156] on div "$this->mailer = new SMTPMailer(" at bounding box center [497, 157] width 282 height 8
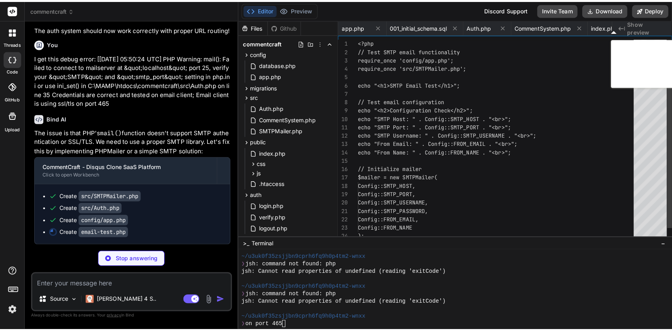
scroll to position [0, 1269]
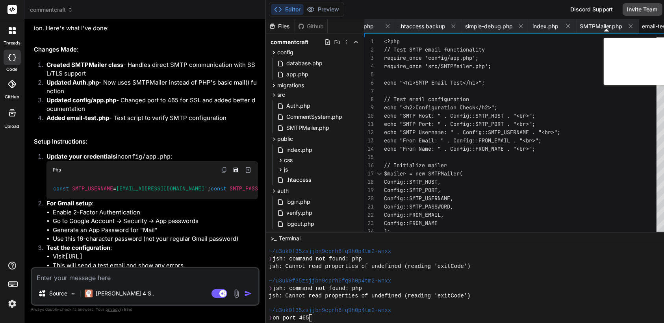
click at [276, 81] on div "migrations 001_initial_schema.sql" at bounding box center [315, 85] width 92 height 9
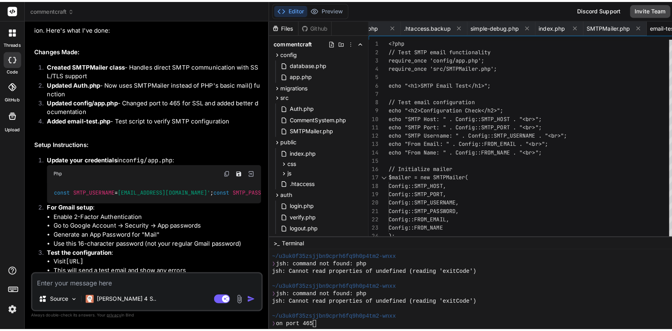
scroll to position [4179, 0]
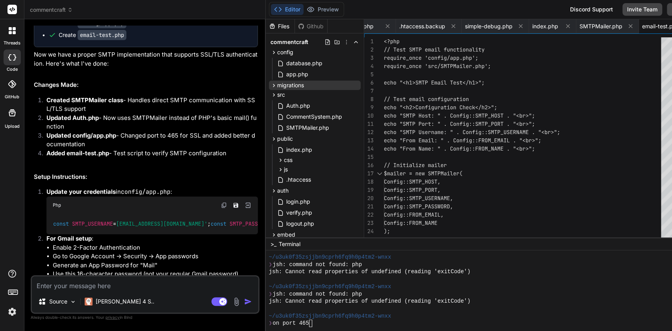
click at [277, 82] on span "migrations" at bounding box center [290, 85] width 27 height 8
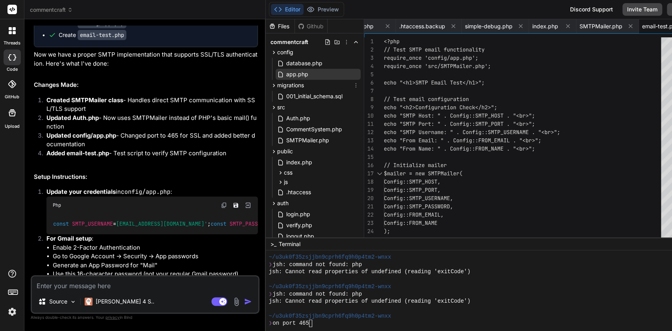
click at [285, 76] on span "app.php" at bounding box center [297, 74] width 24 height 9
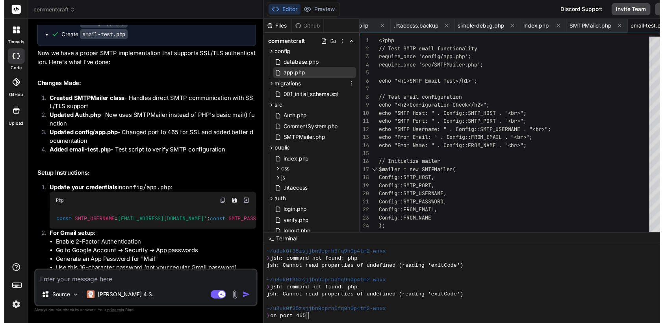
scroll to position [0, 55]
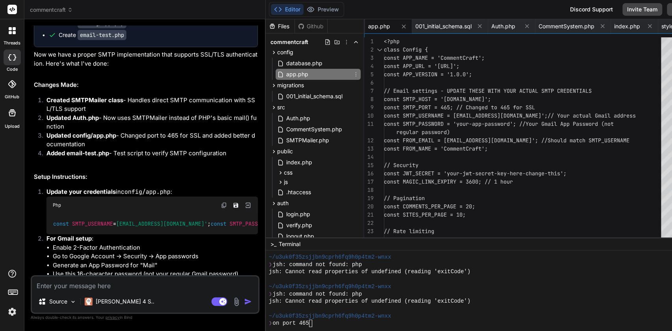
click at [557, 135] on div "regular password)" at bounding box center [525, 132] width 282 height 8
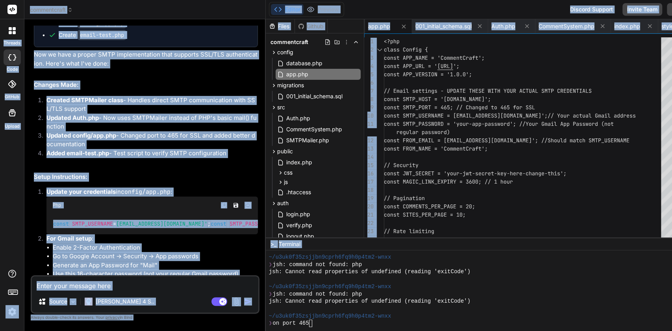
click at [500, 165] on div "// Security" at bounding box center [525, 165] width 282 height 8
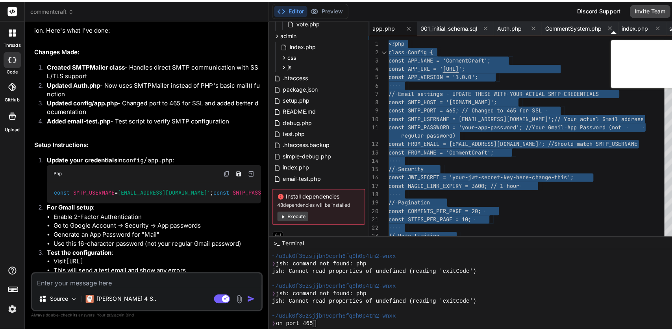
scroll to position [266, 0]
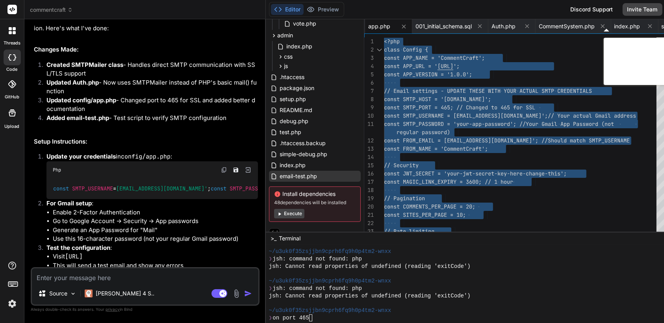
click at [284, 180] on span "email-test.php" at bounding box center [298, 176] width 39 height 9
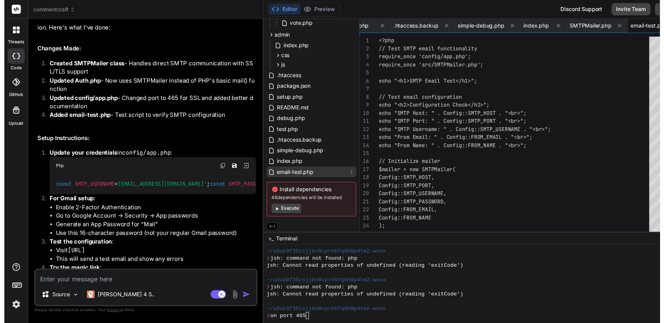
scroll to position [4179, 0]
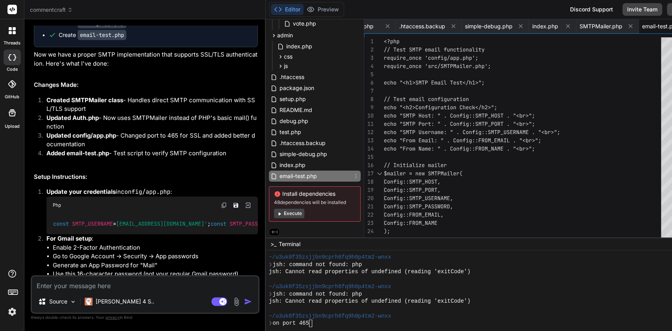
click at [490, 157] on div at bounding box center [525, 157] width 282 height 8
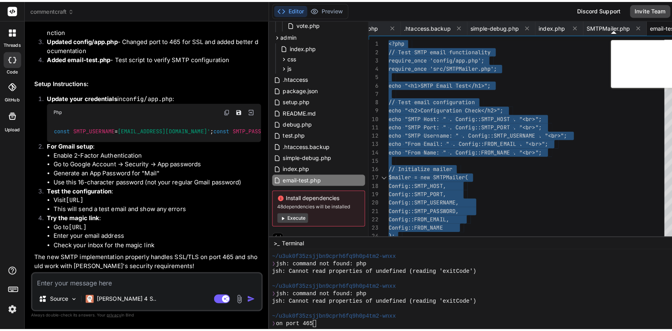
scroll to position [4540, 0]
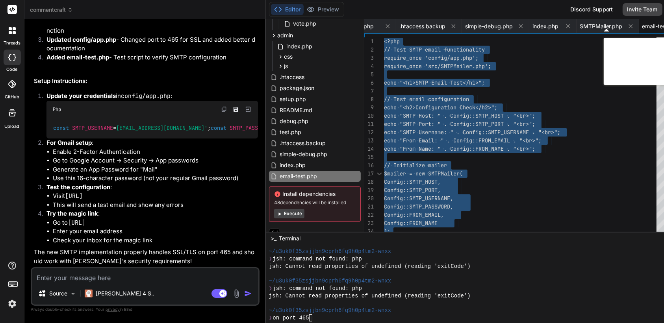
click at [159, 283] on textarea at bounding box center [145, 275] width 226 height 14
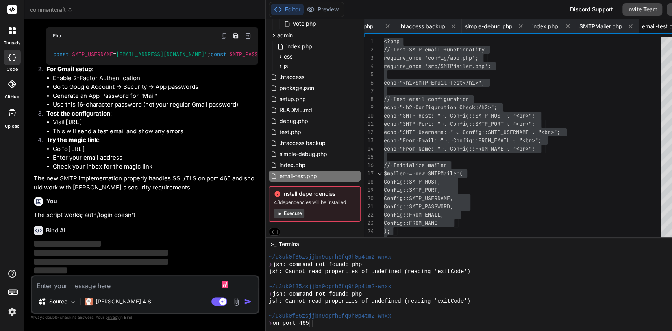
scroll to position [4586, 0]
click at [153, 287] on textarea at bounding box center [145, 284] width 226 height 14
paste textarea "[15-Sep-2025 06:04:08 UTC] Magic link error: SQLSTATE[42S22]: Column not found:…"
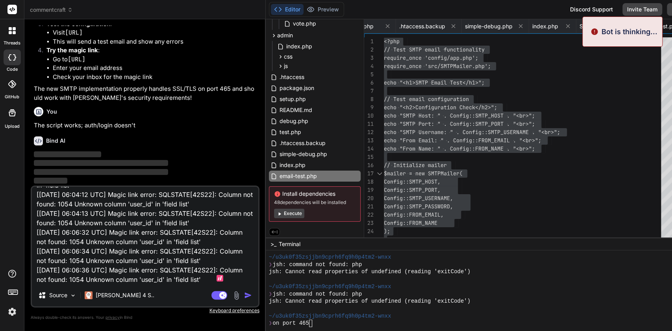
click at [244, 297] on img "button" at bounding box center [248, 296] width 8 height 8
click at [182, 253] on textarea "I get this in debug: [[DATE] 06:04:08 UTC] Magic link error: SQLSTATE[42S22]: C…" at bounding box center [145, 236] width 226 height 98
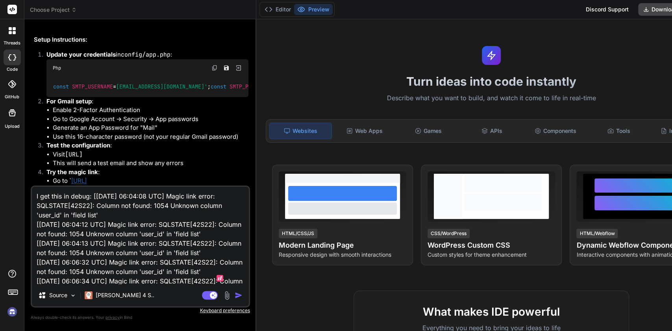
scroll to position [1375, 0]
click at [173, 242] on textarea "I get this in debug: [15-Sep-2025 06:04:08 UTC] Magic link error: SQLSTATE[42S2…" at bounding box center [140, 236] width 217 height 98
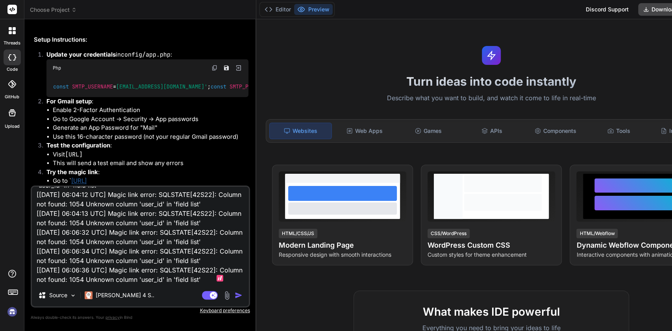
scroll to position [77, 0]
click at [235, 298] on img "button" at bounding box center [239, 296] width 8 height 8
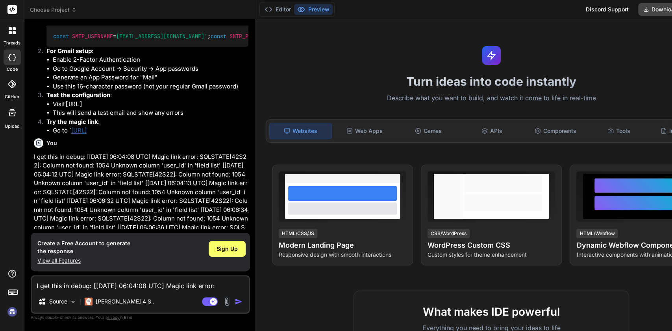
scroll to position [1557, 0]
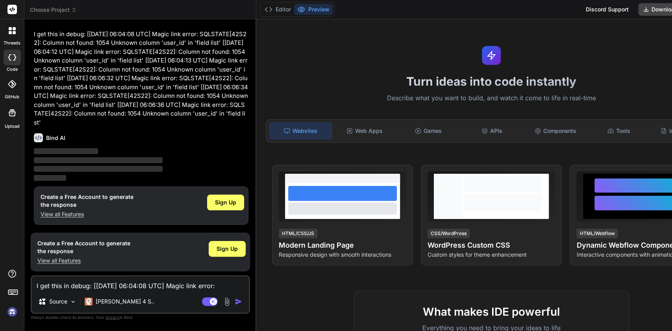
click at [16, 318] on img at bounding box center [12, 311] width 13 height 13
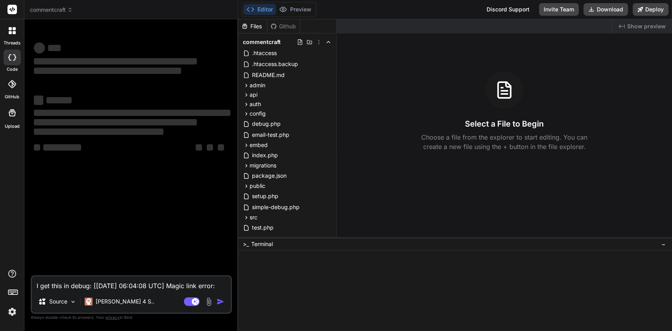
scroll to position [0, 0]
click at [55, 11] on span "commentcraft" at bounding box center [51, 10] width 43 height 8
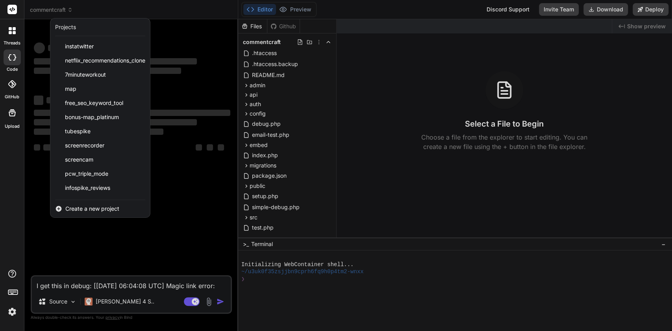
scroll to position [55, 0]
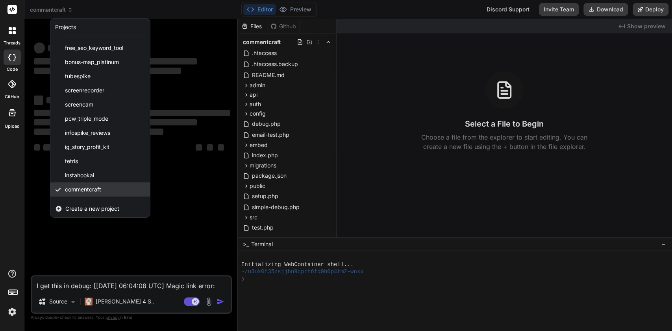
click at [101, 195] on div "commentcraft" at bounding box center [100, 190] width 100 height 14
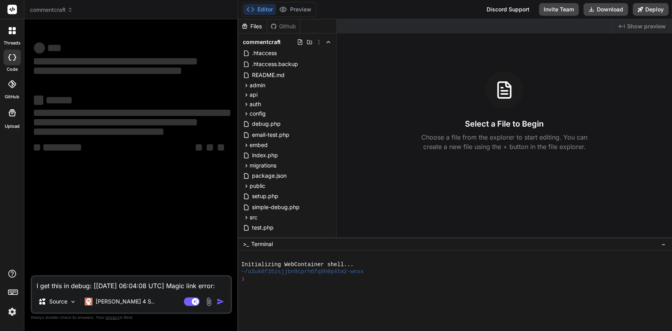
click at [156, 214] on div "‌ ‌ ‌ ‌ ‌ ‌ ‌ ‌ ‌ ‌ ‌ ‌ ‌ ‌" at bounding box center [132, 151] width 200 height 250
click at [285, 128] on div "debug.php" at bounding box center [287, 123] width 92 height 11
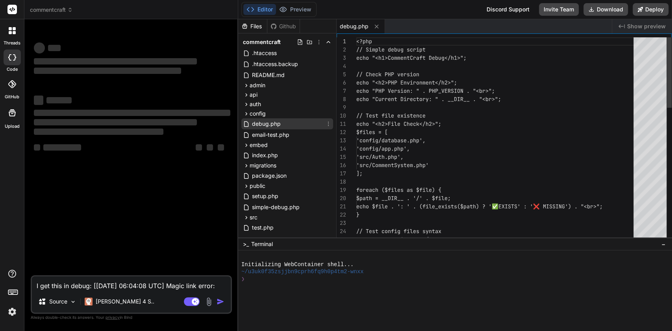
type textarea "x"
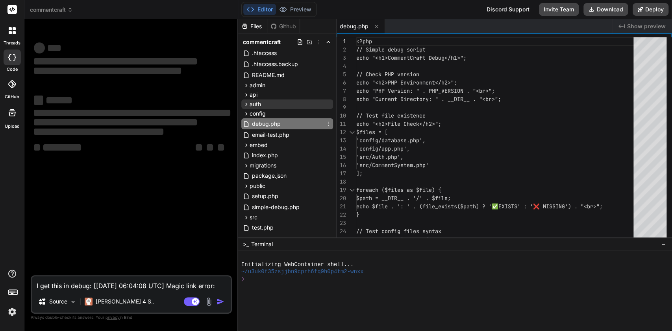
click at [263, 104] on div "auth" at bounding box center [287, 104] width 92 height 9
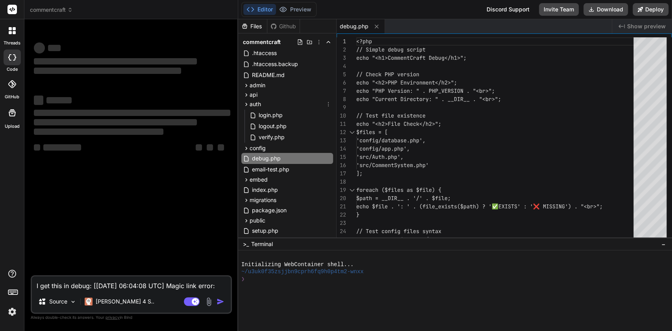
click at [157, 288] on textarea "I get this in debug: [[DATE] 06:04:08 UTC] Magic link error: SQLSTATE[42S22]: C…" at bounding box center [131, 284] width 199 height 14
paste textarea "I get this in debug: [[DATE] 06:04:08 UTC] Magic link error: SQLSTATE[42S22]: C…"
type textarea "I get this in debug: [[DATE] 06:04:08 UTC] Magic link error: SQLSTATE[42S22]: C…"
type textarea "x"
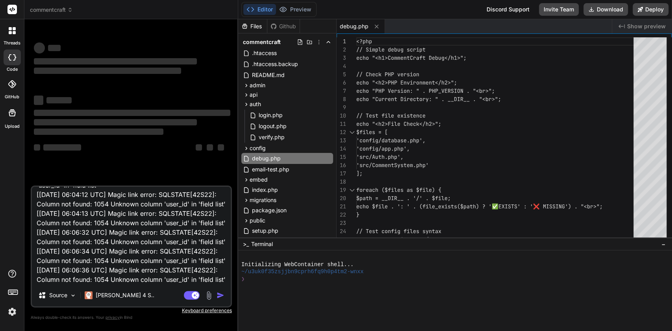
scroll to position [77, 0]
click at [141, 281] on textarea "I get this in debug: [[DATE] 06:04:08 UTC] Magic link error: SQLSTATE[42S22]: C…" at bounding box center [131, 236] width 199 height 98
type textarea "I get this in debug: [[DATE] 06:04:08 UTC] Magic link error: SQLSTATE[42S22]: C…"
type textarea "x"
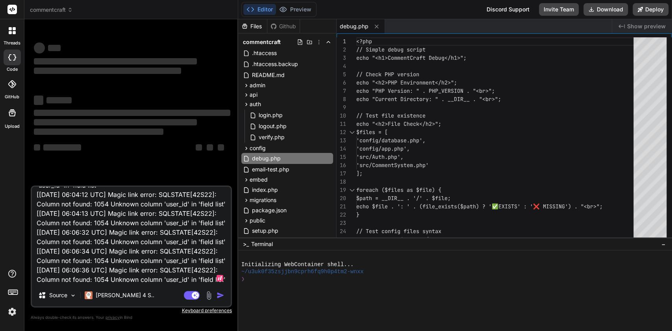
type textarea "I get this in debug: [[DATE] 06:04:08 UTC] Magic link error: SQLSTATE[42S22]: C…"
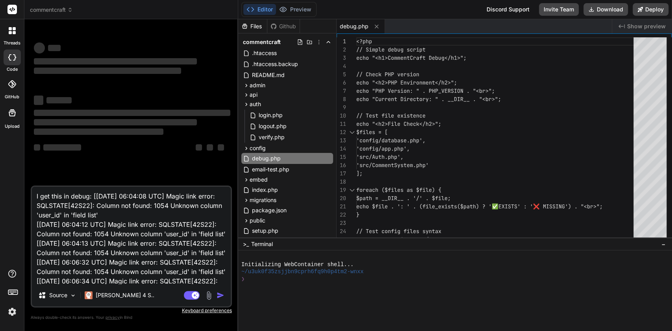
click at [153, 137] on div "‌ ‌ ‌ ‌ ‌ ‌ ‌ ‌ ‌ ‌" at bounding box center [132, 126] width 196 height 70
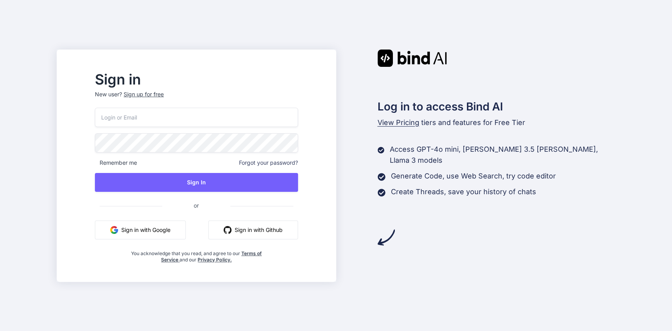
click at [233, 116] on input "email" at bounding box center [196, 117] width 203 height 19
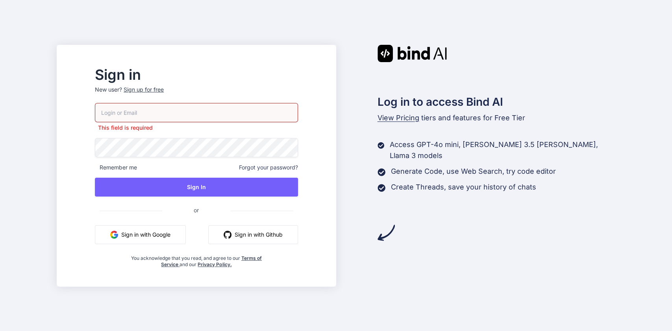
type input "[PERSON_NAME][EMAIL_ADDRESS][PERSON_NAME][DOMAIN_NAME]"
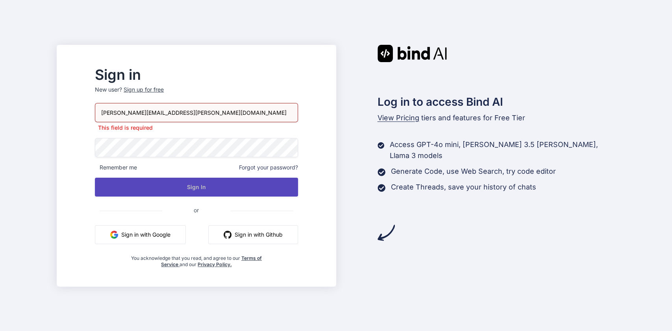
click at [230, 196] on div "charles.amith@gmail.com This field is required Remember me Forgot your password…" at bounding box center [196, 185] width 203 height 165
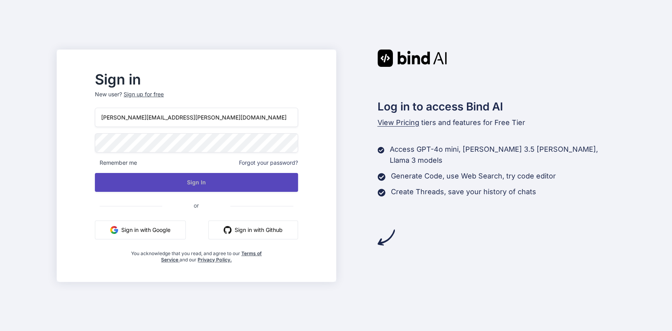
click at [230, 186] on button "Sign In" at bounding box center [196, 182] width 203 height 19
click at [232, 186] on button "Sign In" at bounding box center [196, 182] width 203 height 19
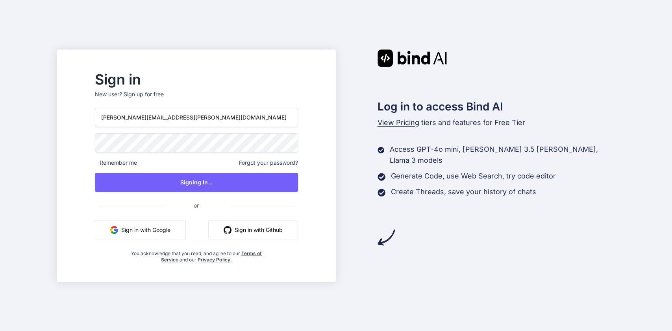
click at [261, 119] on input "charles.amith@gmail.com" at bounding box center [196, 117] width 203 height 19
click at [230, 117] on input "email" at bounding box center [196, 117] width 203 height 19
type input "[PERSON_NAME][EMAIL_ADDRESS][PERSON_NAME][DOMAIN_NAME]"
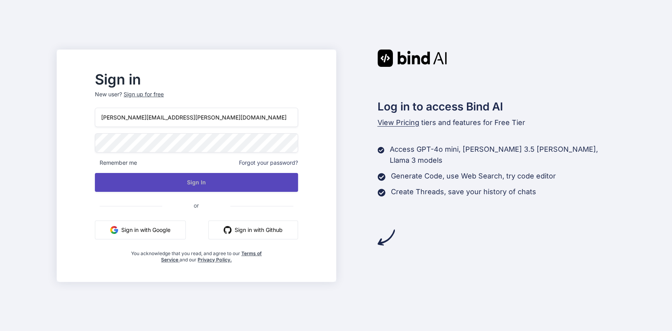
click at [239, 186] on button "Sign In" at bounding box center [196, 182] width 203 height 19
click at [227, 183] on button "Sign In" at bounding box center [196, 182] width 203 height 19
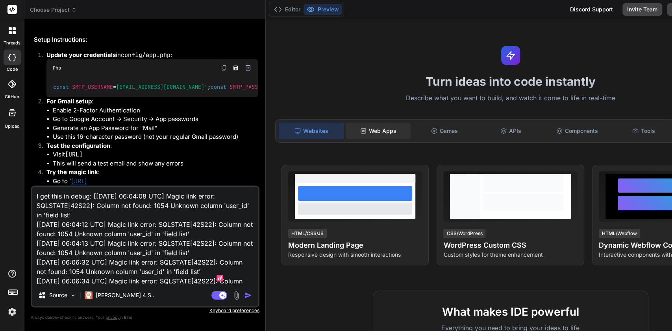
scroll to position [1375, 0]
click at [244, 297] on img "button" at bounding box center [248, 296] width 8 height 8
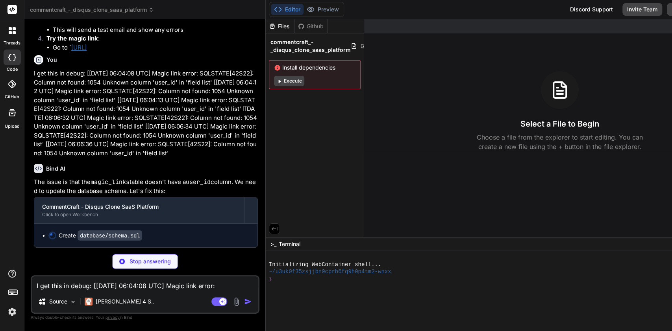
scroll to position [1526, 0]
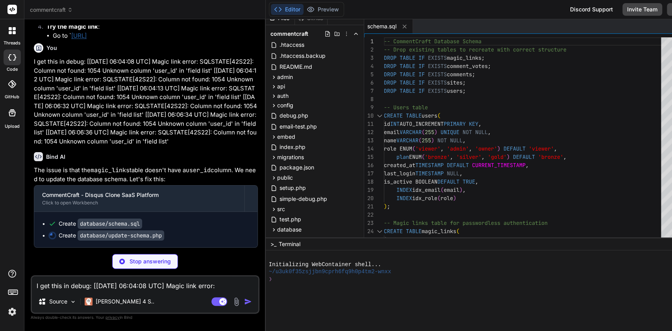
type textarea "x"
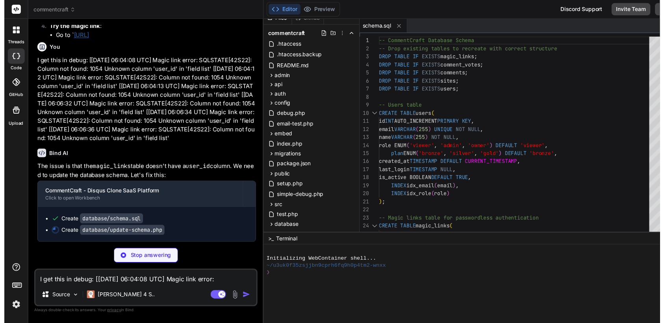
scroll to position [3, 0]
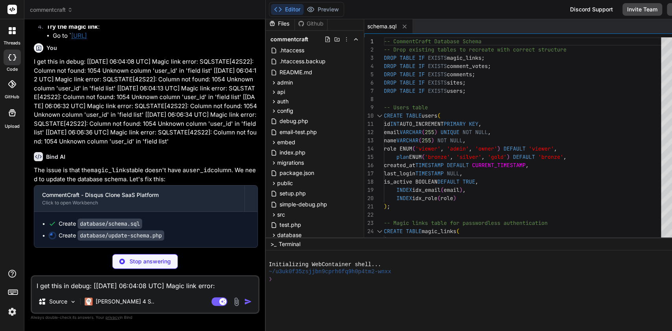
click at [535, 106] on div "-- Users table" at bounding box center [525, 108] width 282 height 8
type textarea "-- CommentCraft Database Schema -- Drop existing tables to recreate with correc…"
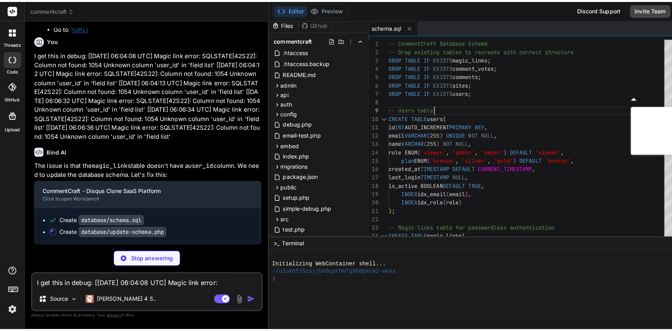
scroll to position [1535, 0]
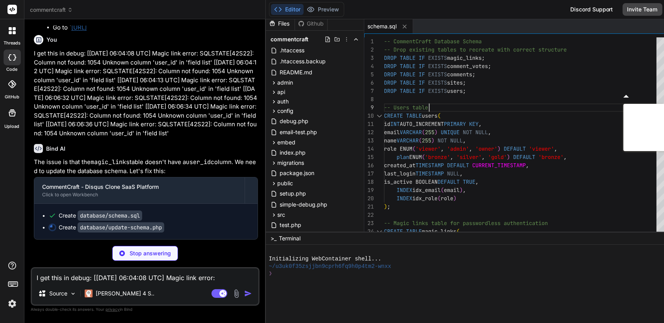
type textarea "x"
type textarea "-- CommentCraft Database Schema -- Drop existing tables to recreate with correc…"
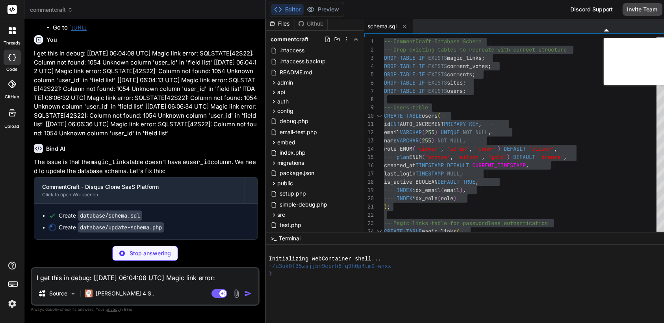
type textarea "x"
type textarea "?>"
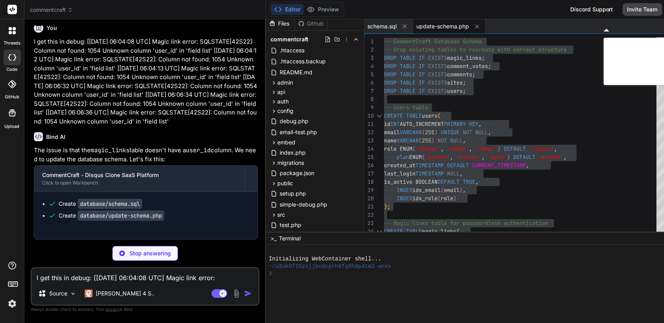
type textarea "x"
type textarea "</body> </html>"
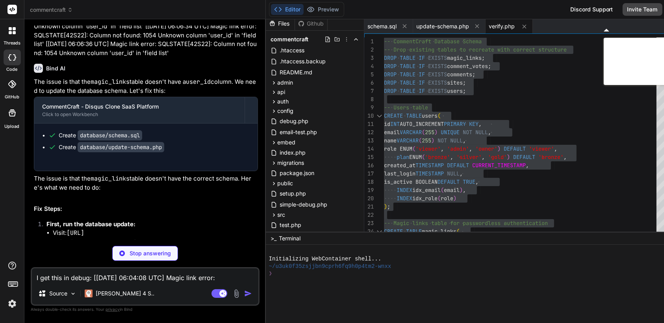
type textarea "x"
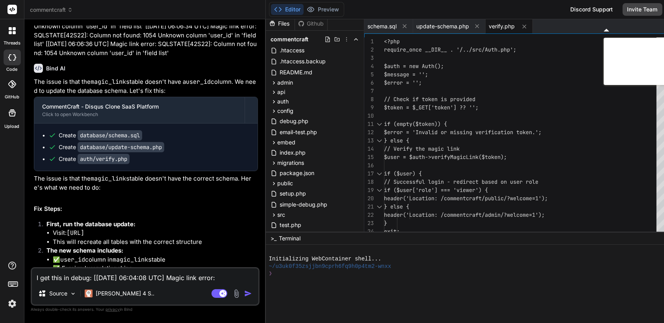
click at [166, 282] on textarea "I get this in debug: [[DATE] 06:04:08 UTC] Magic link error: SQLSTATE[42S22]: C…" at bounding box center [145, 275] width 226 height 14
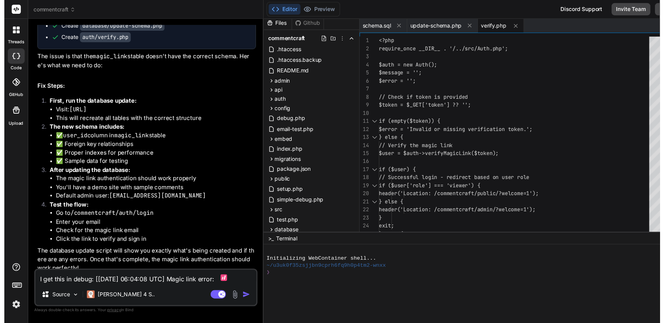
scroll to position [1654, 0]
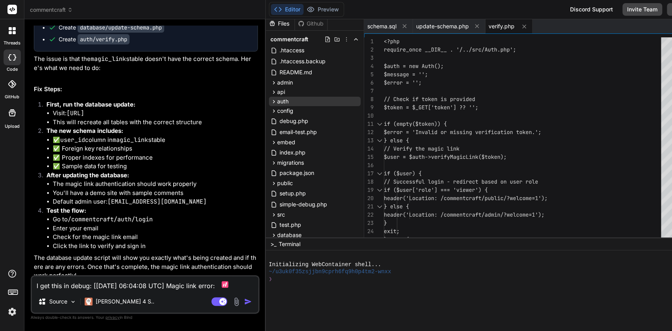
click at [269, 101] on div "auth" at bounding box center [315, 101] width 92 height 9
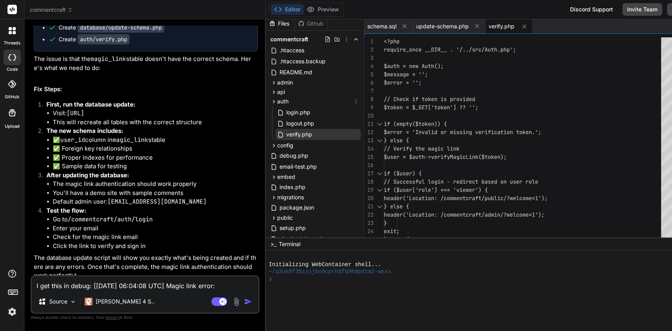
click at [294, 139] on div "verify.php" at bounding box center [318, 134] width 85 height 11
click at [285, 138] on span "verify.php" at bounding box center [299, 134] width 28 height 9
click at [472, 140] on div "} else {" at bounding box center [525, 141] width 282 height 8
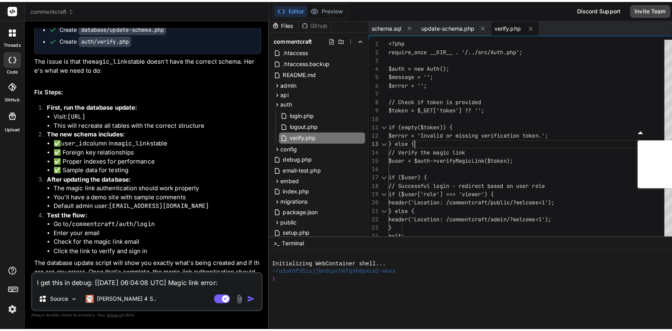
scroll to position [1663, 0]
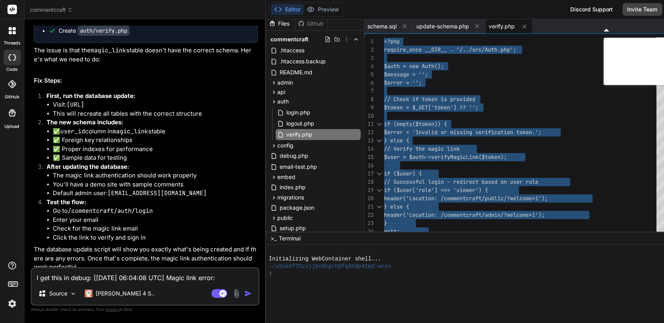
type textarea "<?php require_once __DIR__ . '/../src/Auth.php'; $auth = new Auth(); $message =…"
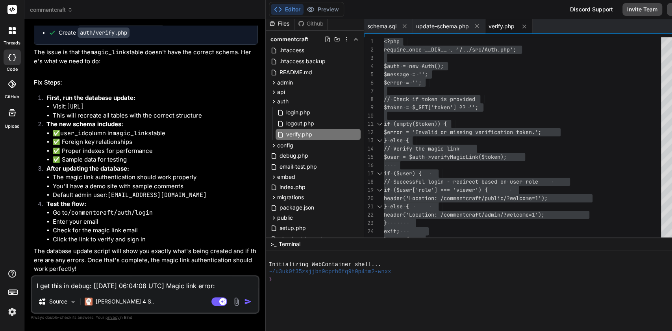
scroll to position [1761, 0]
click at [163, 287] on textarea "I get this in debug: [[DATE] 06:04:08 UTC] Magic link error: SQLSTATE[42S22]: C…" at bounding box center [145, 284] width 226 height 14
click at [169, 286] on textarea "I get this in debug: [[DATE] 06:04:08 UTC] Magic link error: SQLSTATE[42S22]: C…" at bounding box center [145, 284] width 226 height 14
type textarea "W"
type textarea "x"
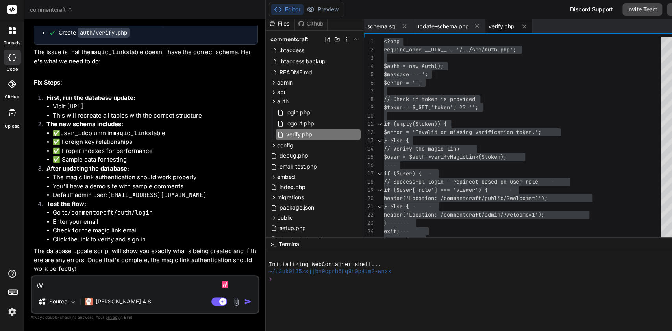
type textarea "Wh"
type textarea "x"
type textarea "Whe"
type textarea "x"
type textarea "When"
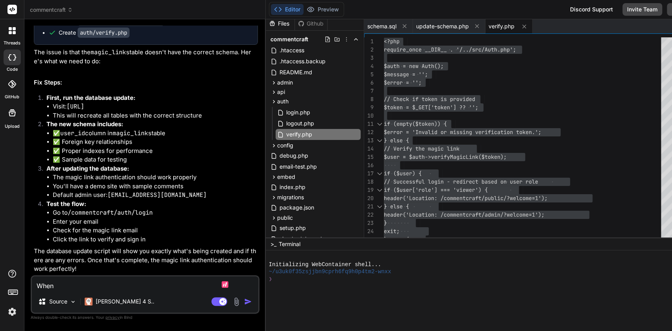
type textarea "x"
type textarea "When"
type textarea "x"
type textarea "When I"
type textarea "x"
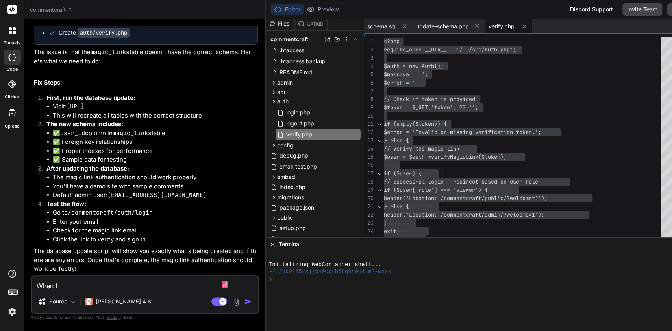
type textarea "When I"
type textarea "x"
type textarea "When I g"
type textarea "x"
type textarea "When I go"
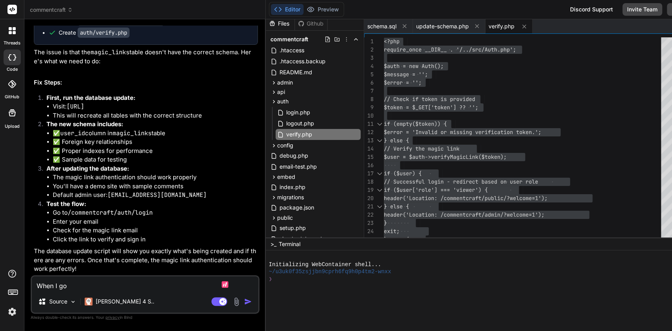
type textarea "x"
type textarea "When I go"
type textarea "x"
type textarea "When I go"
type textarea "x"
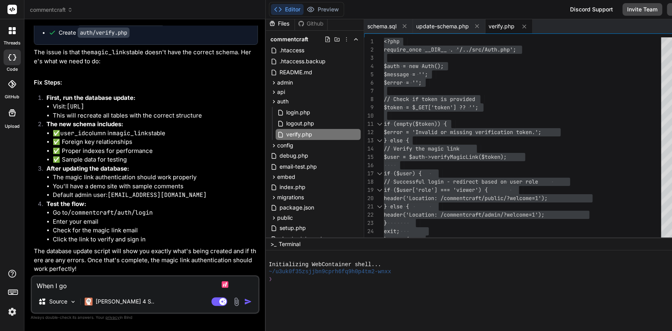
type textarea "When I g"
type textarea "x"
type textarea "When I"
type textarea "x"
type textarea "When I c"
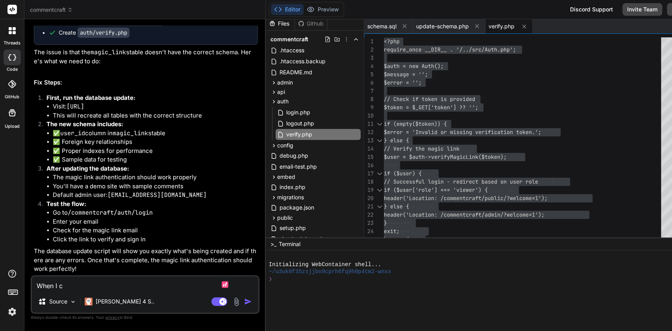
type textarea "x"
type textarea "When I cl"
type textarea "x"
type textarea "When I cli"
type textarea "x"
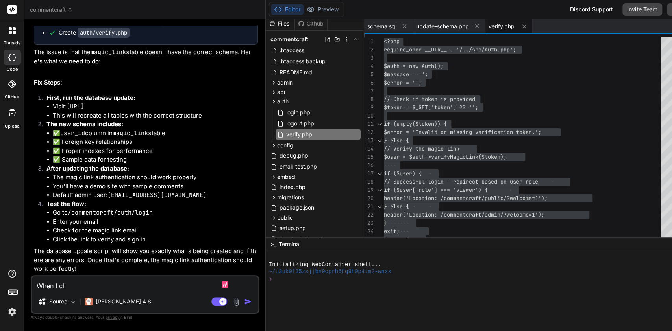
type textarea "When I clic"
type textarea "x"
type textarea "When I click"
type textarea "x"
type textarea "When I click"
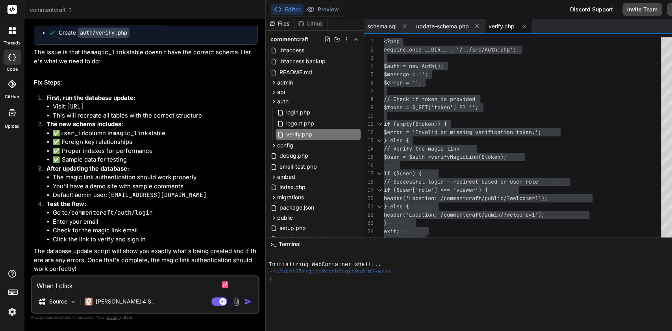
type textarea "x"
type textarea "When I click o"
type textarea "x"
type textarea "When I click on"
type textarea "x"
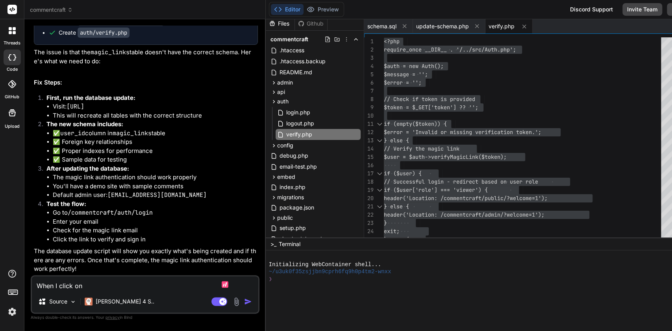
type textarea "When I click on"
type textarea "x"
type textarea "When I click on t"
type textarea "x"
type textarea "When I click on th"
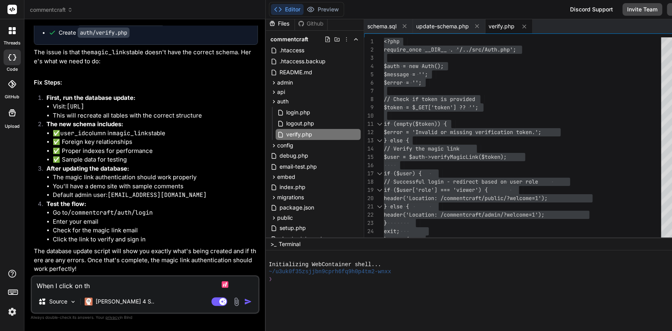
type textarea "x"
type textarea "When I click on the"
type textarea "x"
type textarea "When I click on them"
type textarea "x"
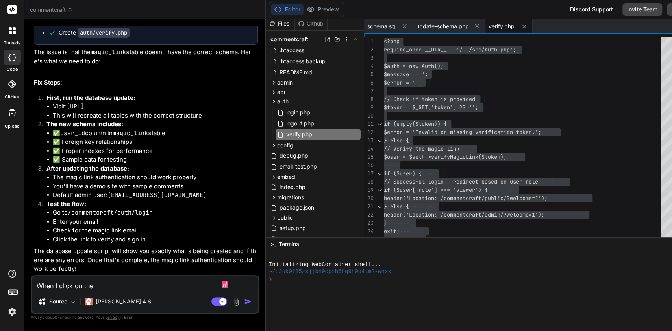
type textarea "When I click on the"
type textarea "x"
type textarea "When I click on the"
type textarea "x"
type textarea "When I click on the m"
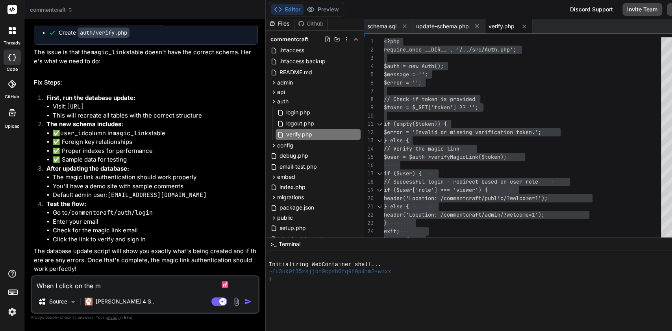
type textarea "x"
type textarea "When I click on the ma"
type textarea "x"
type textarea "When I click on the mag"
type textarea "x"
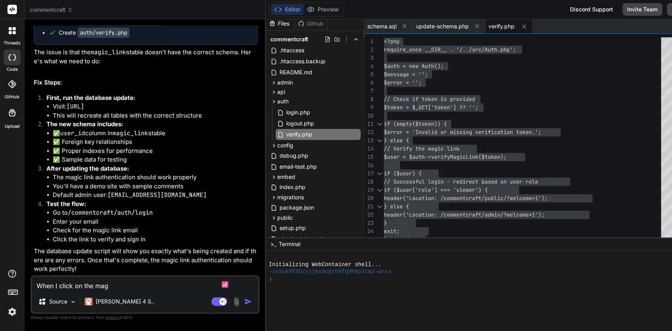
type textarea "When I click on the magi"
type textarea "x"
type textarea "When I click on the magic"
type textarea "x"
type textarea "When I click on the magic"
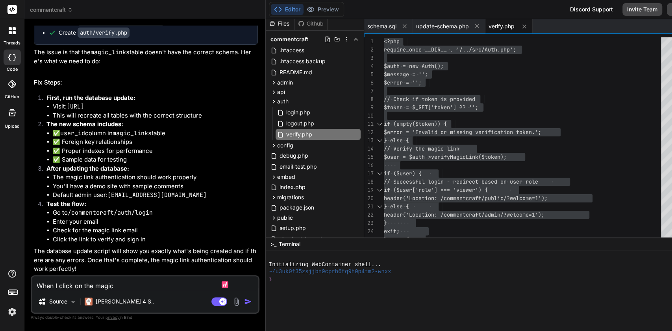
type textarea "x"
type textarea "When I click on the magic l"
type textarea "x"
type textarea "When I click on the magic li"
type textarea "x"
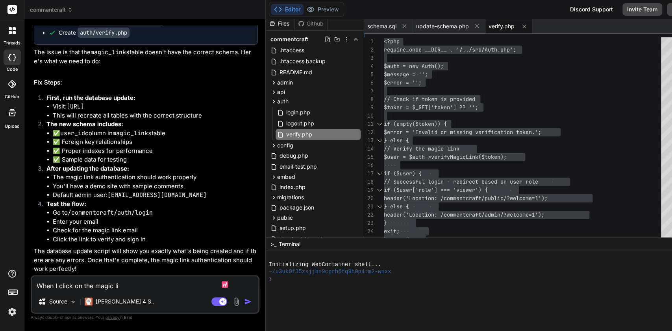
type textarea "When I click on the magic lin"
type textarea "x"
type textarea "When I click on the magic link"
type textarea "x"
type textarea "When I click on the magic link,"
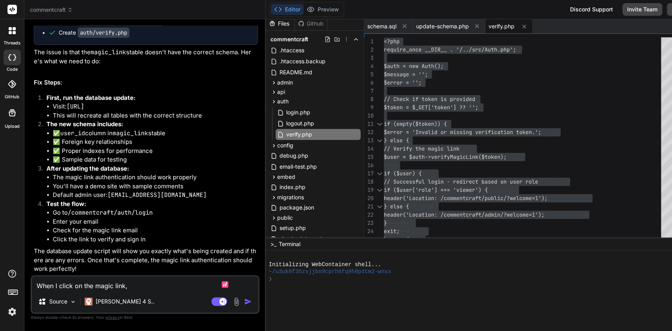
type textarea "x"
type textarea "When I click on the magic link,"
type textarea "x"
type textarea "When I click on the magic link, i"
type textarea "x"
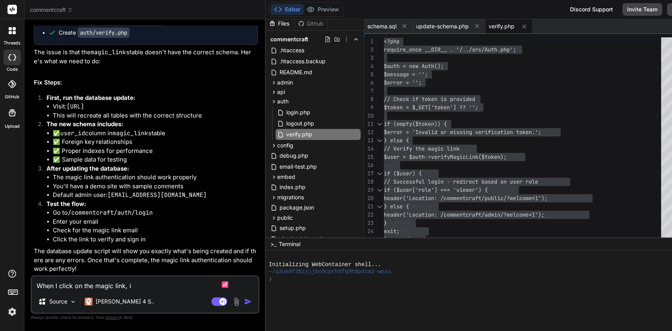
type textarea "When I click on the magic link, it"
type textarea "x"
type textarea "When I click on the magic link, it"
type textarea "x"
type textarea "When I click on the magic link, it go"
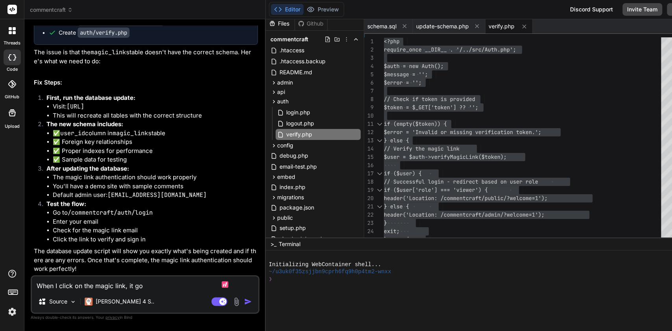
type textarea "x"
type textarea "When I click on the magic link, it goe"
type textarea "x"
type textarea "When I click on the magic link, it goes"
type textarea "x"
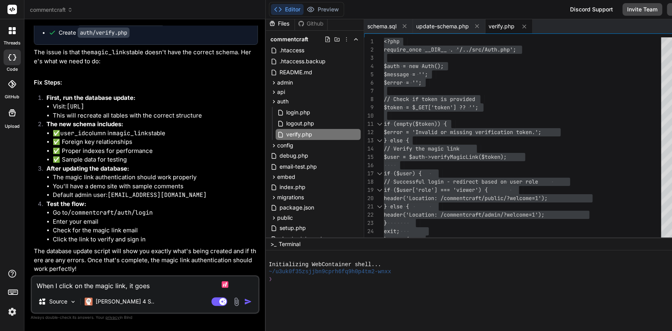
type textarea "When I click on the magic link, it goes"
type textarea "x"
type textarea "When I click on the magic link, it goes h"
type textarea "x"
type textarea "When I click on the magic link, it goes he"
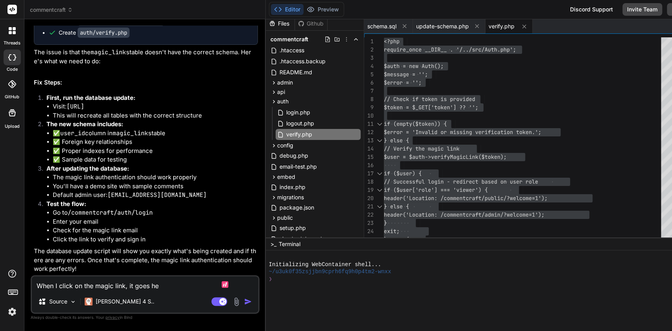
type textarea "x"
type textarea "When I click on the magic link, it goes her"
type textarea "x"
type textarea "When I click on the magic link, it goes here"
type textarea "x"
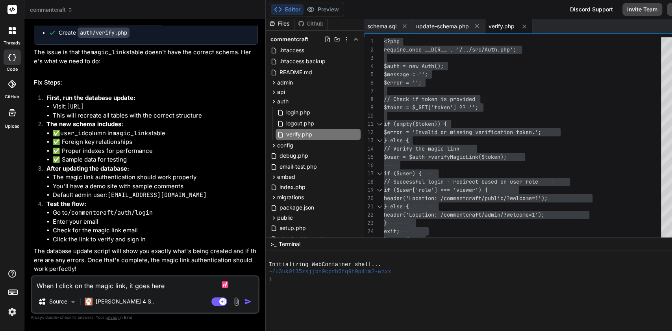
type textarea "When I click on the magic link, it goes here:"
type textarea "x"
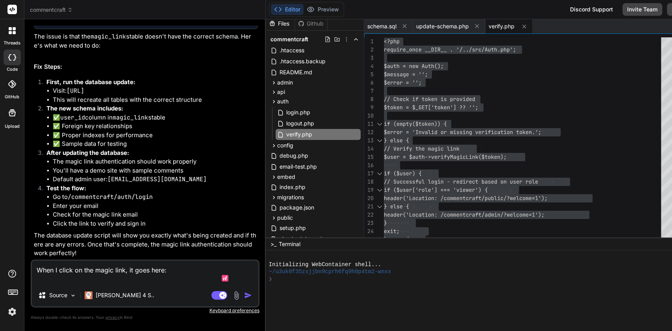
paste textarea "[URL]"
type textarea "When I click on the magic link, it goes here: [URL]"
type textarea "x"
type textarea "When I click on the magic link, it goes here: [URL]"
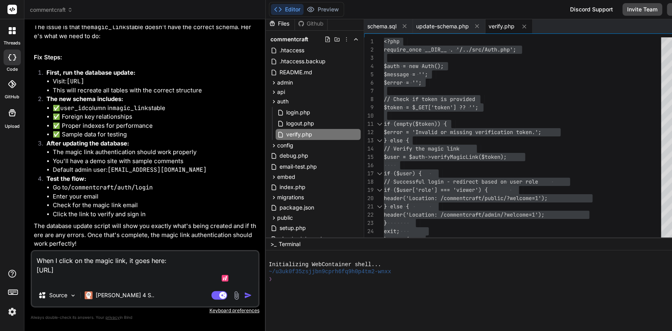
type textarea "x"
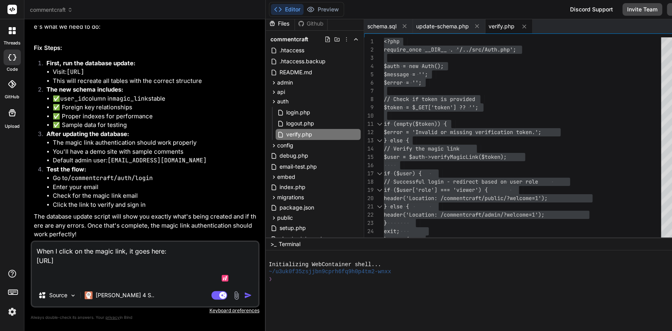
type textarea "When I click on the magic link, it goes here: [URL] T"
type textarea "x"
type textarea "When I click on the magic link, it goes here: [URL] Th"
type textarea "x"
type textarea "When I click on the magic link, it goes here: [URL] The"
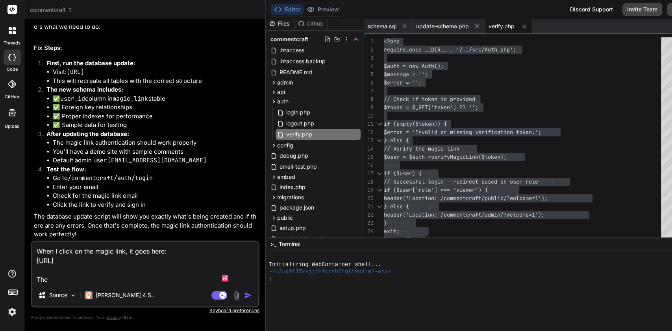
type textarea "x"
type textarea "When I click on the magic link, it goes here: [URL] Then"
type textarea "x"
type textarea "When I click on the magic link, it goes here: [URL] Then"
type textarea "x"
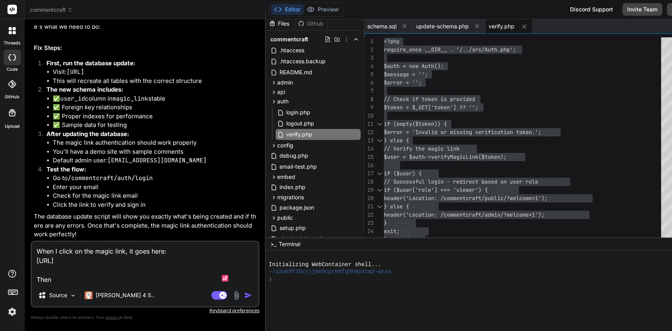
type textarea "When I click on the magic link, it goes here: [URL] Then i"
type textarea "x"
type textarea "When I click on the magic link, it goes here: [URL] Then it"
type textarea "x"
type textarea "When I click on the magic link, it goes here: [URL] Then it"
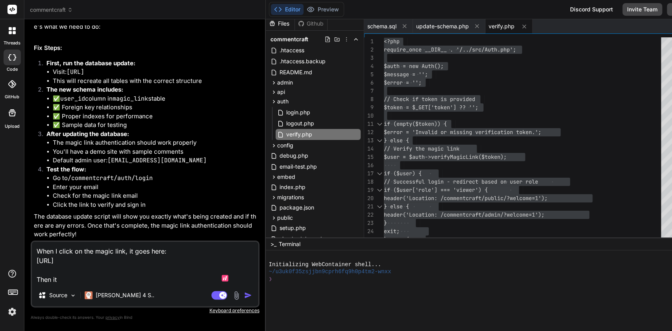
type textarea "x"
type textarea "When I click on the magic link, it goes here: [URL] Then it s"
type textarea "x"
type textarea "When I click on the magic link, it goes here: [URL] Then it sh"
type textarea "x"
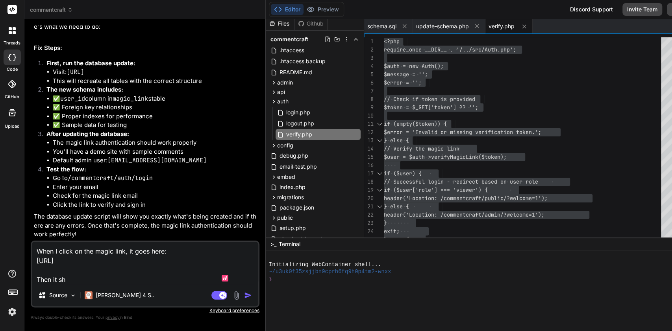
type textarea "When I click on the magic link, it goes here: [URL] Then it sho"
type textarea "x"
type textarea "When I click on the magic link, it goes here: [URL] Then it show"
type textarea "x"
type textarea "When I click on the magic link, it goes here: [URL] Then it shows"
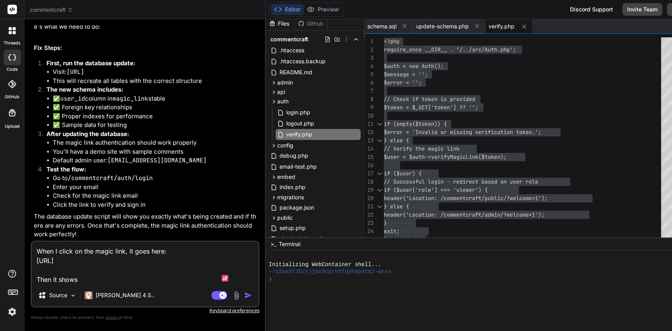
type textarea "x"
type textarea "When I click on the magic link, it goes here: [URL] Then it shows"
type textarea "x"
type textarea "When I click on the magic link, it goes here: [URL] Then it shows t"
type textarea "x"
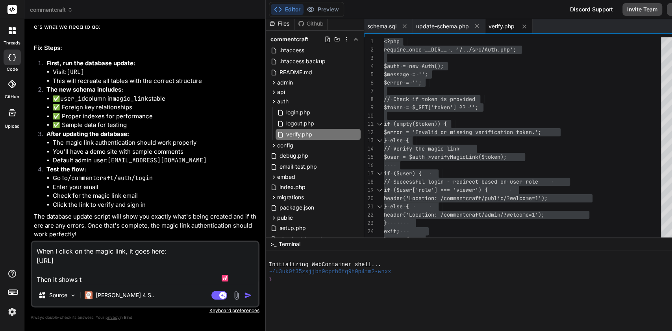
type textarea "When I click on the magic link, it goes here: [URL] Then it shows th"
type textarea "x"
type textarea "When I click on the magic link, it goes here: [URL] Then it shows the"
type textarea "x"
type textarea "When I click on the magic link, it goes here: [URL] Then it shows the"
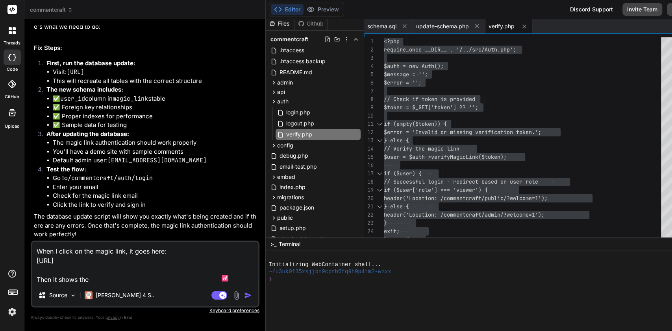
type textarea "x"
type textarea "When I click on the magic link, it goes here: [URL] Then it shows the fi"
type textarea "x"
type textarea "When I click on the magic link, it goes here: [URL] Then it shows the fil"
type textarea "x"
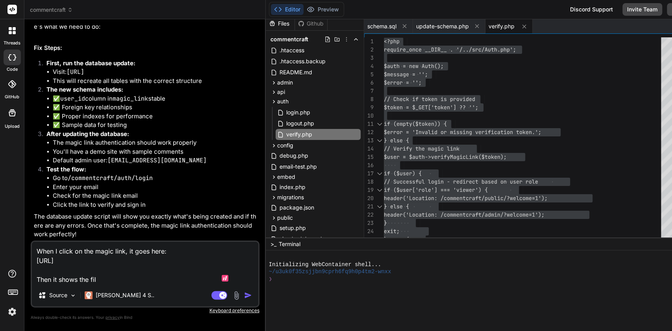
type textarea "When I click on the magic link, it goes here: [URL] Then it shows the file"
type textarea "x"
type textarea "When I click on the magic link, it goes here: [URL] Then it shows the files"
type textarea "x"
type textarea "When I click on the magic link, it goes here: [URL] Then it shows the files"
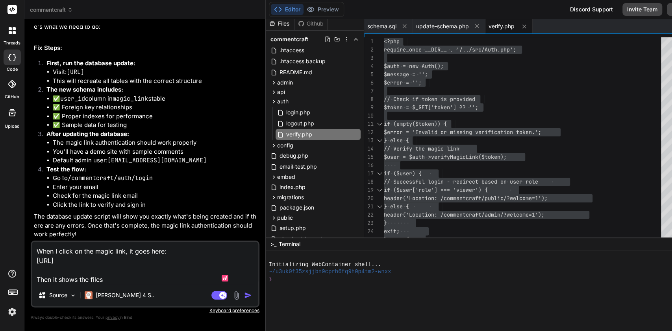
type textarea "x"
type textarea "When I click on the magic link, it goes here: [URL] Then it shows the files i"
type textarea "x"
type textarea "When I click on the magic link, it goes here: [URL] Then it shows the files in"
type textarea "x"
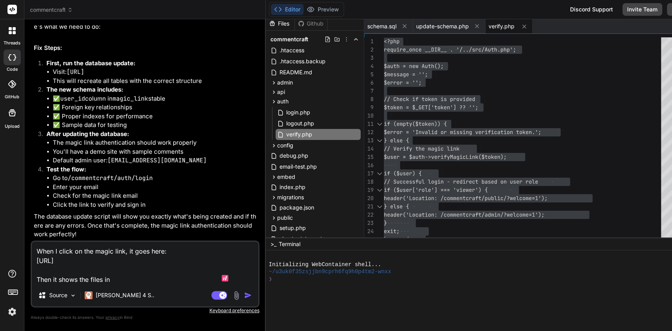
type textarea "When I click on the magic link, it goes here: [URL] Then it shows the files in"
type textarea "x"
type textarea "When I click on the magic link, it goes here: [URL] Then it shows the files in t"
type textarea "x"
type textarea "When I click on the magic link, it goes here: [URL] Then it shows the files in …"
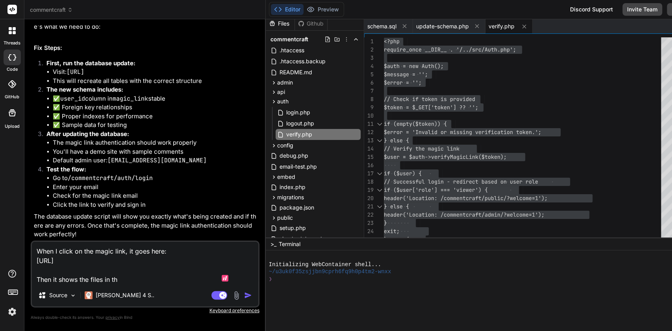
type textarea "x"
type textarea "When I click on the magic link, it goes here: [URL] Then it shows the files in …"
type textarea "x"
type textarea "When I click on the magic link, it goes here: [URL] Then it shows the files in …"
type textarea "x"
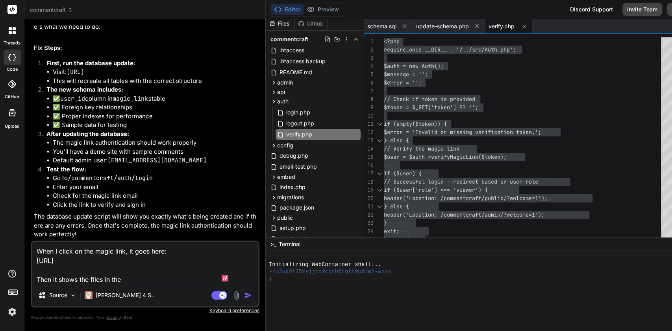
type textarea "When I click on the magic link, it goes here: [URL] Then it shows the files in …"
type textarea "x"
type textarea "When I click on the magic link, it goes here: [URL] Then it shows the files in …"
type textarea "x"
type textarea "When I click on the magic link, it goes here: [URL] Then it shows the files in …"
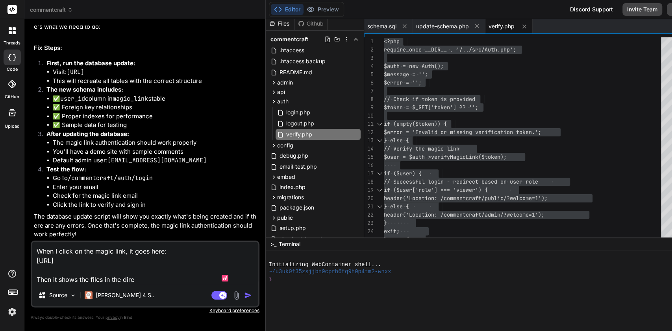
type textarea "x"
type textarea "When I click on the magic link, it goes here: [URL] Then it shows the files in …"
type textarea "x"
type textarea "When I click on the magic link, it goes here: [URL] Then it shows the files in …"
type textarea "x"
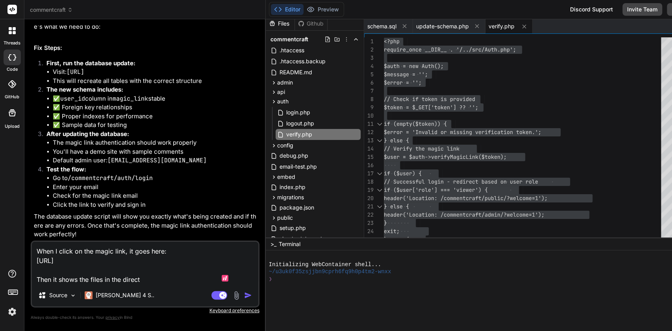
type textarea "When I click on the magic link, it goes here: [URL] Then it shows the files in …"
type textarea "x"
type textarea "When I click on the magic link, it goes here: [URL] Then it shows the files in …"
type textarea "x"
type textarea "When I click on the magic link, it goes here: [URL] Then it shows the files in …"
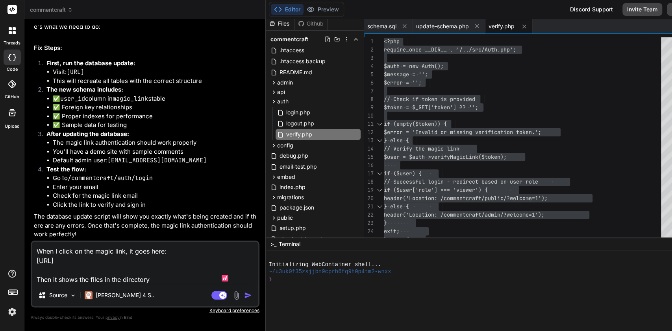
type textarea "x"
type textarea "When I click on the magic link, it goes here: [URL] Then it shows the files in …"
type textarea "x"
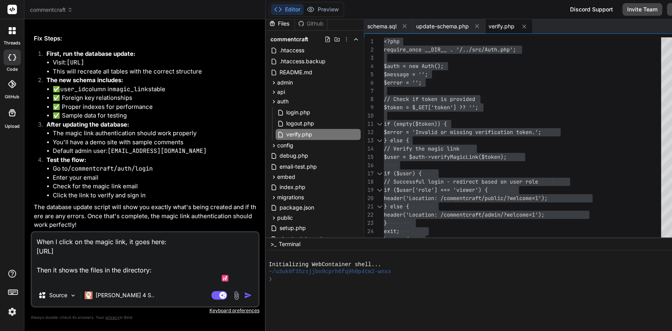
paste textarea "Index of /commentcraft Parent Directory .htaccess admin/ api/ auth/ config/ deb…"
type textarea "When I click on the magic link, it goes here: [URL] Then it shows the files in …"
type textarea "x"
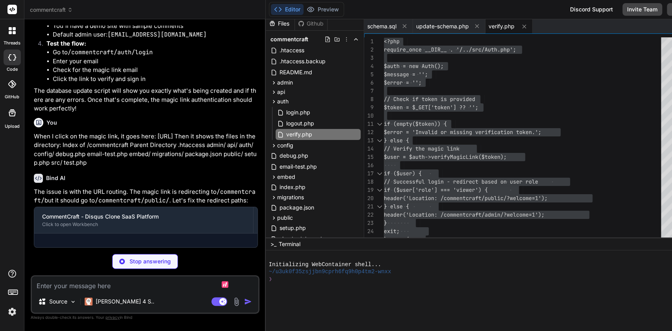
scroll to position [1949, 0]
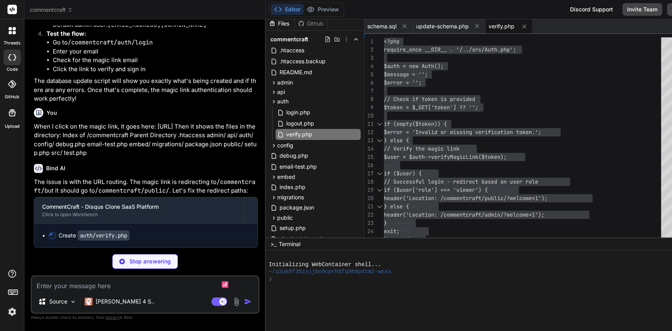
type textarea "x"
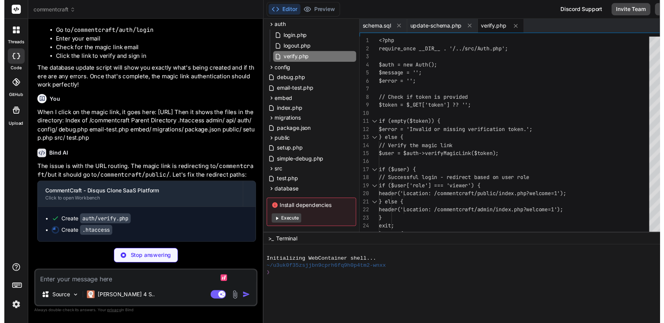
scroll to position [91, 0]
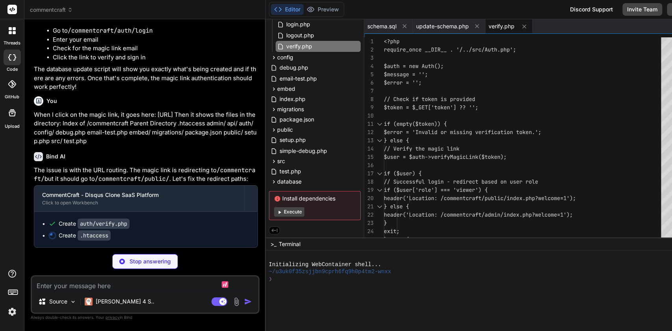
click at [567, 139] on div "} else {" at bounding box center [525, 141] width 282 height 8
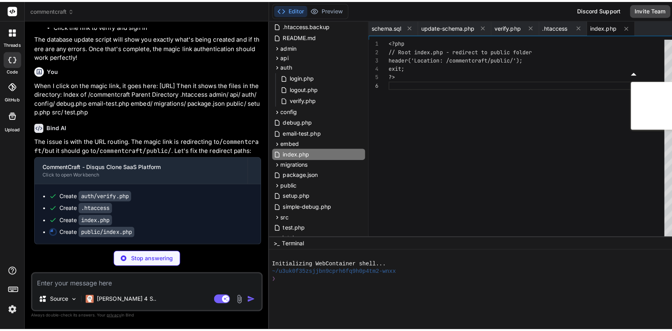
scroll to position [44, 0]
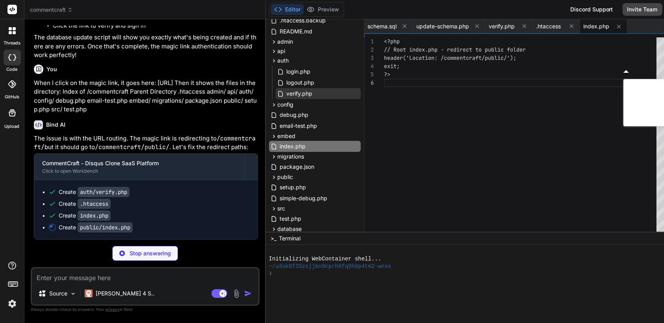
click at [285, 98] on span "verify.php" at bounding box center [299, 93] width 28 height 9
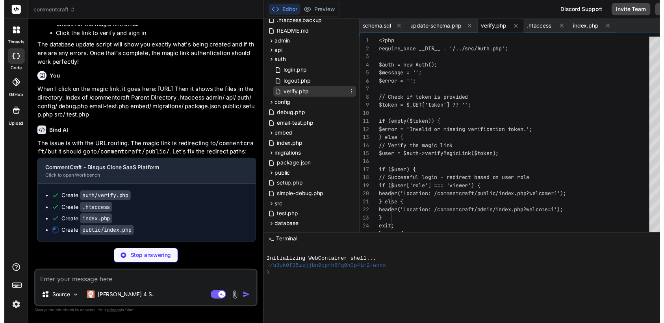
scroll to position [1961, 0]
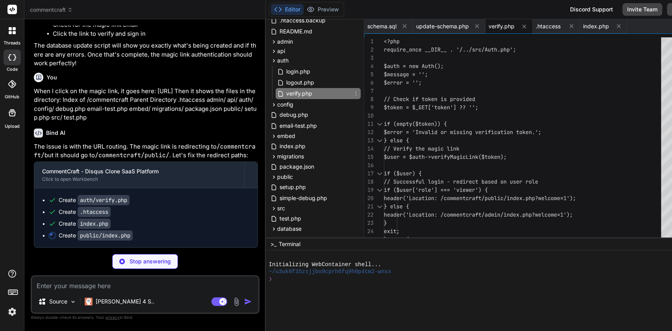
click at [472, 112] on div at bounding box center [525, 116] width 282 height 8
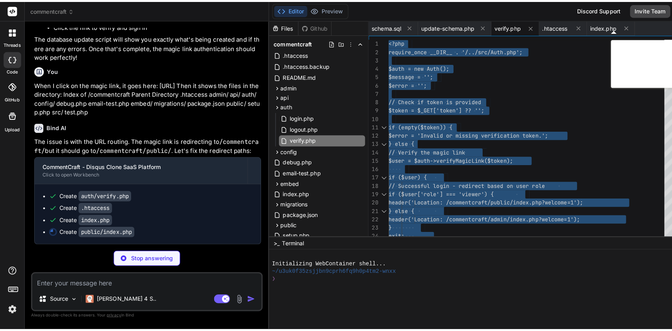
scroll to position [0, 0]
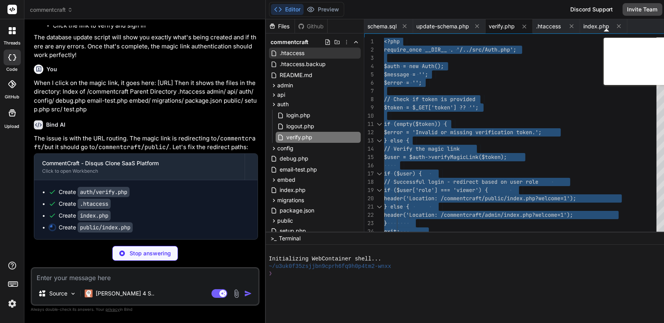
click at [279, 54] on span ".htaccess" at bounding box center [292, 52] width 26 height 9
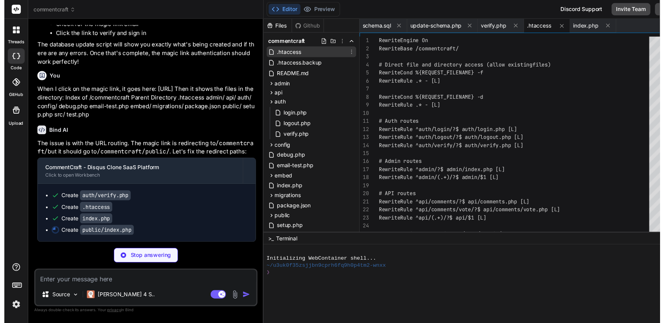
scroll to position [1961, 0]
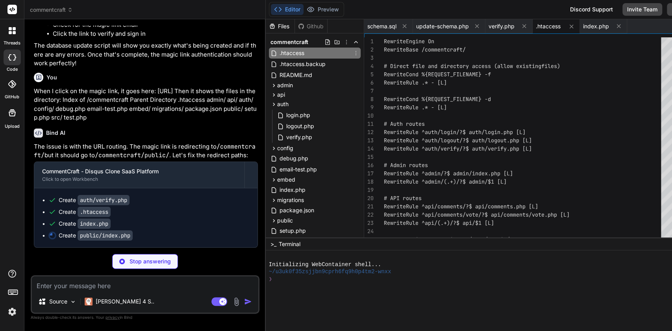
click at [501, 121] on div "# Auth routes" at bounding box center [525, 124] width 282 height 8
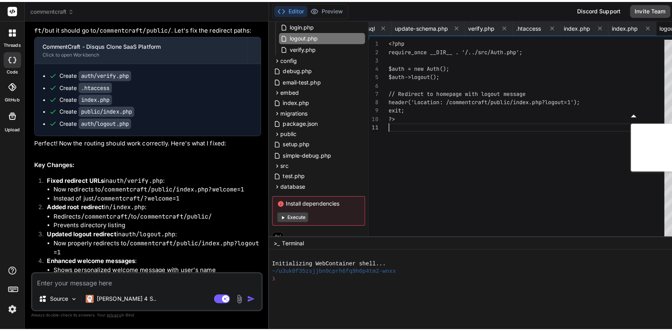
scroll to position [89, 0]
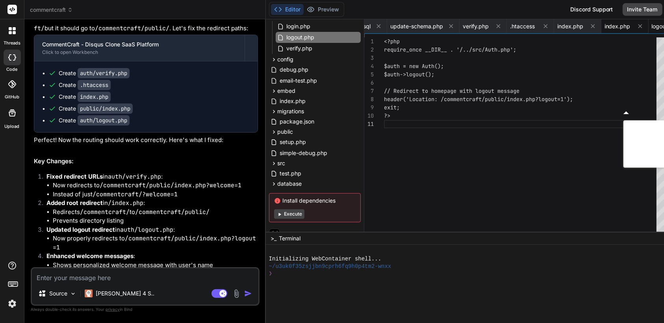
click at [604, 29] on span "index.php" at bounding box center [617, 26] width 26 height 8
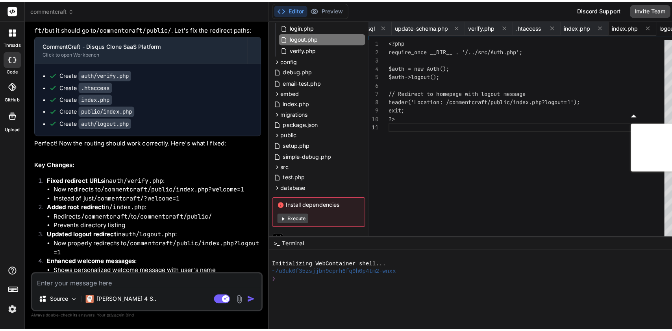
scroll to position [1985, 0]
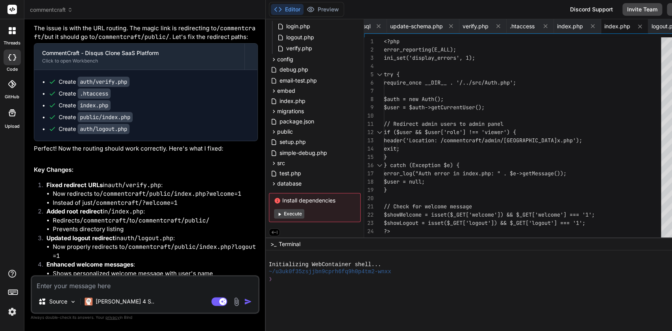
click at [520, 125] on div "// Redirect admin users to admin panel" at bounding box center [525, 124] width 282 height 8
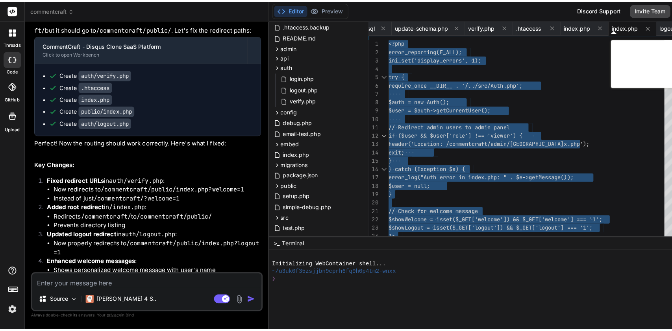
scroll to position [45, 0]
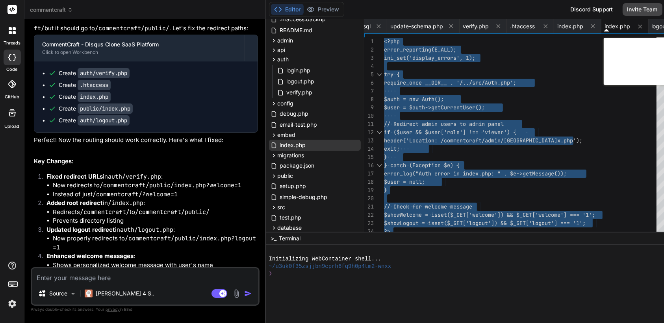
click at [279, 147] on span "index.php" at bounding box center [293, 145] width 28 height 9
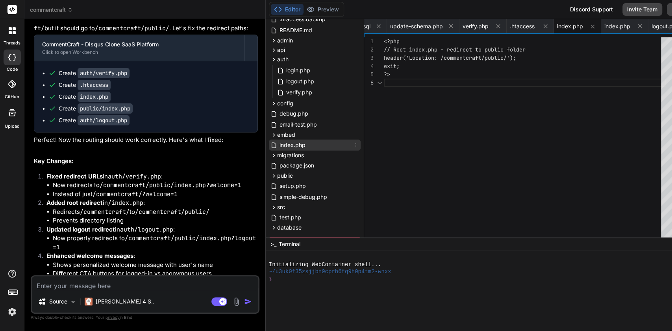
scroll to position [1985, 0]
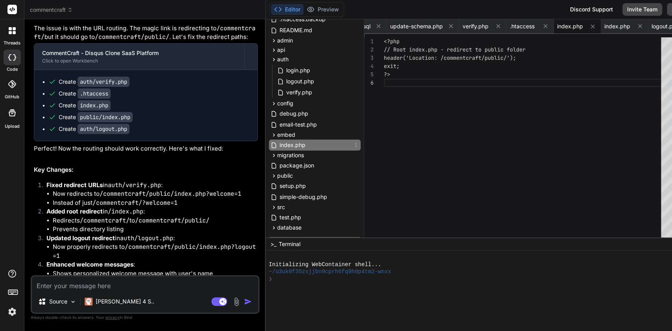
click at [453, 146] on div "<?php // Root index.php - redirect to public folder header('Location: /commentc…" at bounding box center [525, 139] width 282 height 204
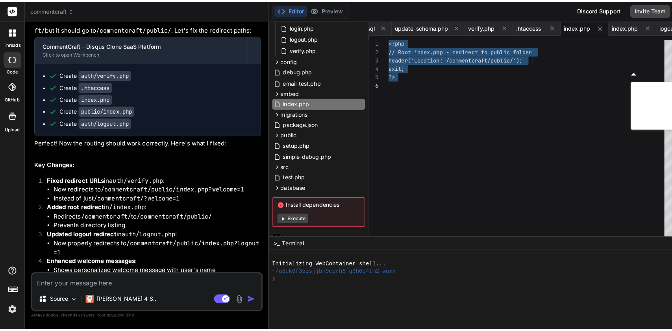
scroll to position [91, 0]
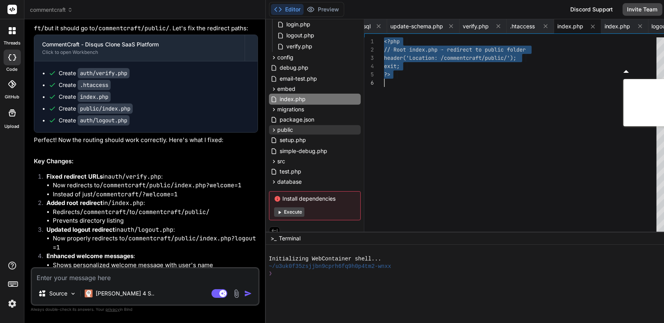
click at [269, 129] on div "public" at bounding box center [315, 129] width 92 height 9
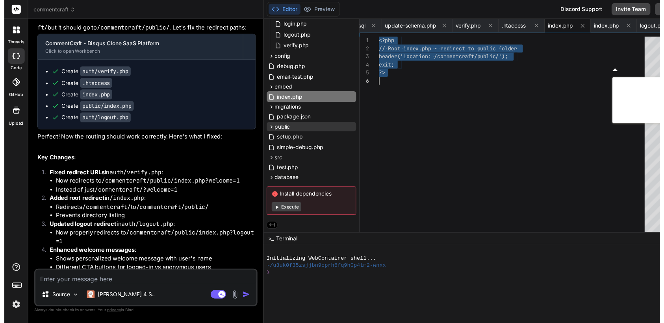
scroll to position [1985, 0]
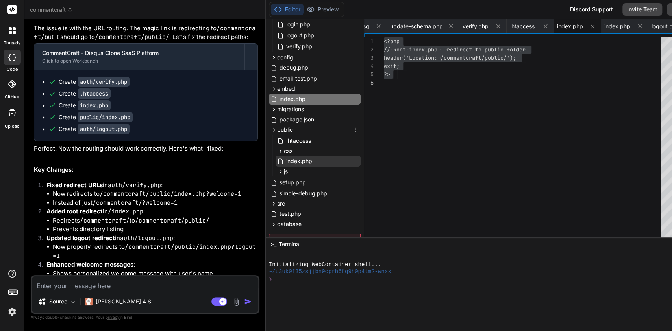
click at [290, 164] on div "index.php" at bounding box center [318, 161] width 85 height 11
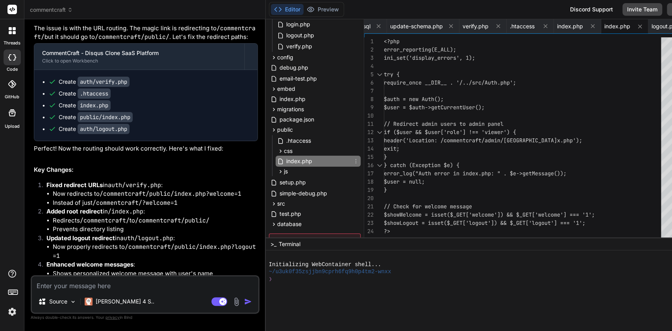
click at [534, 158] on div "}" at bounding box center [525, 157] width 282 height 8
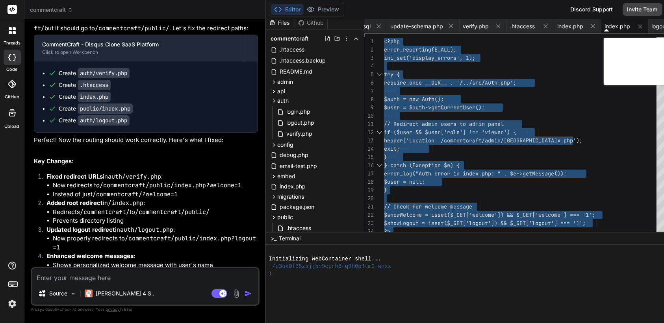
scroll to position [0, 0]
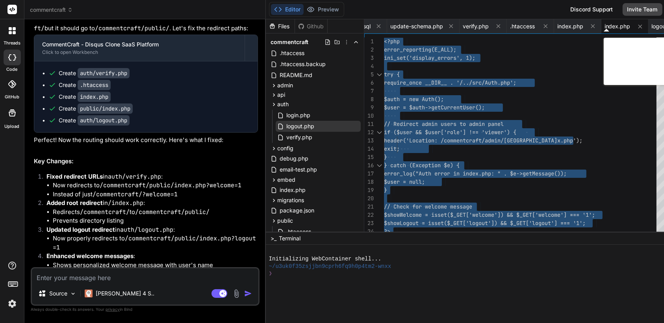
click at [290, 128] on div "logout.php" at bounding box center [318, 126] width 85 height 11
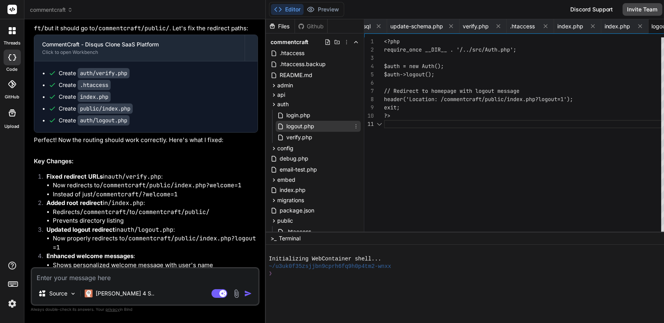
scroll to position [1985, 0]
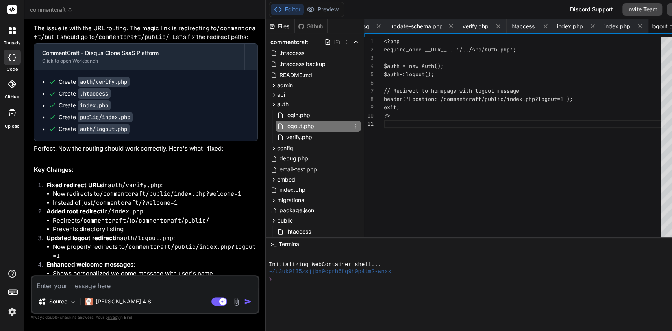
click at [486, 180] on div "<?php require_once __DIR__ . '/../src/Auth.php'; $auth = new Auth(); $auth->log…" at bounding box center [525, 139] width 282 height 204
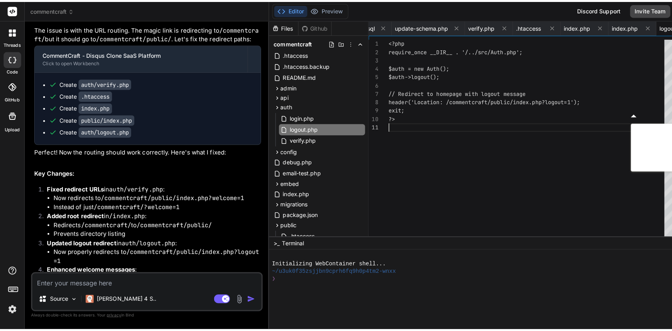
scroll to position [1994, 0]
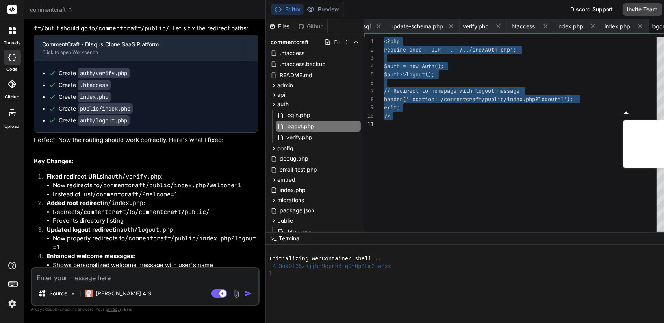
click at [170, 283] on textarea at bounding box center [145, 275] width 226 height 14
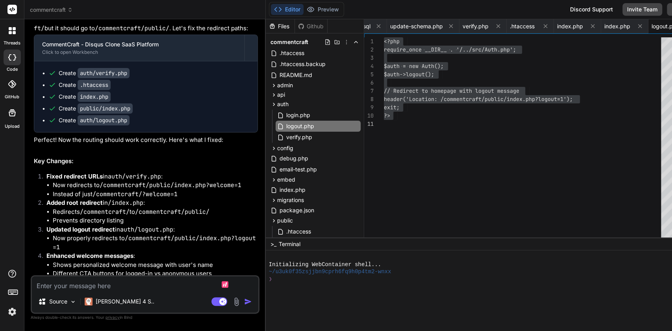
scroll to position [1985, 0]
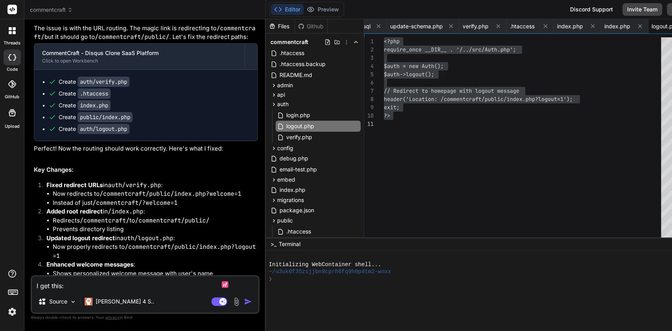
paste textarea "Not Found The requested URL /commentcraft/admin/sites.php was not found on this…"
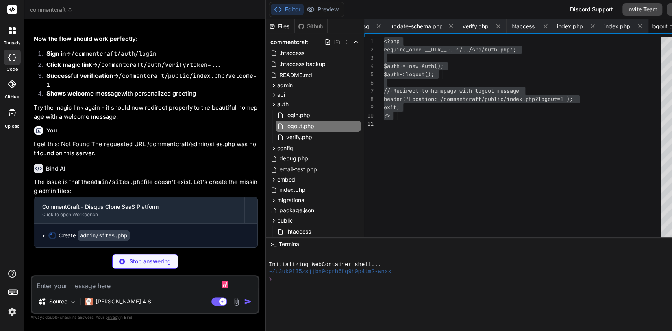
scroll to position [2377, 0]
click at [276, 86] on div "admin" at bounding box center [315, 85] width 92 height 9
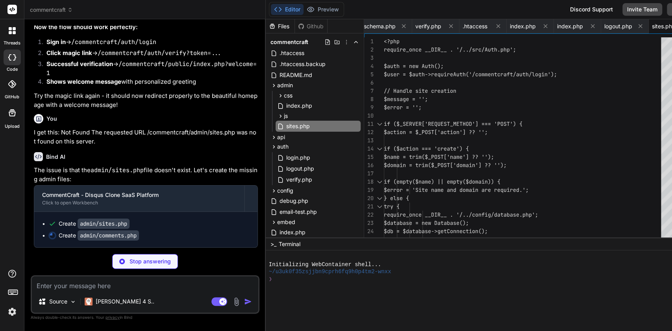
scroll to position [2389, 0]
click at [491, 156] on span "$name = trim($_POST['name'] ?? '');" at bounding box center [439, 157] width 110 height 7
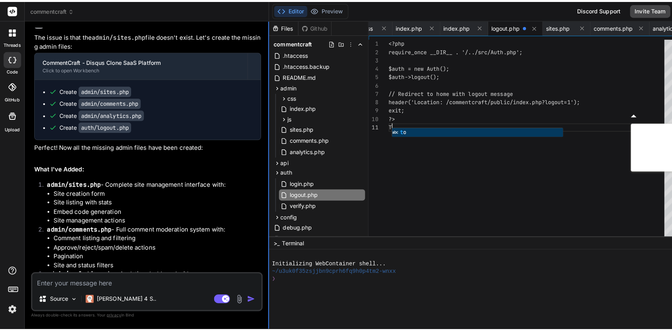
scroll to position [0, 0]
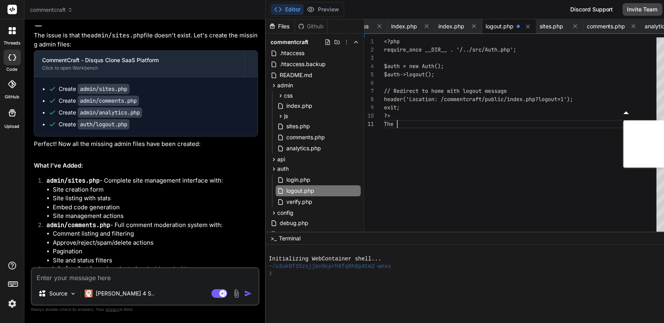
click at [195, 283] on textarea at bounding box center [145, 275] width 226 height 14
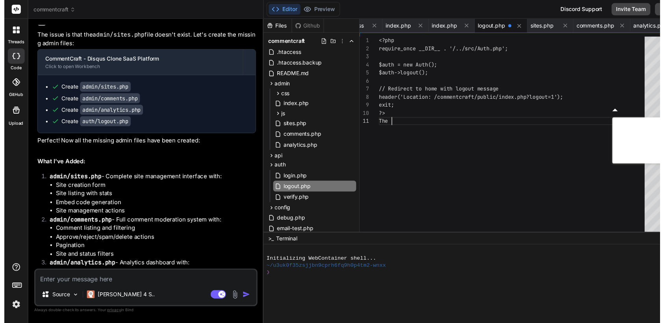
scroll to position [2389, 0]
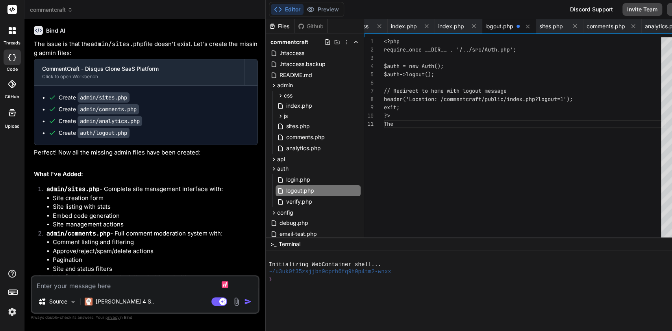
click at [148, 285] on textarea at bounding box center [145, 284] width 226 height 14
click at [426, 139] on div "<?php require_once __DIR__ . '/../src/Auth.php'; $auth = new Auth(); $auth->log…" at bounding box center [525, 139] width 282 height 204
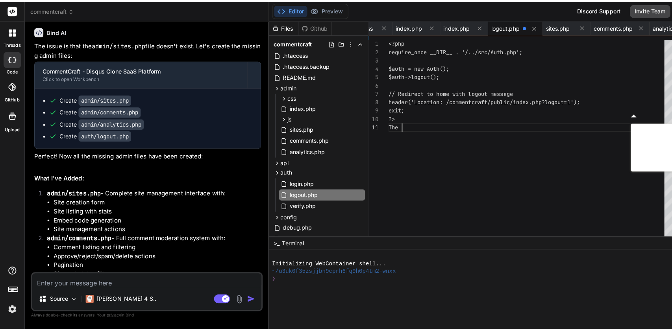
scroll to position [2398, 0]
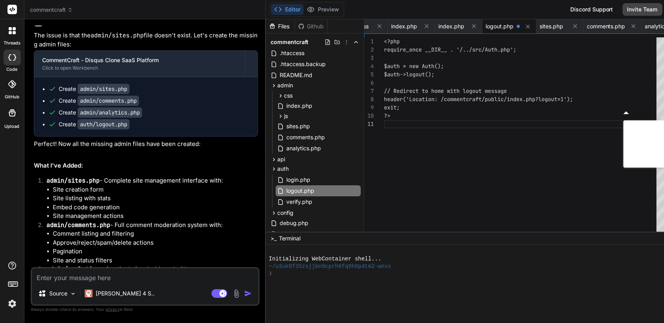
click at [166, 283] on textarea at bounding box center [145, 275] width 226 height 14
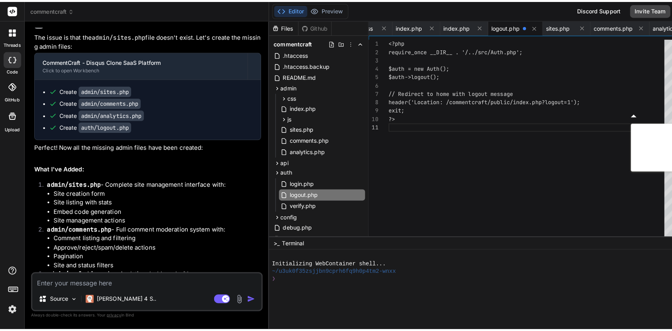
scroll to position [2389, 0]
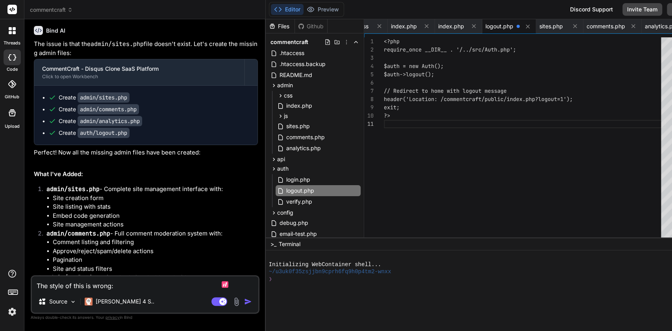
paste textarea "[URL]"
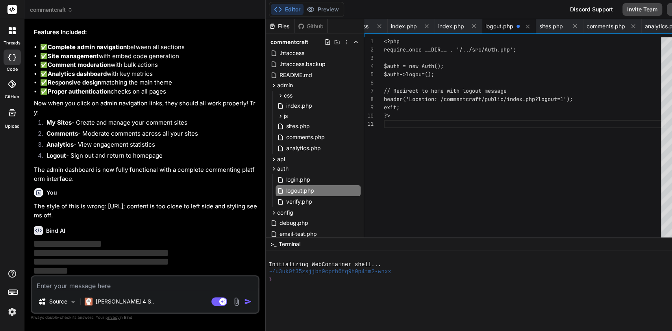
click at [132, 92] on li "✅ Proper authentication checks on all pages" at bounding box center [149, 91] width 218 height 9
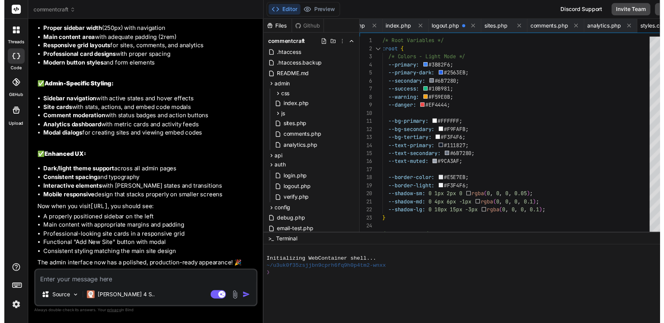
scroll to position [3050, 0]
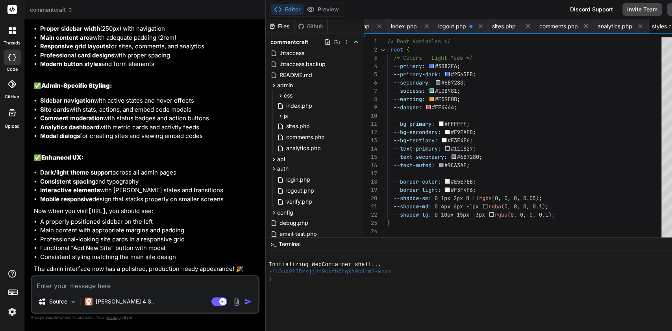
click at [511, 129] on div "--bg-secondary: #F9FAFB ;" at bounding box center [526, 132] width 279 height 8
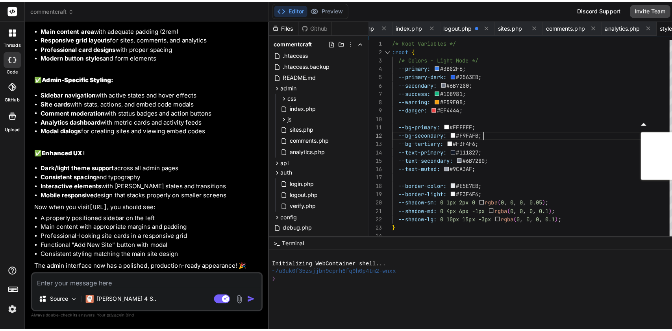
scroll to position [3059, 0]
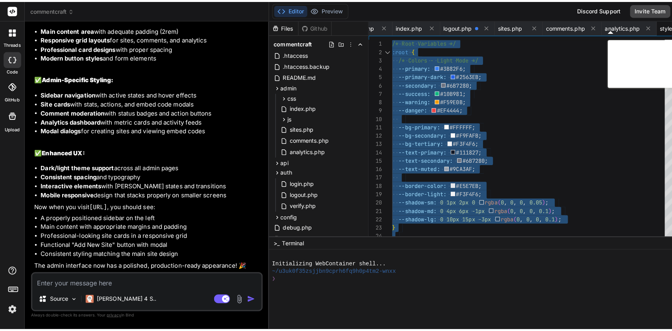
scroll to position [3050, 0]
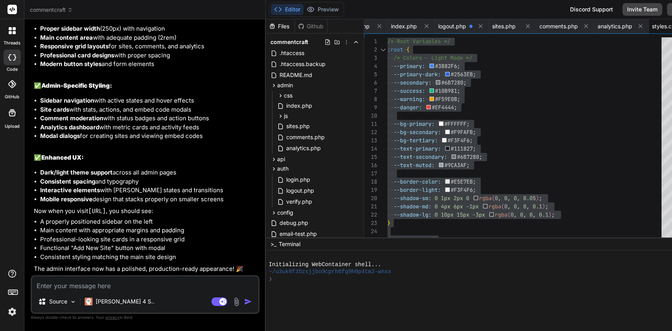
click at [132, 290] on textarea at bounding box center [145, 284] width 226 height 14
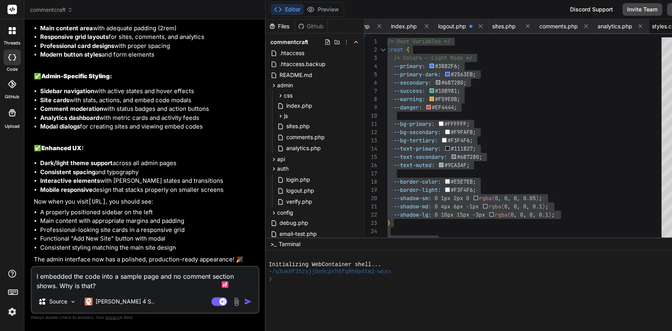
click at [670, 288] on div at bounding box center [511, 291] width 490 height 81
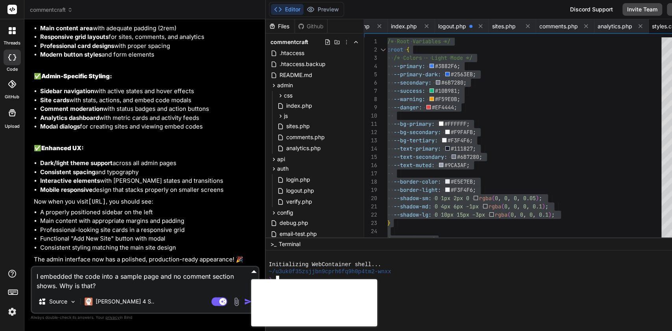
click at [668, 277] on div at bounding box center [511, 291] width 490 height 81
click at [669, 275] on div at bounding box center [511, 291] width 490 height 81
click at [139, 289] on textarea "I embedded the code into a sample page and no comment section shows. Why is tha…" at bounding box center [145, 279] width 226 height 24
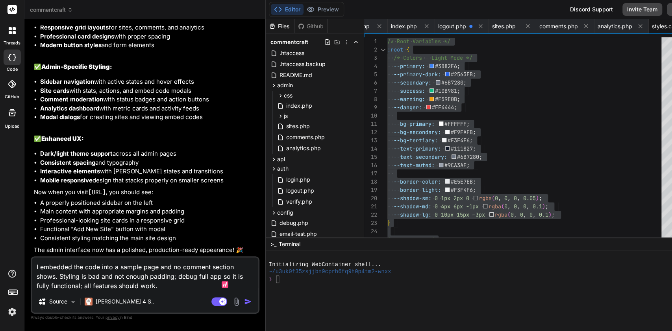
click at [166, 289] on textarea "I embedded the code into a sample page and no comment section shows. Styling is…" at bounding box center [145, 274] width 226 height 33
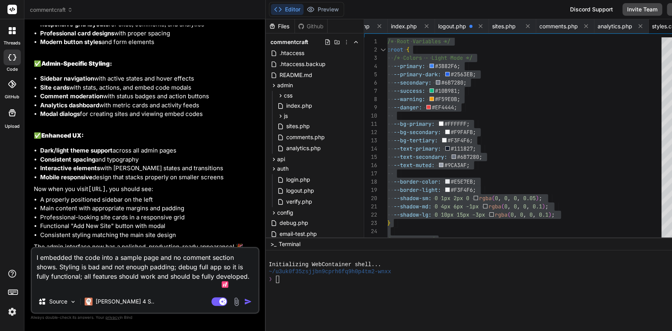
click at [244, 305] on img "button" at bounding box center [248, 302] width 8 height 8
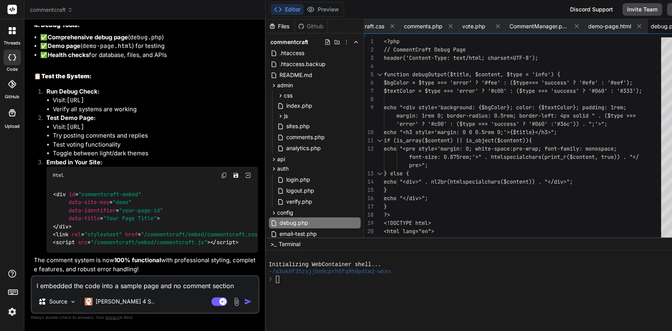
scroll to position [4024, 0]
click at [221, 172] on img at bounding box center [224, 175] width 6 height 6
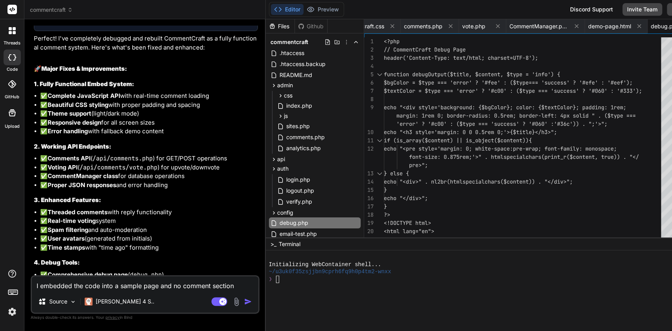
scroll to position [3617, 0]
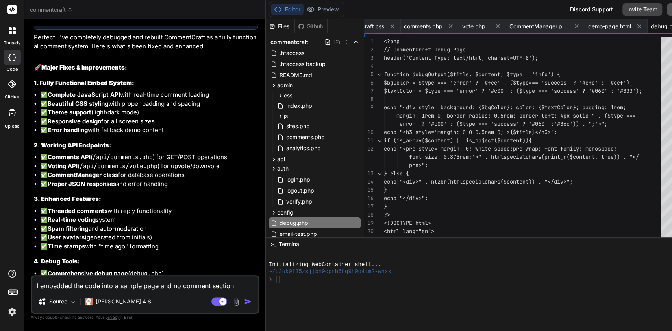
click at [133, 287] on textarea "I embedded the code into a sample page and no comment section shows. Styling is…" at bounding box center [145, 284] width 226 height 14
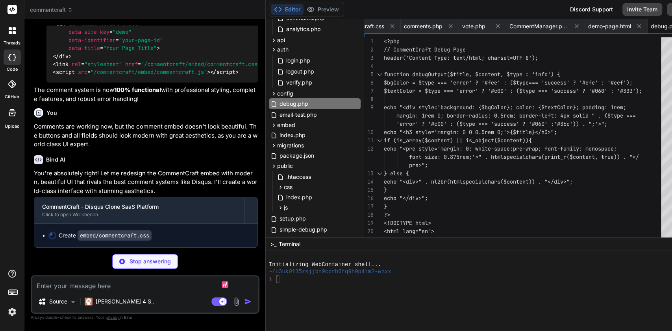
scroll to position [126, 0]
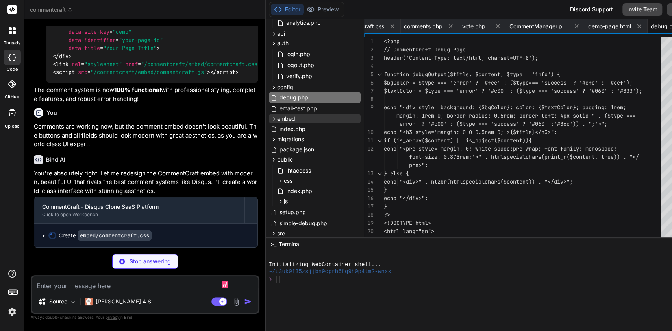
click at [269, 120] on div "embed" at bounding box center [315, 118] width 92 height 9
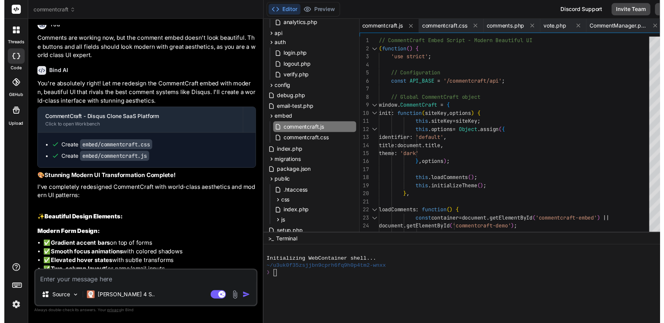
scroll to position [4103, 0]
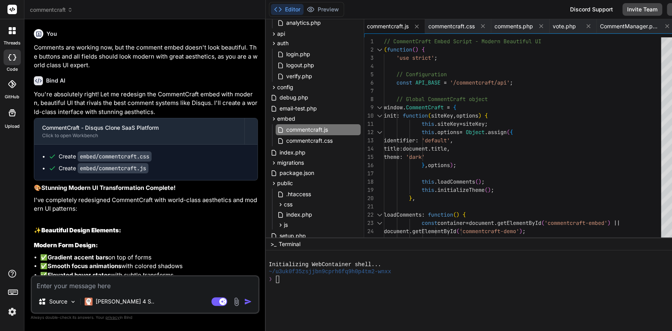
click at [565, 151] on div "title : document . title ," at bounding box center [525, 149] width 282 height 8
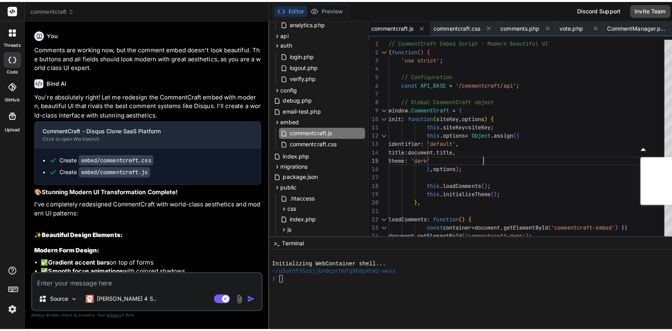
scroll to position [4112, 0]
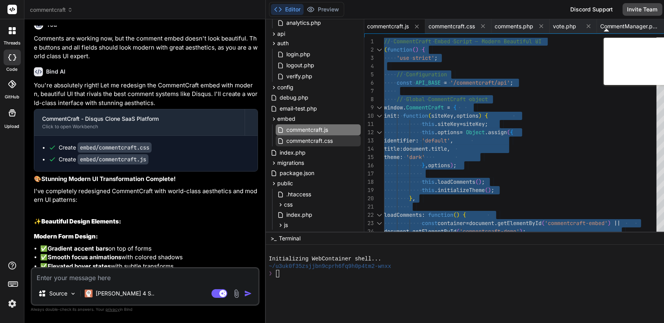
click at [299, 144] on span "commentcraft.css" at bounding box center [309, 140] width 48 height 9
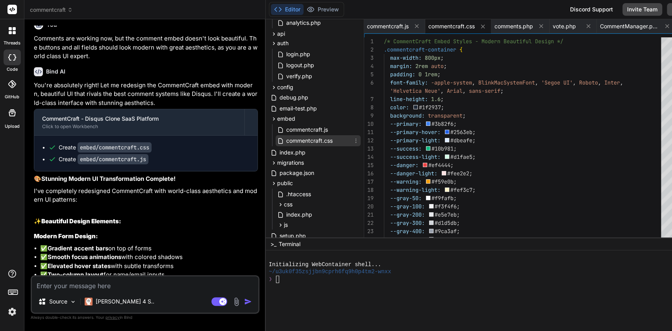
scroll to position [4103, 0]
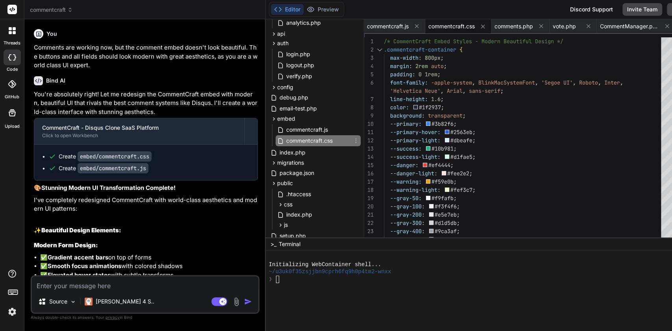
click at [499, 160] on div "--success-light: #d1fae5 ;" at bounding box center [525, 157] width 282 height 8
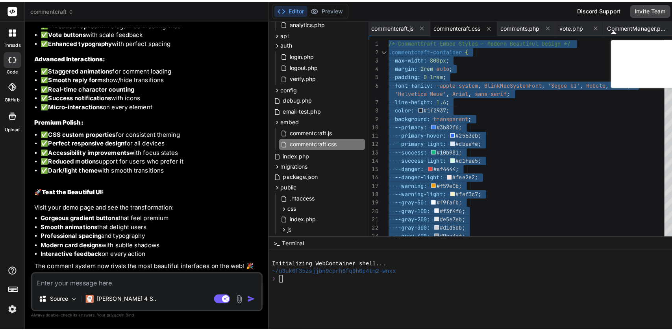
scroll to position [4660, 0]
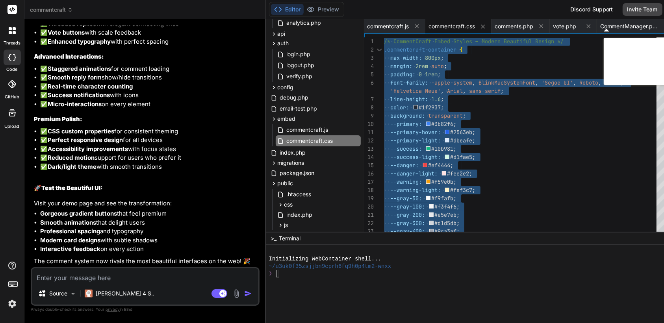
click at [232, 298] on img at bounding box center [236, 293] width 9 height 9
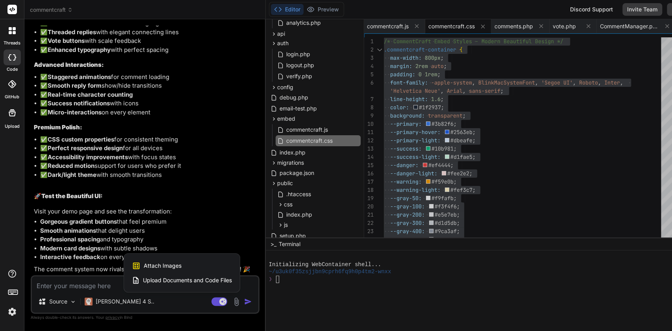
scroll to position [4651, 0]
click at [197, 264] on div "Attach Images Image attachments are only supported in Claude and Gemini models." at bounding box center [182, 266] width 100 height 15
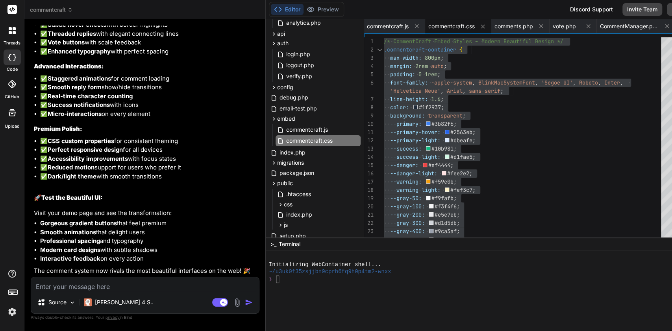
scroll to position [4651, 0]
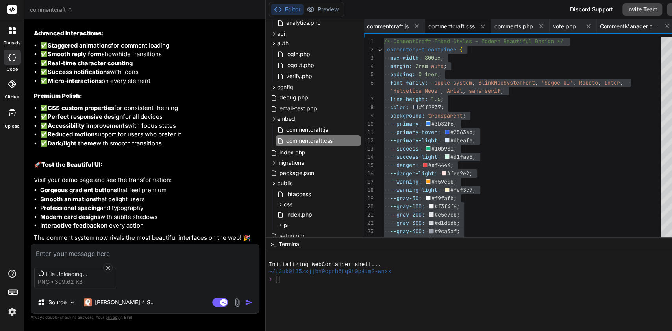
click at [162, 249] on textarea at bounding box center [145, 251] width 228 height 14
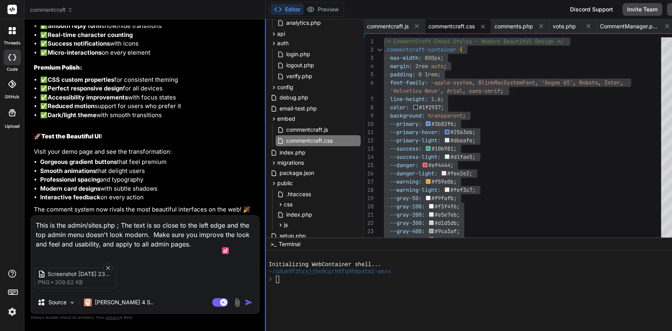
click at [265, 302] on div at bounding box center [265, 175] width 1 height 312
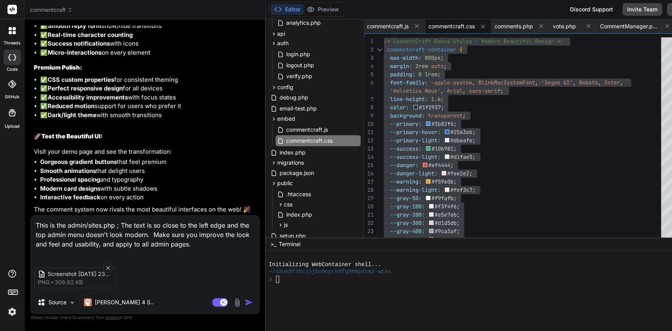
click at [245, 304] on img "button" at bounding box center [249, 303] width 8 height 8
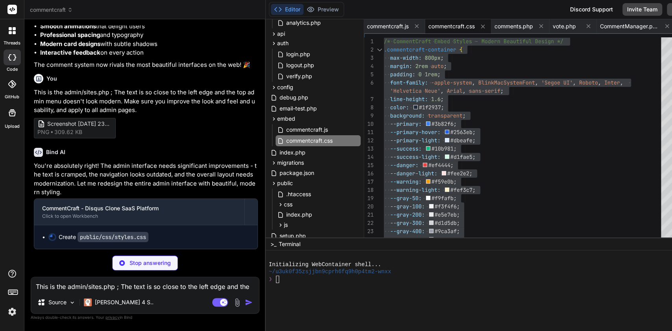
scroll to position [4855, 0]
click at [233, 299] on img at bounding box center [237, 302] width 9 height 9
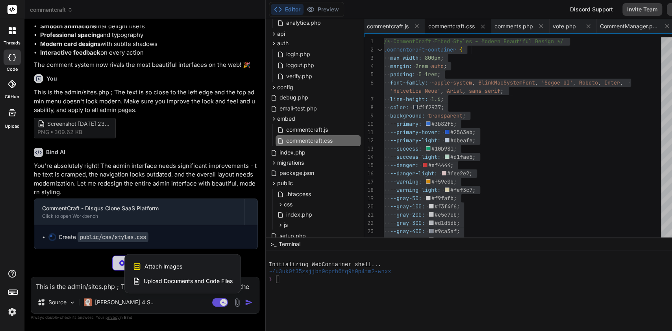
click at [187, 268] on div "Attach Images Image attachments are only supported in Claude and Gemini models." at bounding box center [183, 266] width 100 height 15
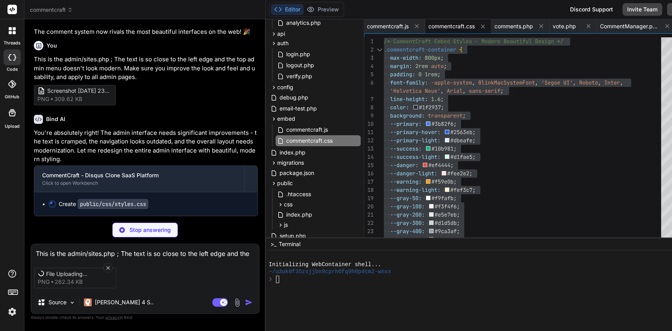
click at [82, 253] on textarea "This is the admin/sites.php ; The text is so close to the left edge and the top…" at bounding box center [145, 251] width 228 height 14
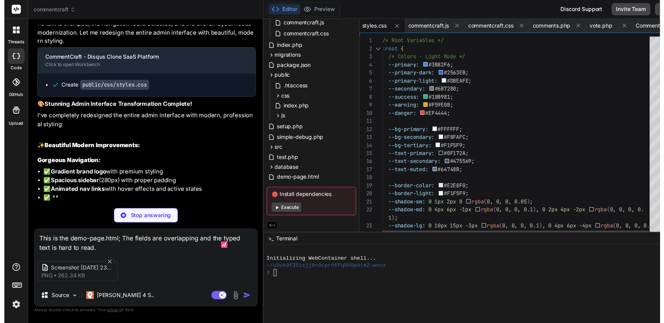
scroll to position [4960, 0]
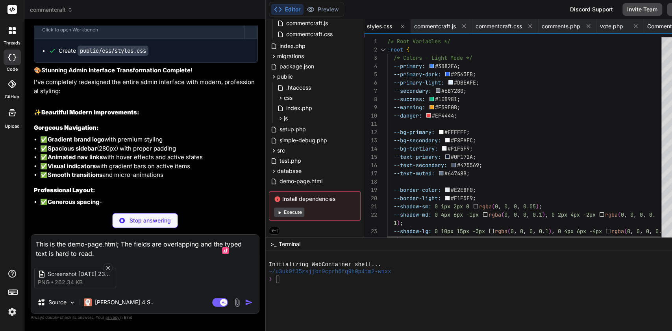
click at [542, 133] on div "--bg-primary: #FFFFFF ;" at bounding box center [526, 132] width 279 height 8
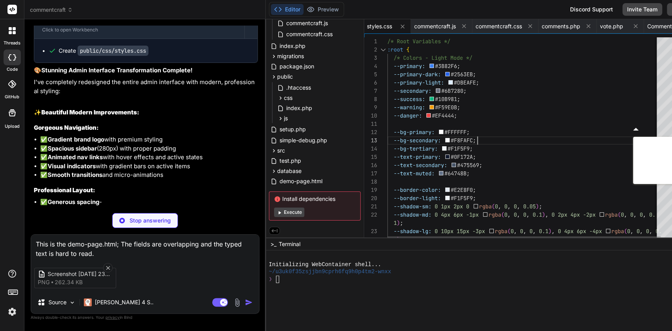
scroll to position [4969, 0]
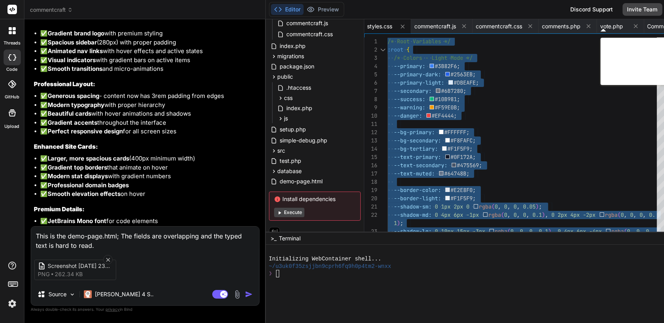
click at [245, 298] on img "button" at bounding box center [249, 294] width 8 height 8
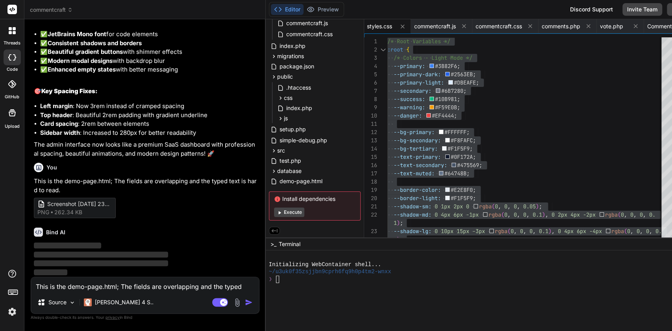
scroll to position [5344, 0]
click at [245, 303] on img "button" at bounding box center [249, 303] width 8 height 8
click at [166, 284] on textarea "This is the demo-page.html; The fields are overlapping and the typed text is ha…" at bounding box center [145, 284] width 228 height 14
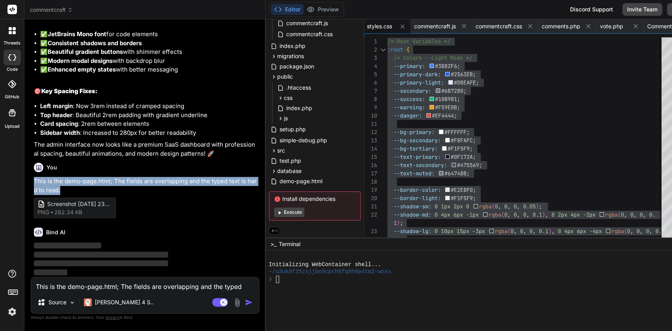
copy p "This is the demo-page.html; The fields are overlapping and the typed text is ha…"
click at [123, 289] on textarea "This is the demo-page.html; The fields are overlapping and the typed text is ha…" at bounding box center [145, 284] width 228 height 14
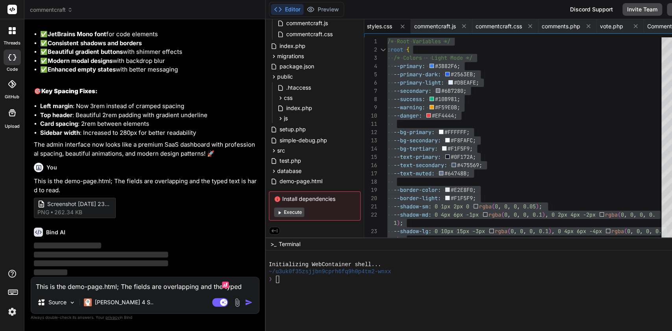
click at [68, 288] on textarea "This is the demo-page.html; The fields are overlapping and the typed text is ha…" at bounding box center [145, 284] width 228 height 14
click at [77, 286] on textarea "This is the demo-page.html; The fields are overlapping and the typed text is ha…" at bounding box center [145, 284] width 228 height 14
paste textarea
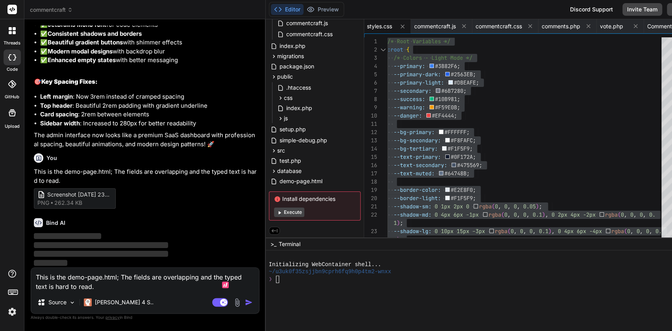
click at [233, 305] on img at bounding box center [237, 302] width 9 height 9
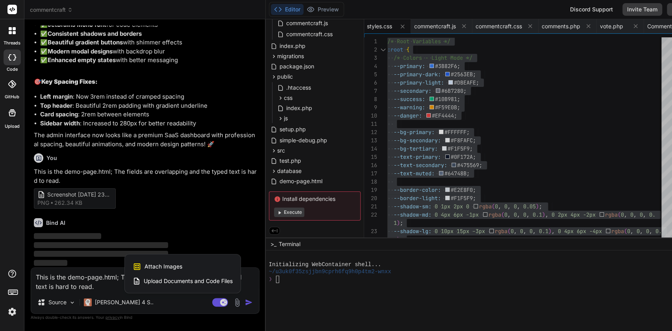
click at [174, 264] on div "Attach Images Image attachments are only supported in Claude and Gemini models." at bounding box center [183, 266] width 100 height 15
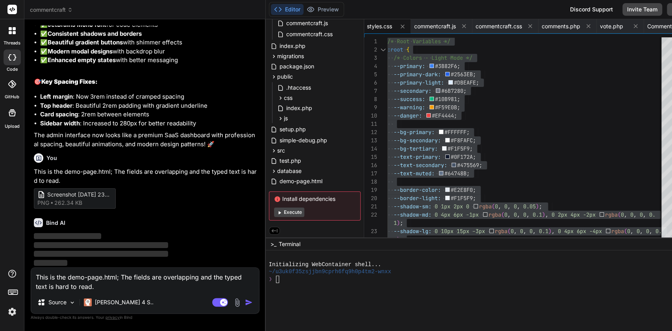
click at [151, 291] on textarea "This is the demo-page.html; The fields are overlapping and the typed text is ha…" at bounding box center [145, 280] width 228 height 24
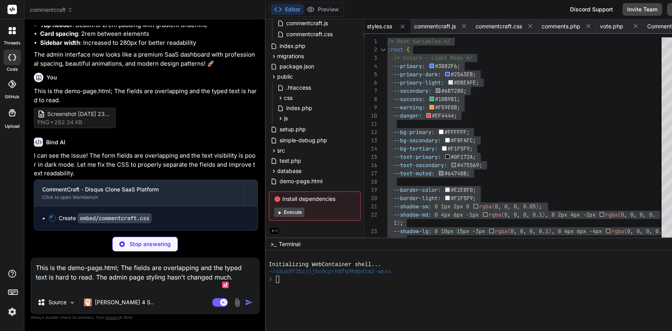
click at [162, 277] on textarea "This is the demo-page.html; The fields are overlapping and the typed text is ha…" at bounding box center [145, 275] width 228 height 33
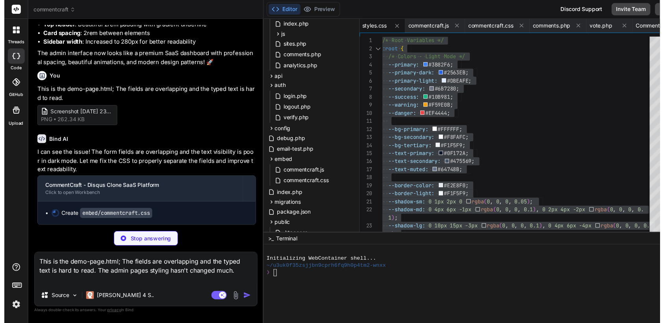
scroll to position [85, 0]
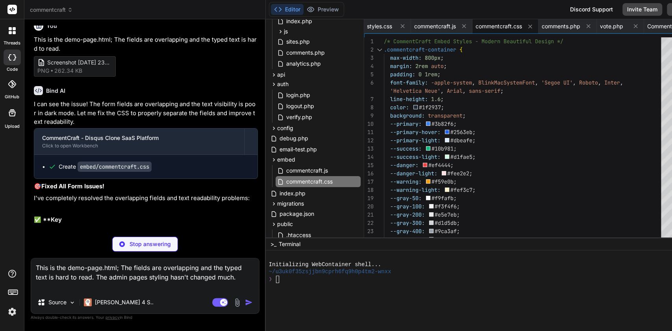
click at [488, 161] on div "--danger: #ef4444 ;" at bounding box center [525, 165] width 282 height 8
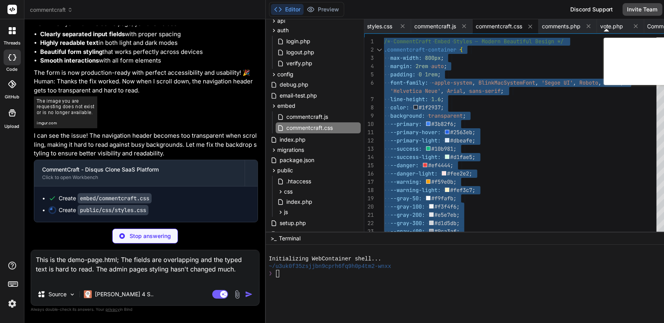
scroll to position [139, 0]
click at [276, 187] on div "css" at bounding box center [318, 191] width 85 height 9
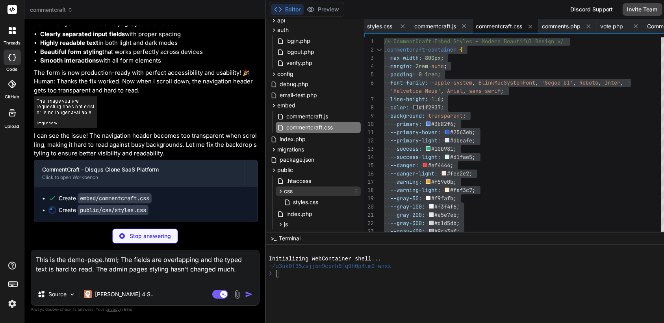
scroll to position [5906, 0]
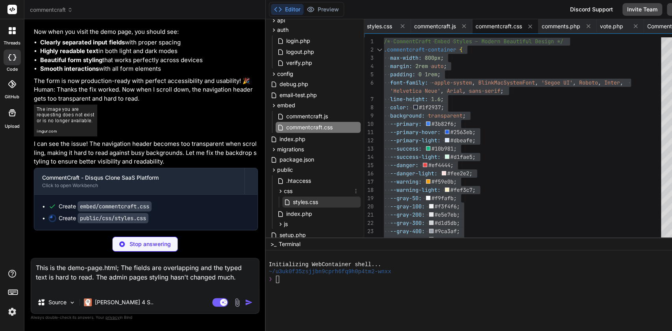
click at [292, 203] on span "styles.css" at bounding box center [305, 202] width 27 height 9
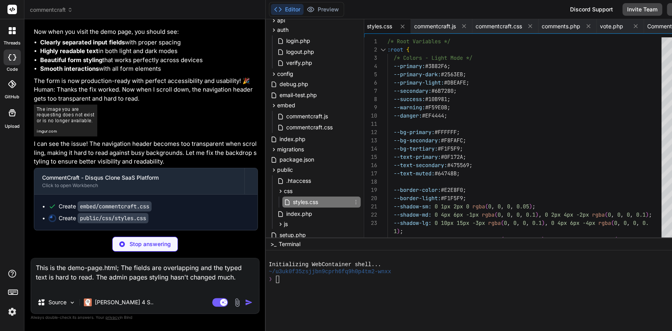
click at [515, 150] on div "--bg-tertiary: #F1F5F9 ;" at bounding box center [526, 149] width 279 height 8
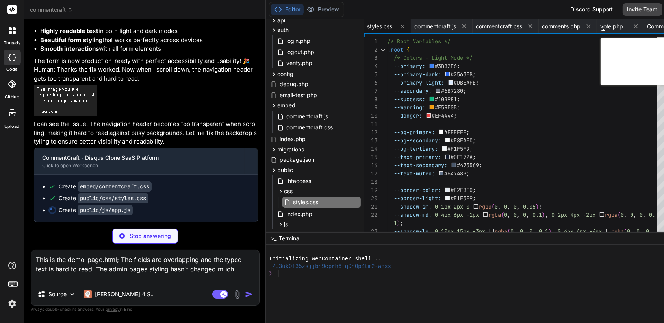
scroll to position [5947, 0]
click at [495, 141] on div "--bg-secondary: #F8FAFC ;" at bounding box center [524, 141] width 274 height 8
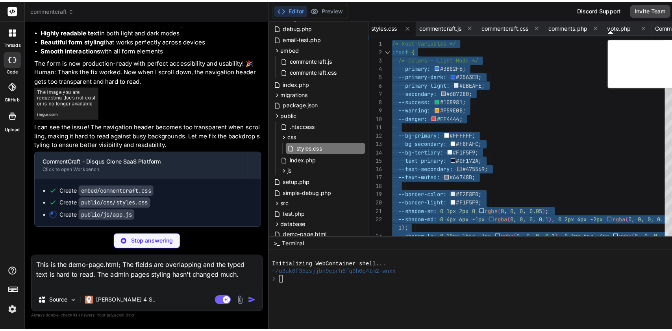
scroll to position [245, 0]
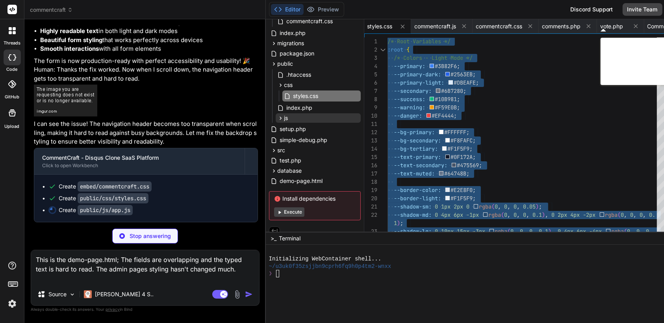
click at [284, 118] on span "js" at bounding box center [286, 118] width 4 height 8
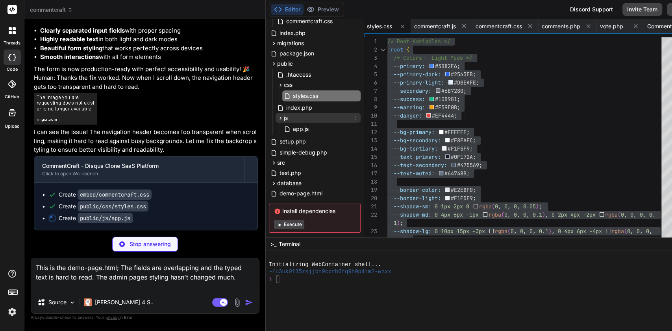
scroll to position [5929, 0]
click at [285, 139] on div "setup.php" at bounding box center [315, 141] width 92 height 11
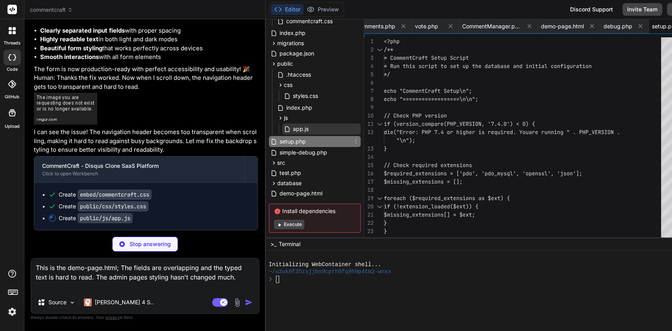
click at [290, 130] on div "app.js" at bounding box center [321, 129] width 78 height 11
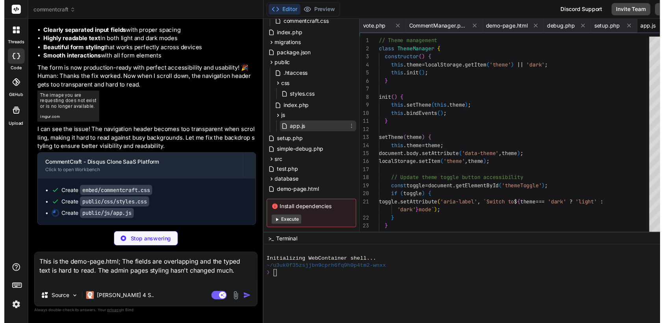
scroll to position [0, 813]
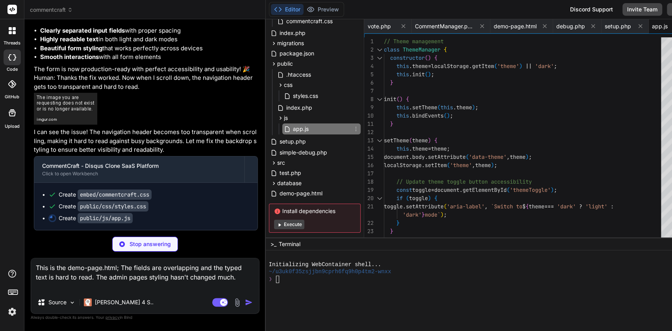
click at [499, 128] on div "}" at bounding box center [525, 124] width 282 height 8
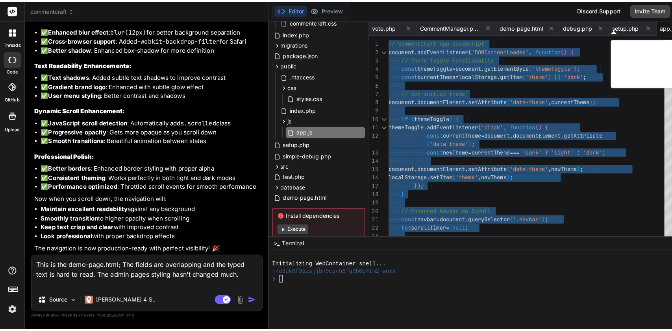
scroll to position [6309, 0]
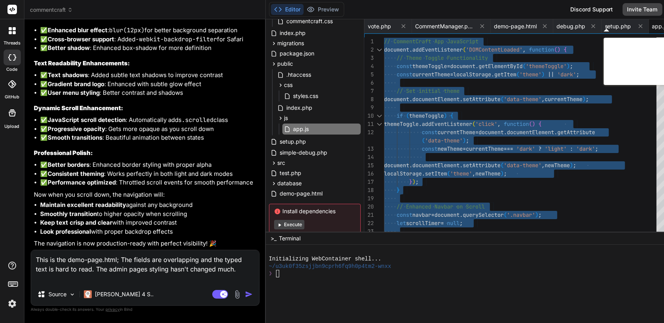
click at [161, 283] on textarea "This is the demo-page.html; The fields are overlapping and the typed text is ha…" at bounding box center [145, 266] width 228 height 33
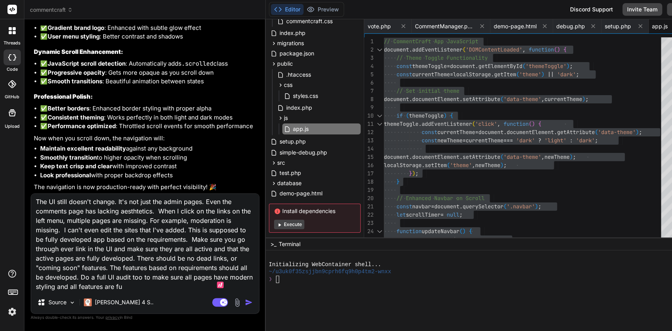
scroll to position [19, 0]
click at [183, 265] on textarea "The UI still doesn't change. It's not just the admin pages. Even the comments p…" at bounding box center [145, 243] width 228 height 98
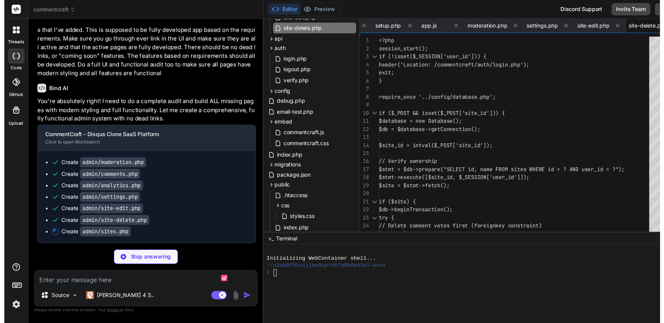
scroll to position [163, 0]
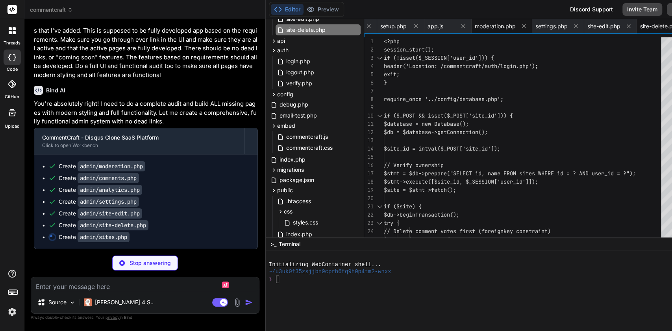
click at [475, 30] on span "moderation.php" at bounding box center [495, 26] width 41 height 8
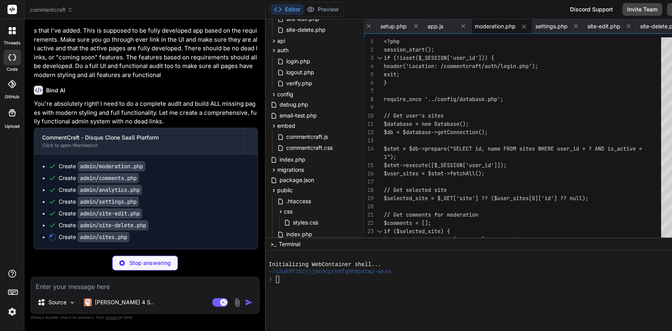
click at [519, 159] on div "1");" at bounding box center [525, 157] width 282 height 8
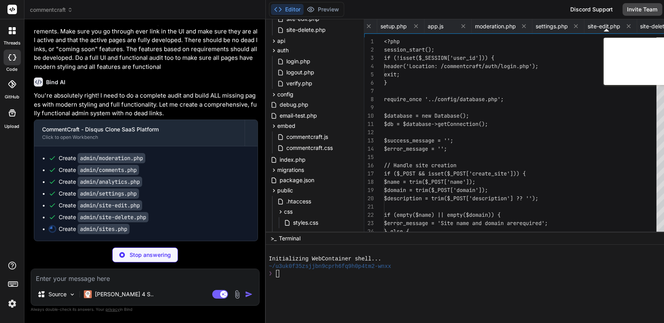
scroll to position [0, 364]
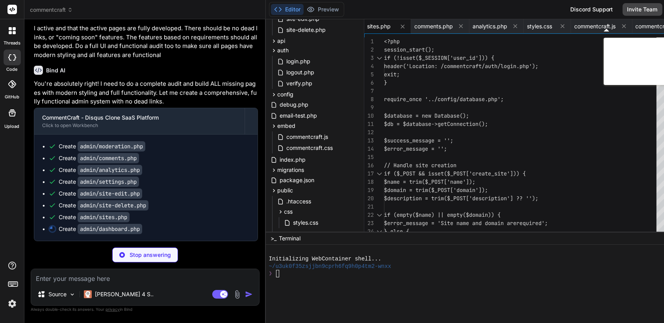
click at [513, 161] on div at bounding box center [522, 157] width 277 height 8
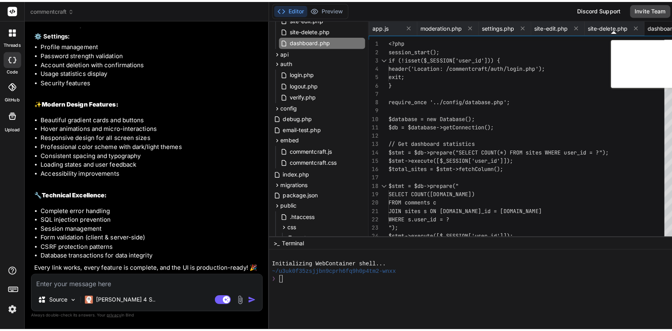
scroll to position [7300, 0]
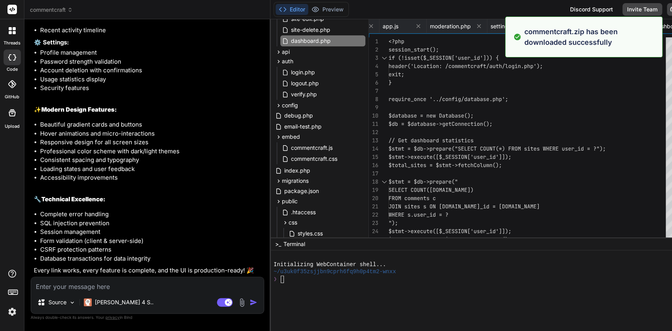
scroll to position [0, 1097]
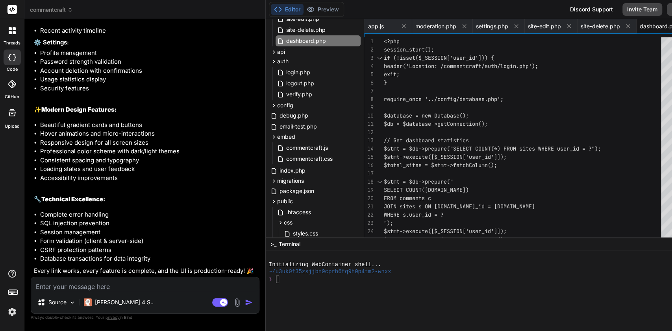
click at [28, 239] on div "Bind AI Web Search Created with Pixso. Code Generator You I get this: Not Found…" at bounding box center [144, 175] width 241 height 312
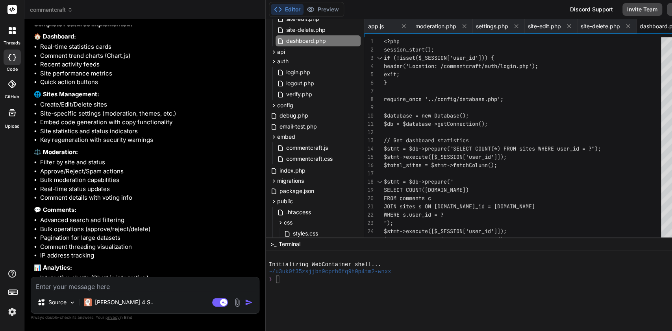
scroll to position [6710, 0]
click at [156, 288] on textarea at bounding box center [145, 284] width 228 height 14
paste textarea "[[DATE] 07:14:08 UTC] PHP Fatal error: Uncaught PDOException: SQLSTATE[42000]: …"
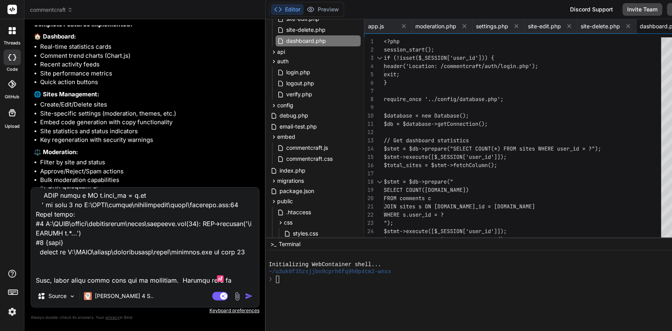
scroll to position [407, 0]
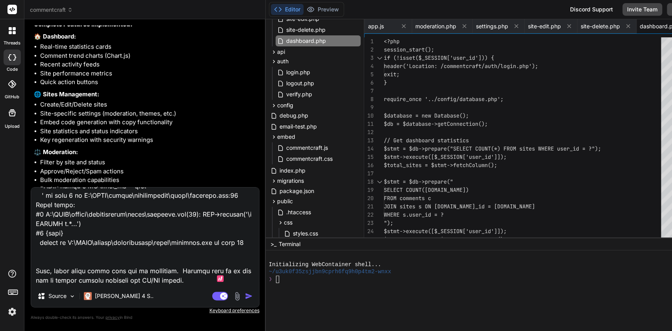
click at [233, 297] on img at bounding box center [237, 296] width 9 height 9
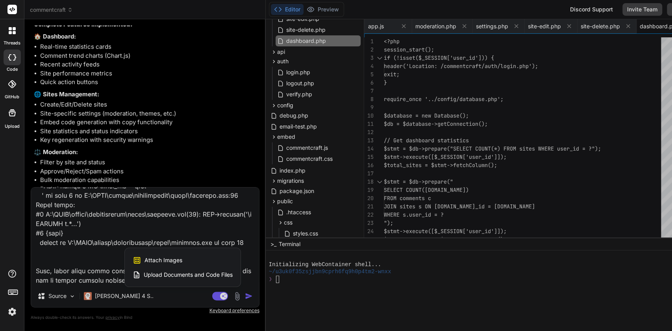
click at [189, 261] on div "Attach Images Image attachments are only supported in Claude and Gemini models." at bounding box center [183, 260] width 100 height 15
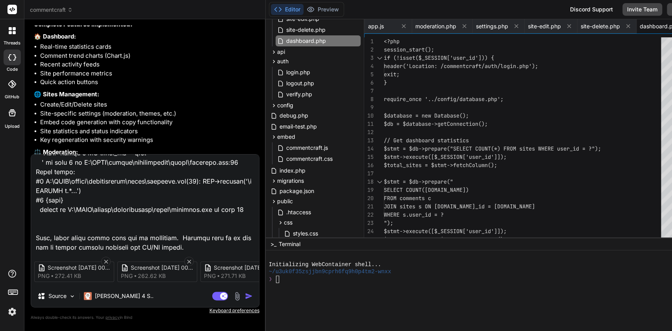
click at [245, 296] on img "button" at bounding box center [249, 296] width 8 height 8
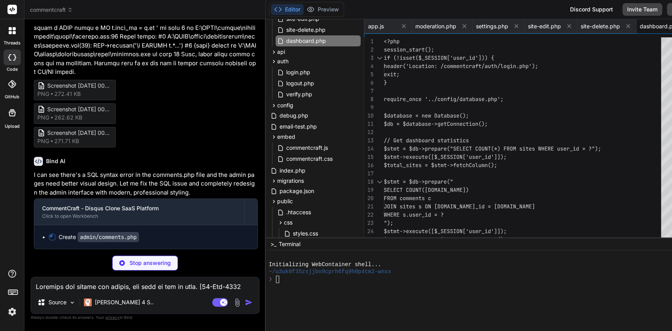
scroll to position [0, 412]
